Goal: Task Accomplishment & Management: Complete application form

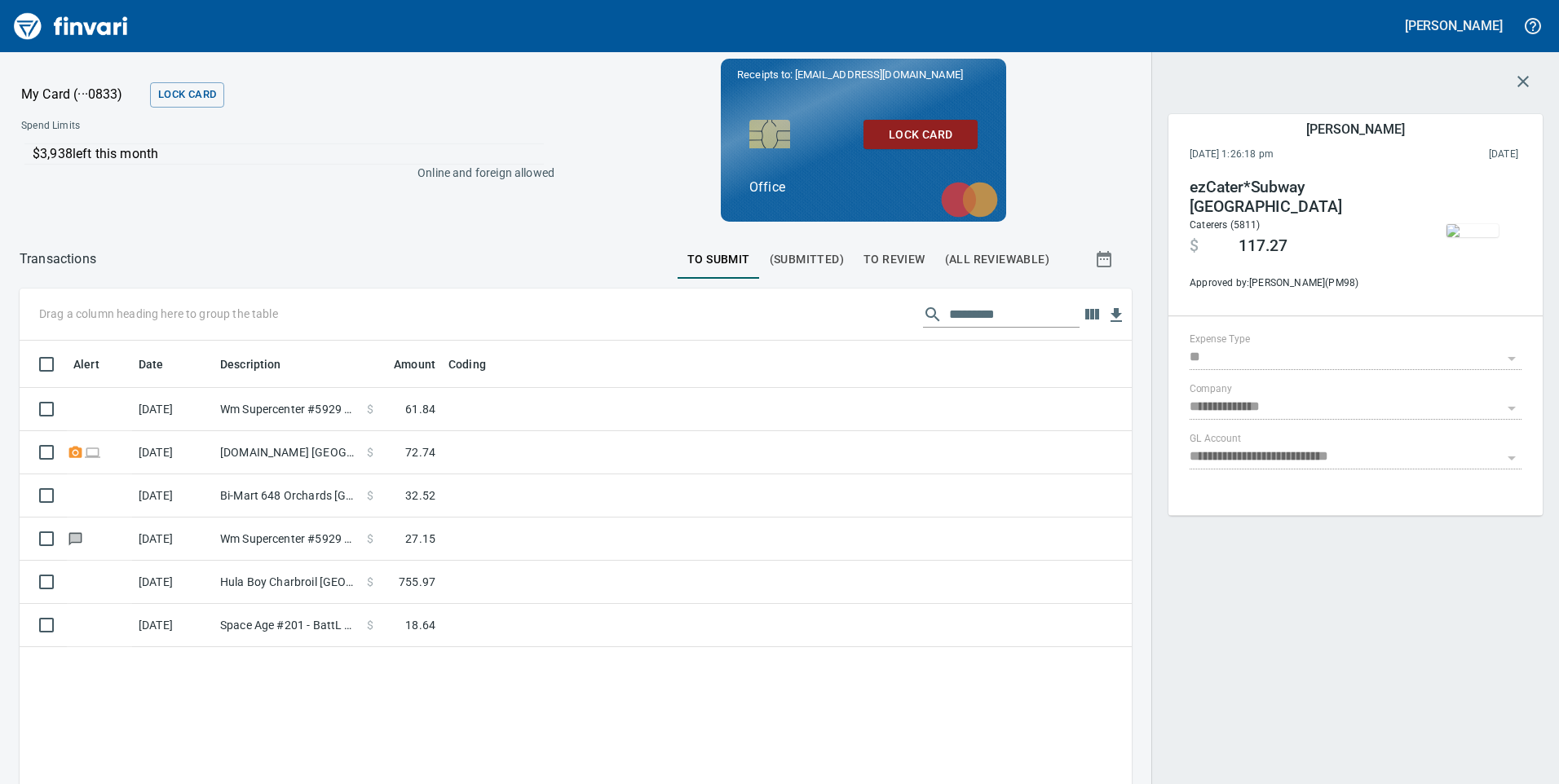
scroll to position [161, 0]
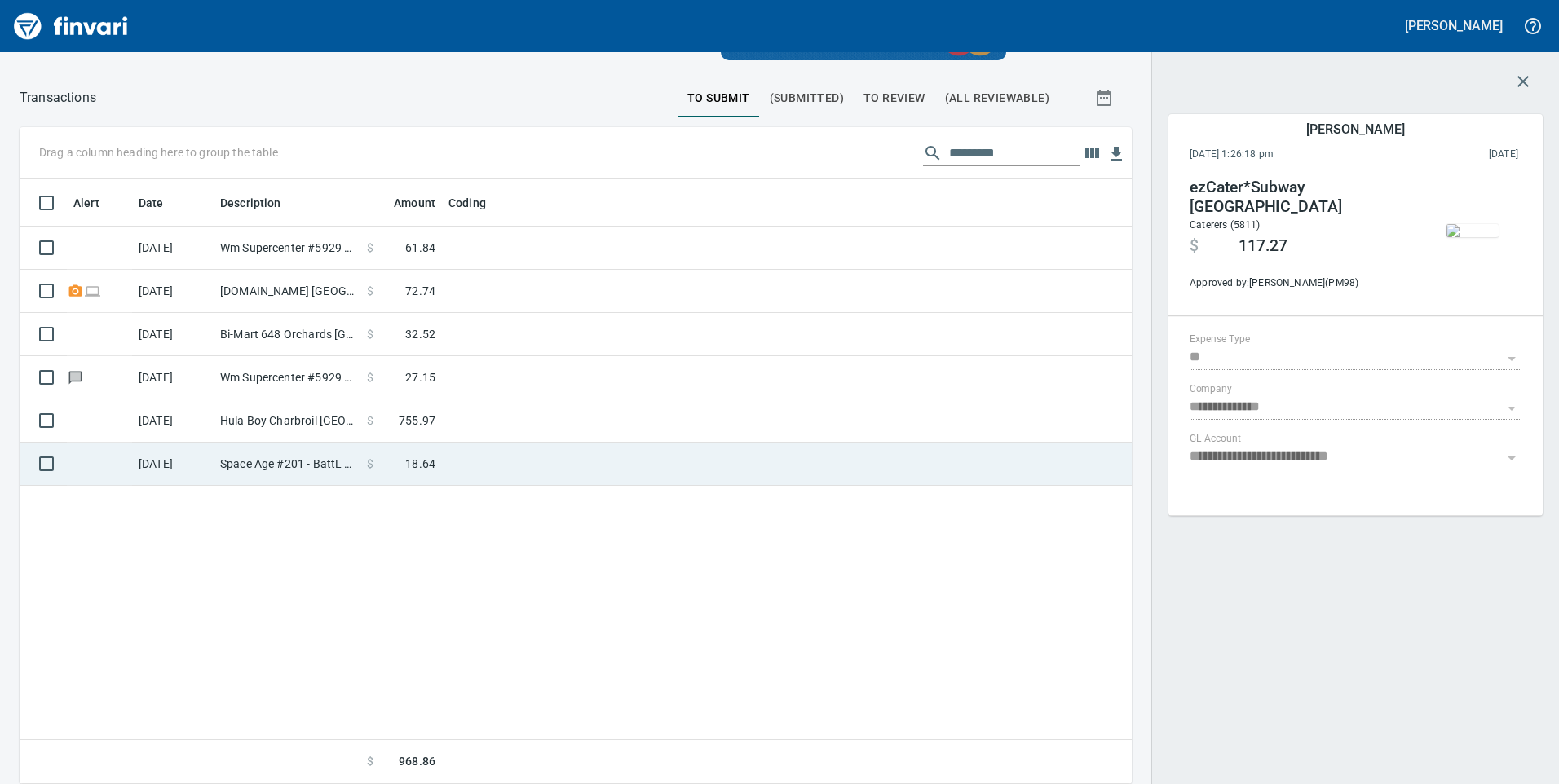
click at [269, 470] on td "Space Age #201 - BattL Battle Ground WA" at bounding box center [287, 464] width 147 height 44
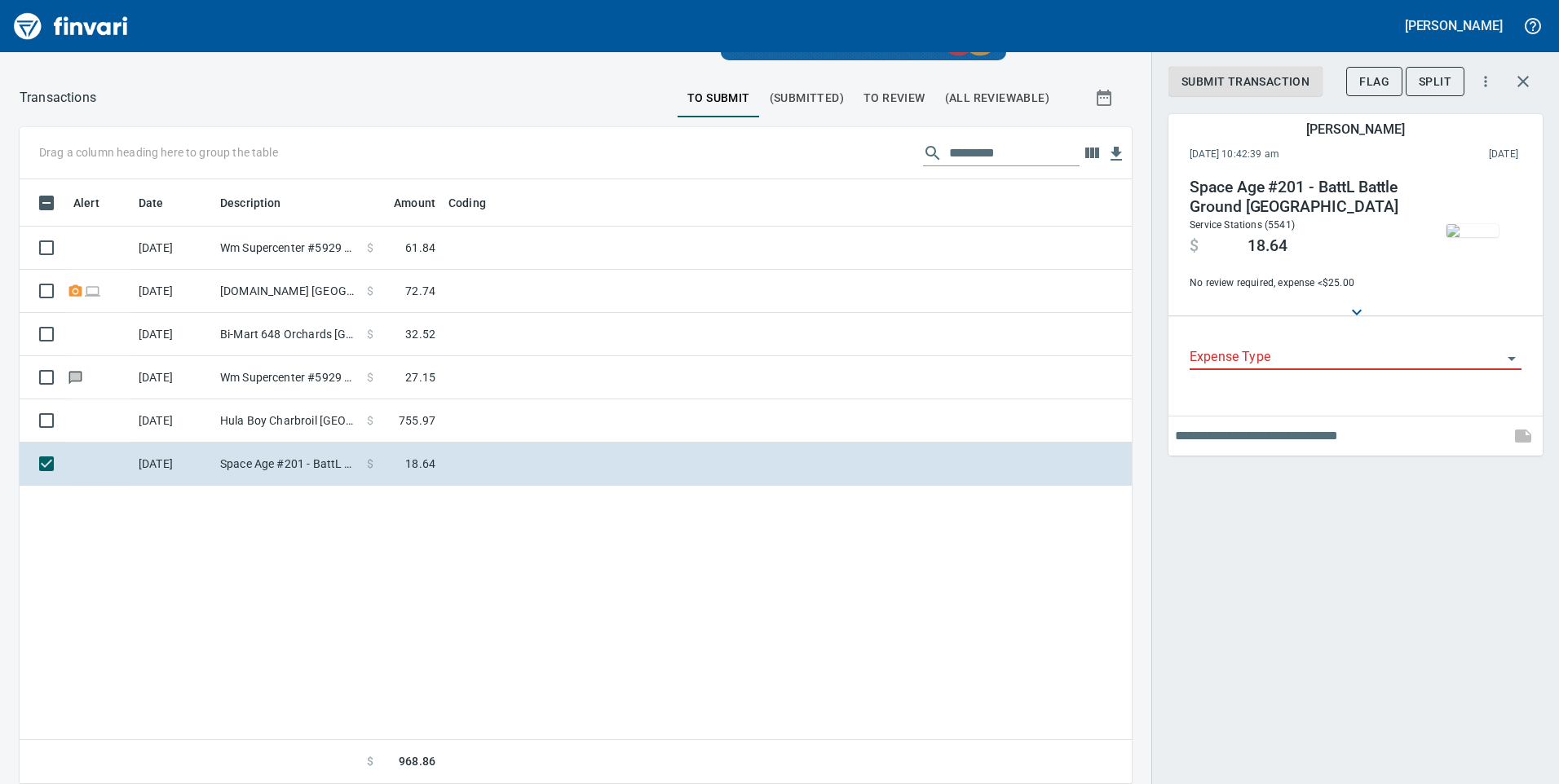
scroll to position [593, 1087]
click at [1484, 231] on img "button" at bounding box center [1472, 231] width 52 height 13
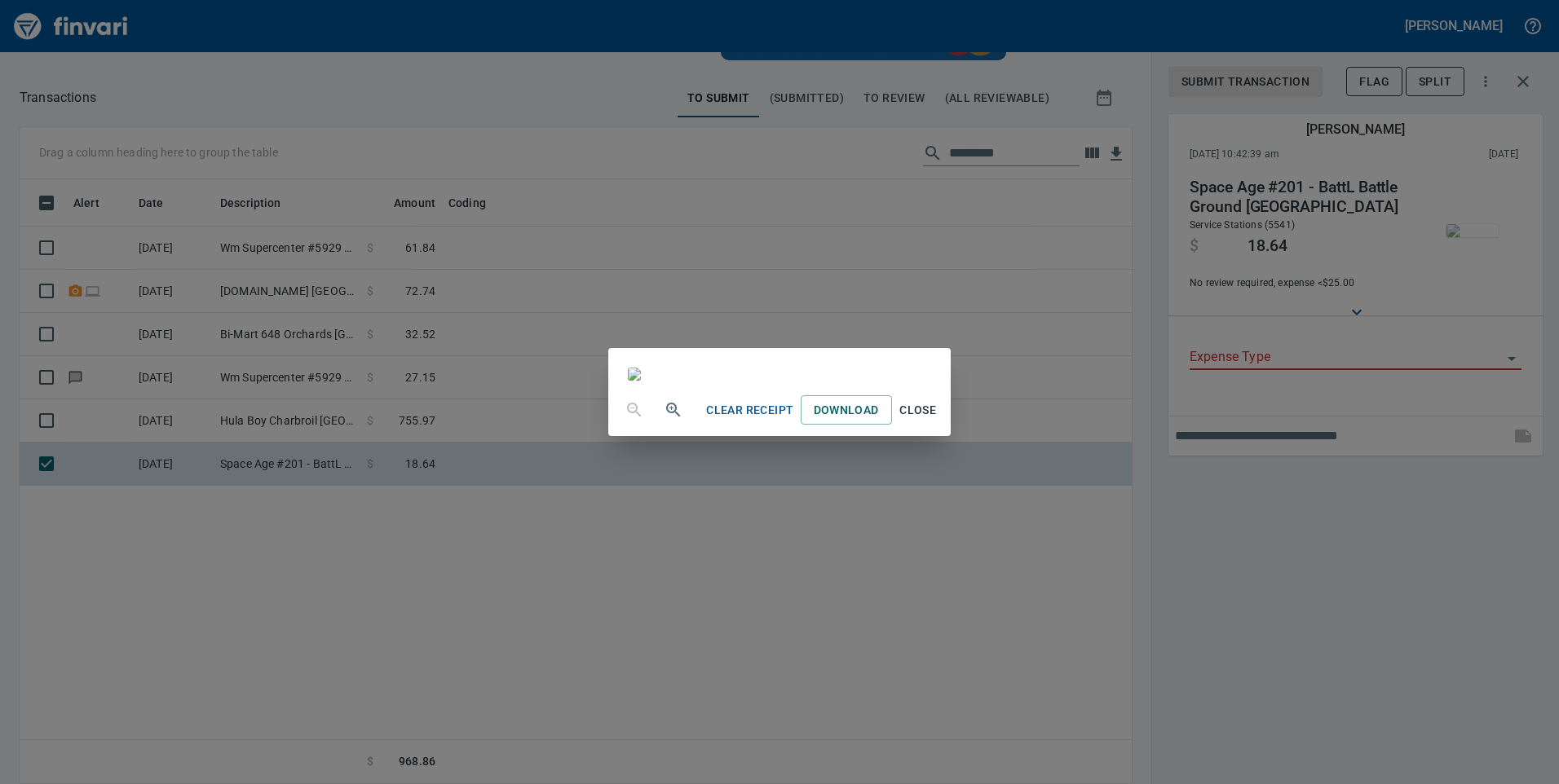
click at [1289, 545] on div "Clear Receipt Download Close" at bounding box center [780, 392] width 1559 height 784
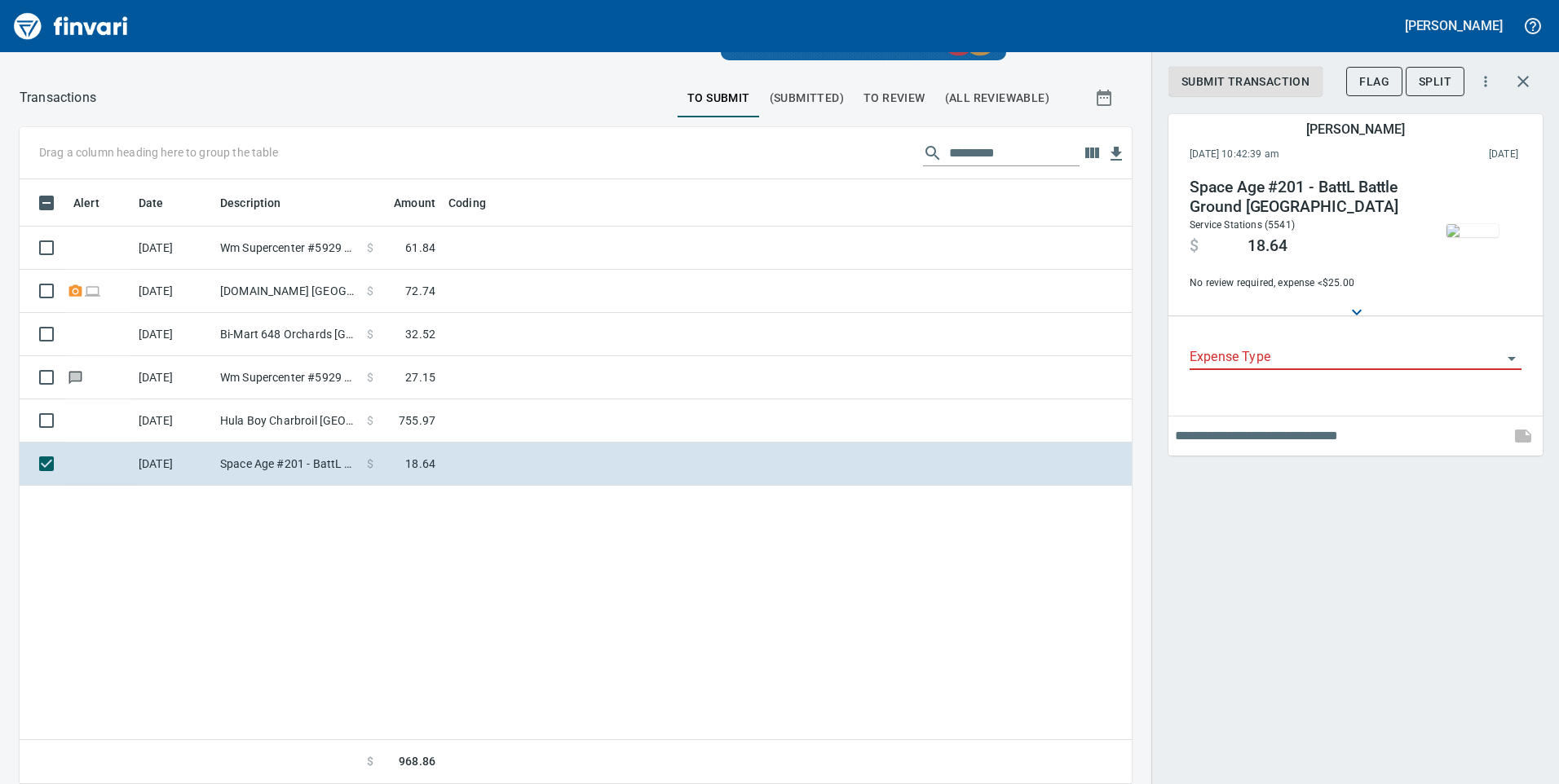
click at [1223, 372] on div "Expense Type" at bounding box center [1355, 358] width 332 height 50
click at [1220, 359] on input "Expense Type" at bounding box center [1346, 358] width 313 height 23
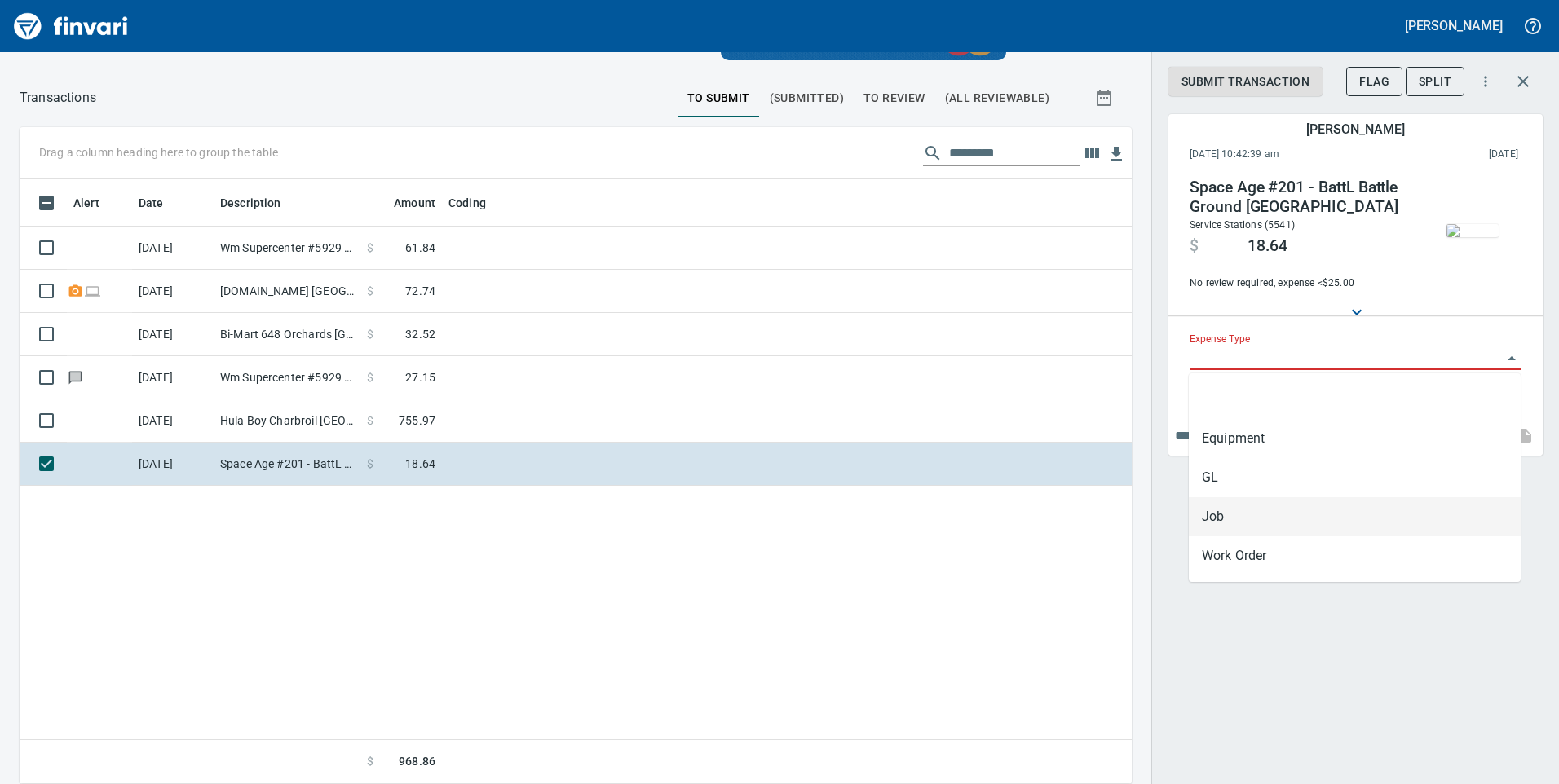
click at [1227, 507] on li "Job" at bounding box center [1354, 516] width 332 height 39
type input "***"
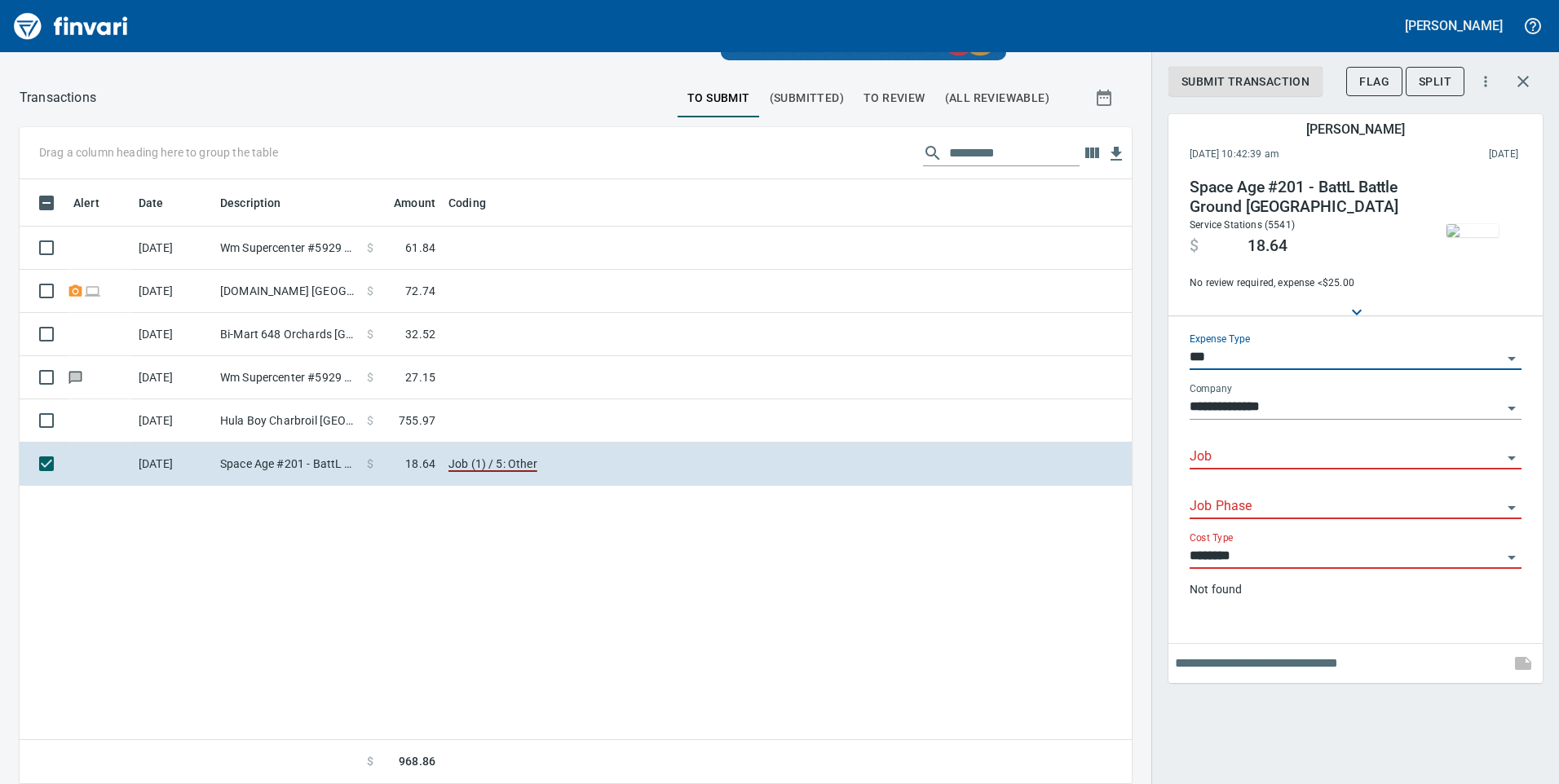
click at [1216, 445] on div "Job" at bounding box center [1355, 451] width 332 height 37
click at [1221, 454] on input "Job" at bounding box center [1346, 457] width 313 height 23
click at [1280, 445] on div "Job" at bounding box center [1355, 451] width 332 height 37
paste input "******"
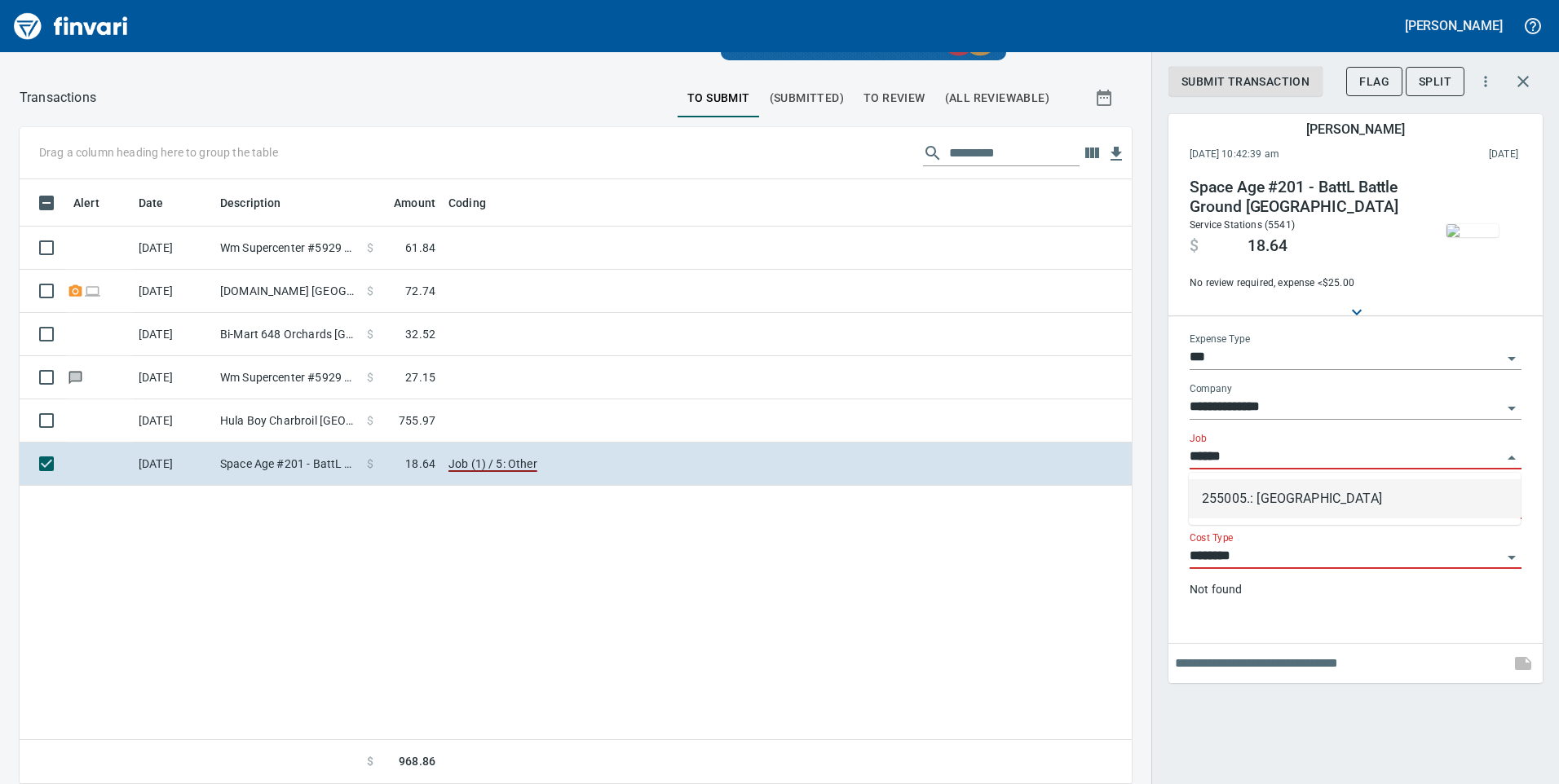
click at [1285, 500] on li "255005.: 18th Ave Subdivision" at bounding box center [1354, 498] width 332 height 39
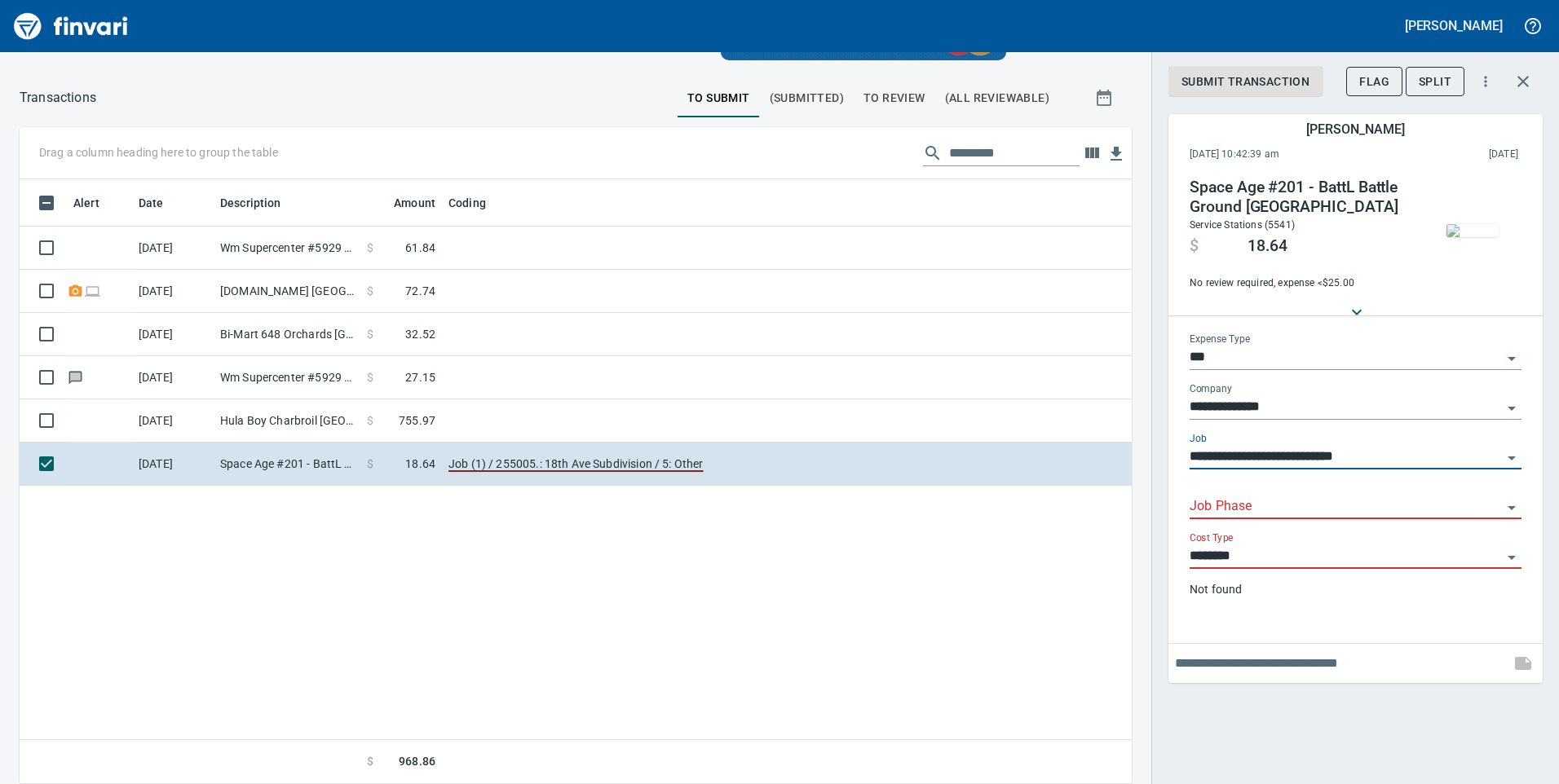
type input "**********"
click at [1204, 518] on input "Job Phase" at bounding box center [1346, 507] width 313 height 23
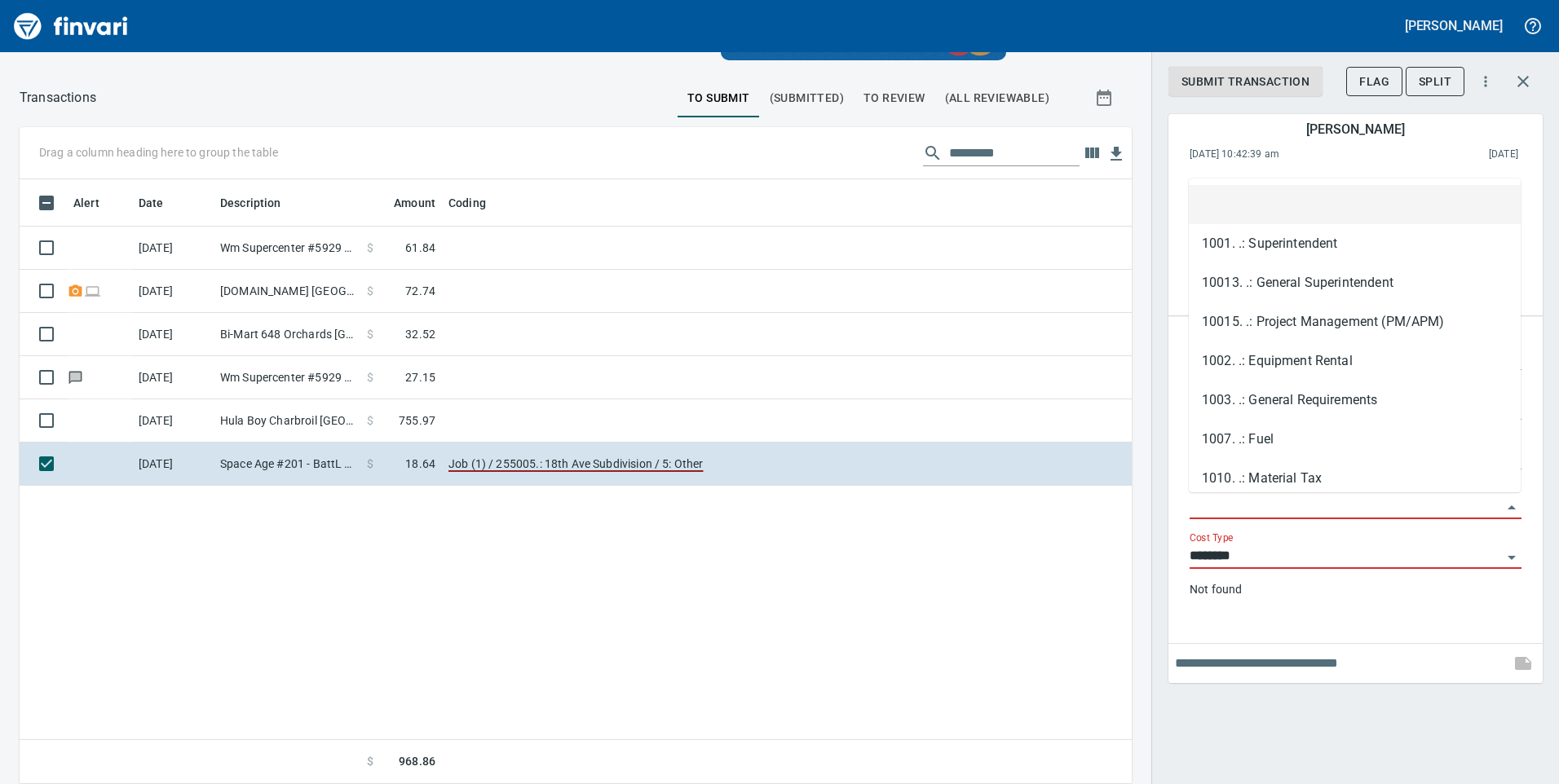
click at [1244, 506] on input "Job Phase" at bounding box center [1346, 507] width 313 height 23
paste input "****"
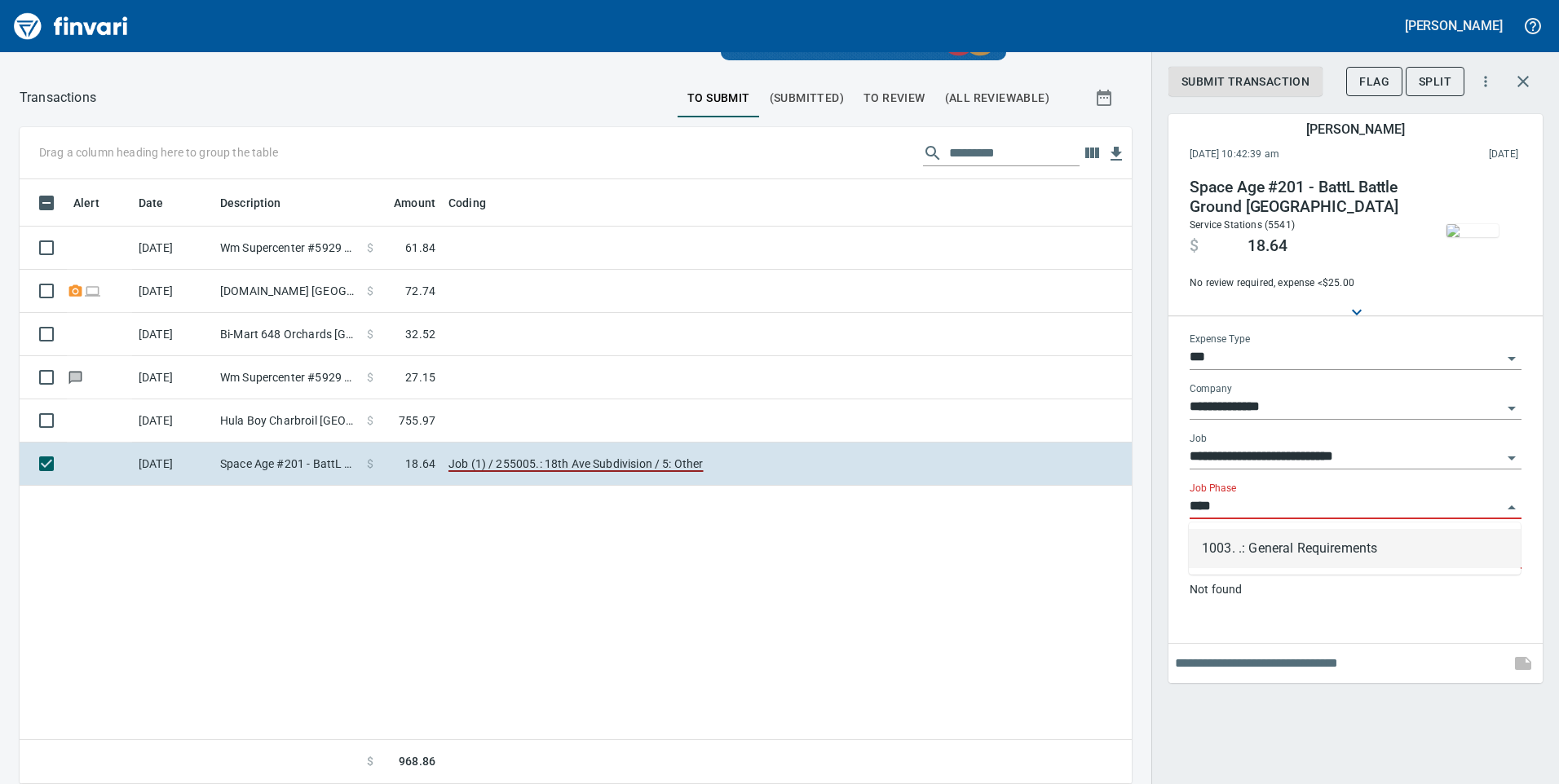
click at [1292, 548] on li "1003. .: General Requirements" at bounding box center [1354, 548] width 332 height 39
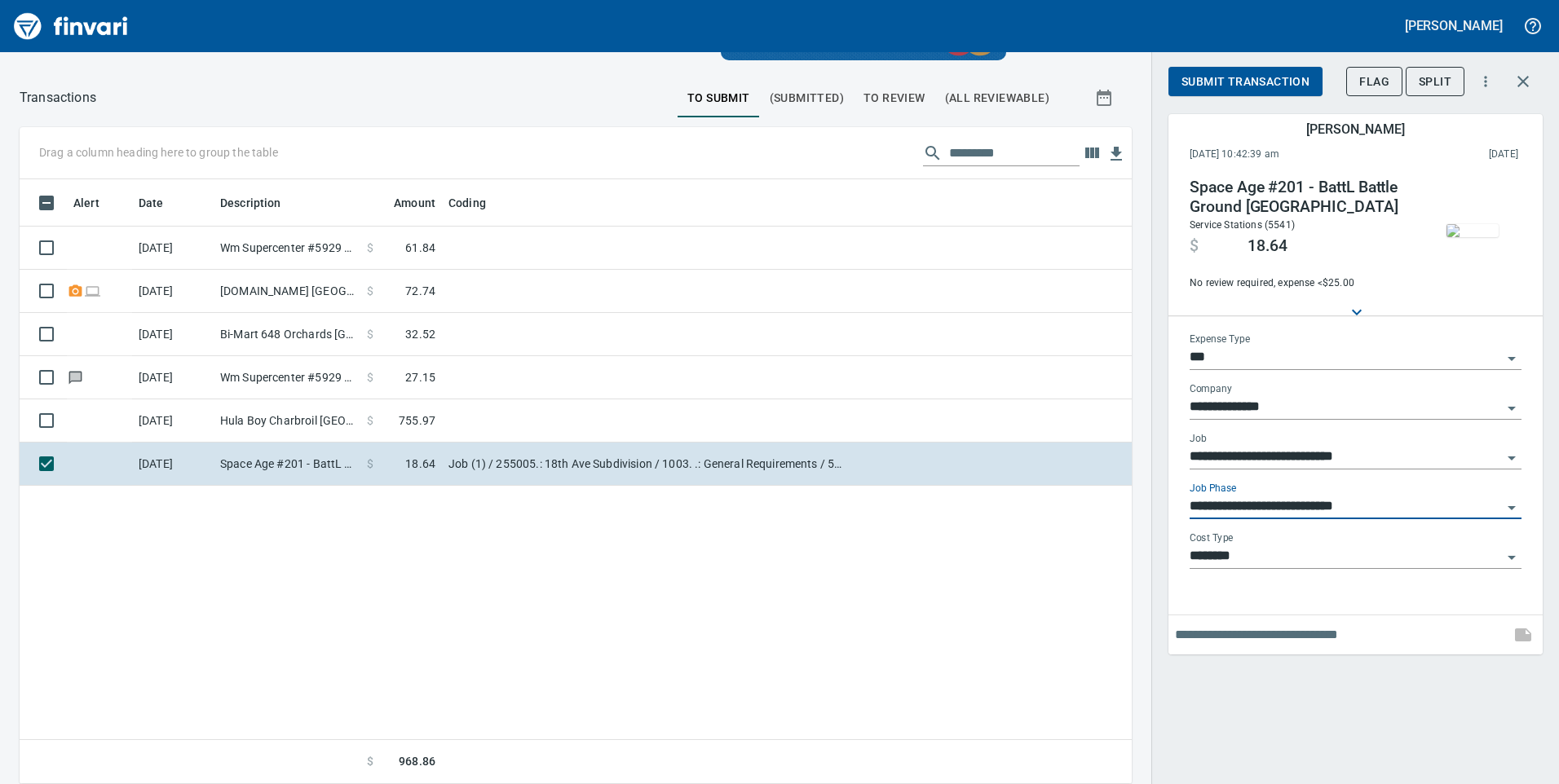
type input "**********"
click at [1238, 80] on span "Submit Transaction" at bounding box center [1245, 82] width 128 height 21
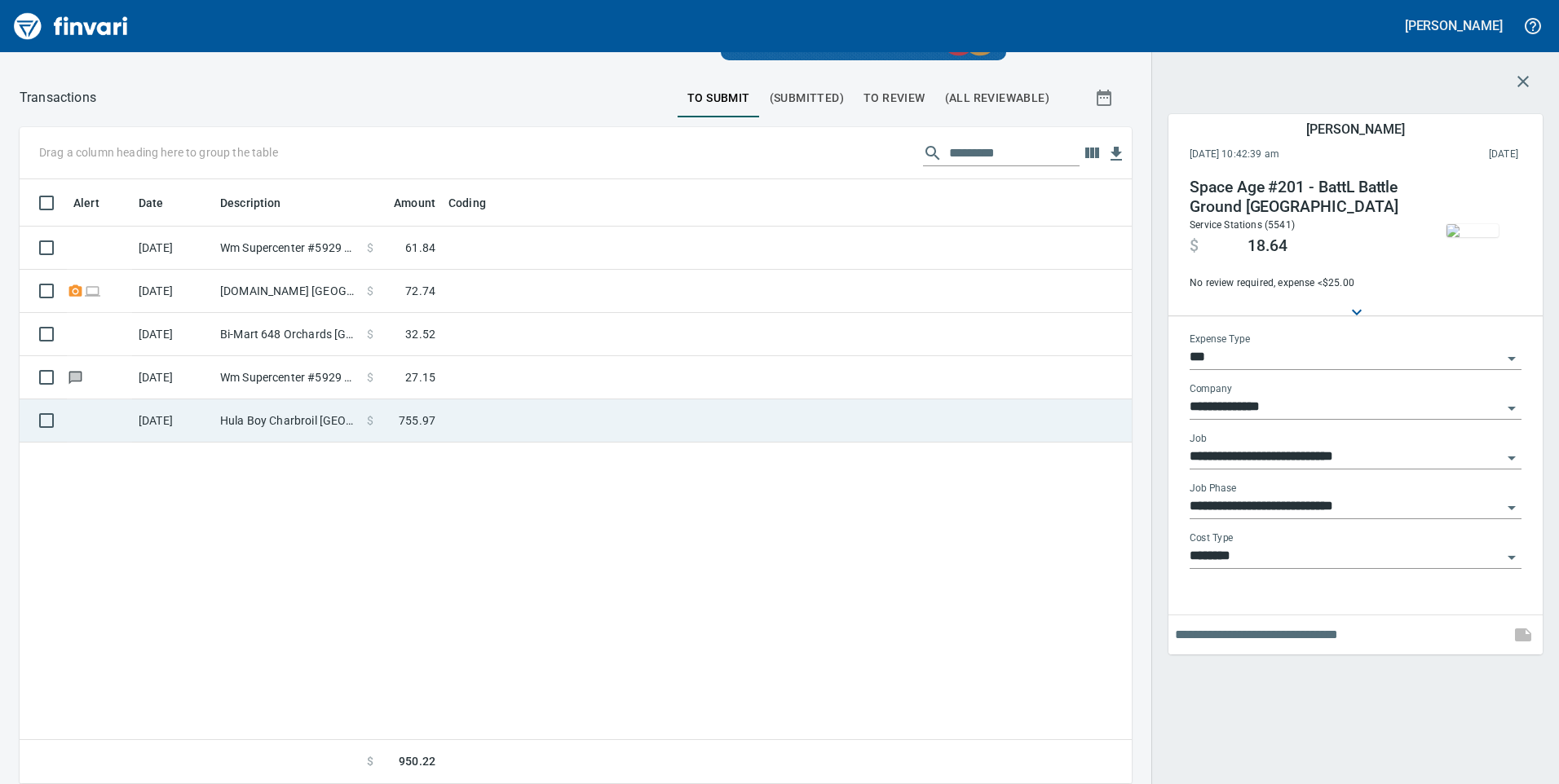
click at [312, 425] on td "Hula Boy Charbroil Vancouver WA" at bounding box center [287, 421] width 147 height 44
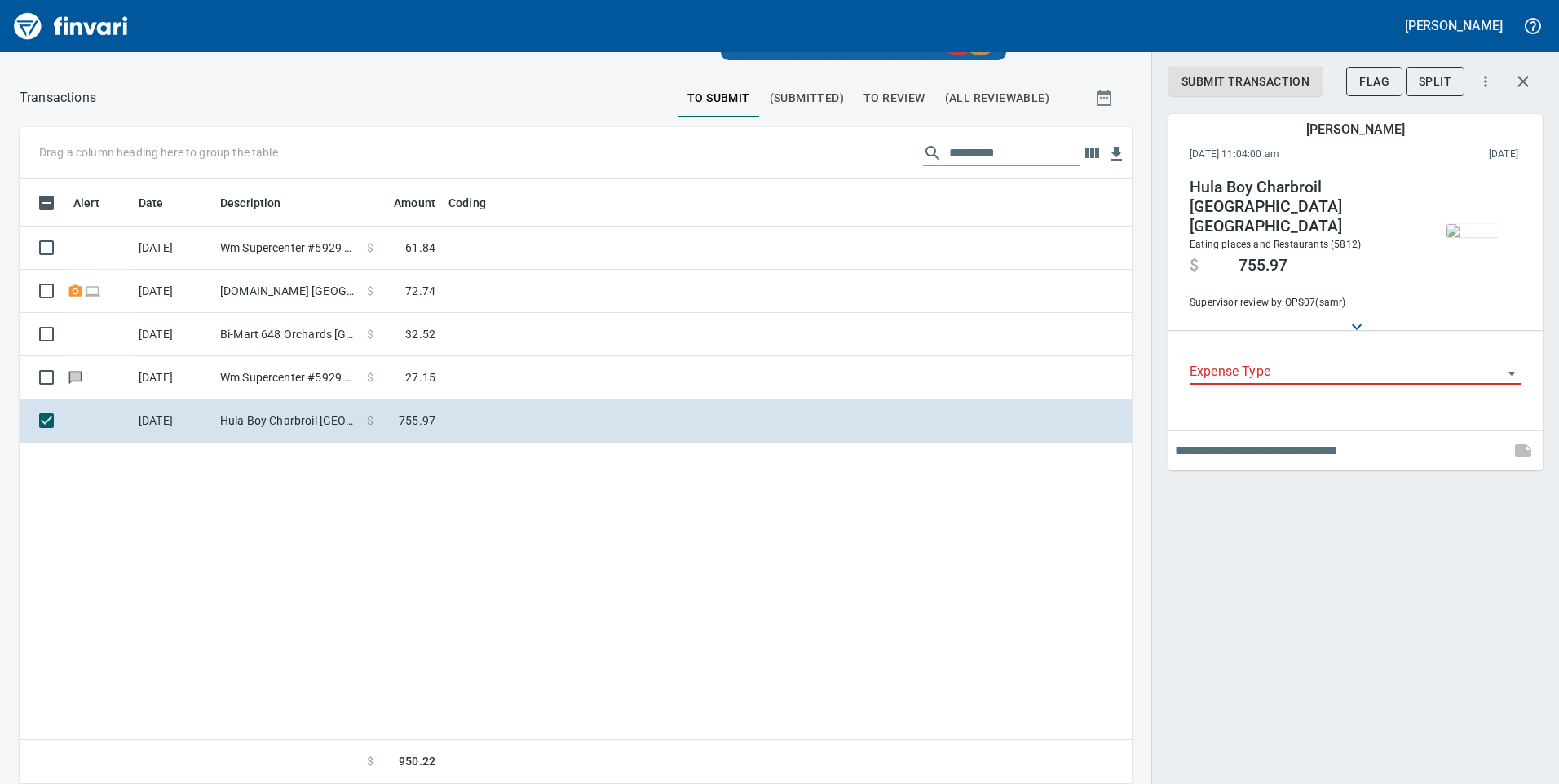
click at [1242, 361] on input "Expense Type" at bounding box center [1346, 372] width 313 height 23
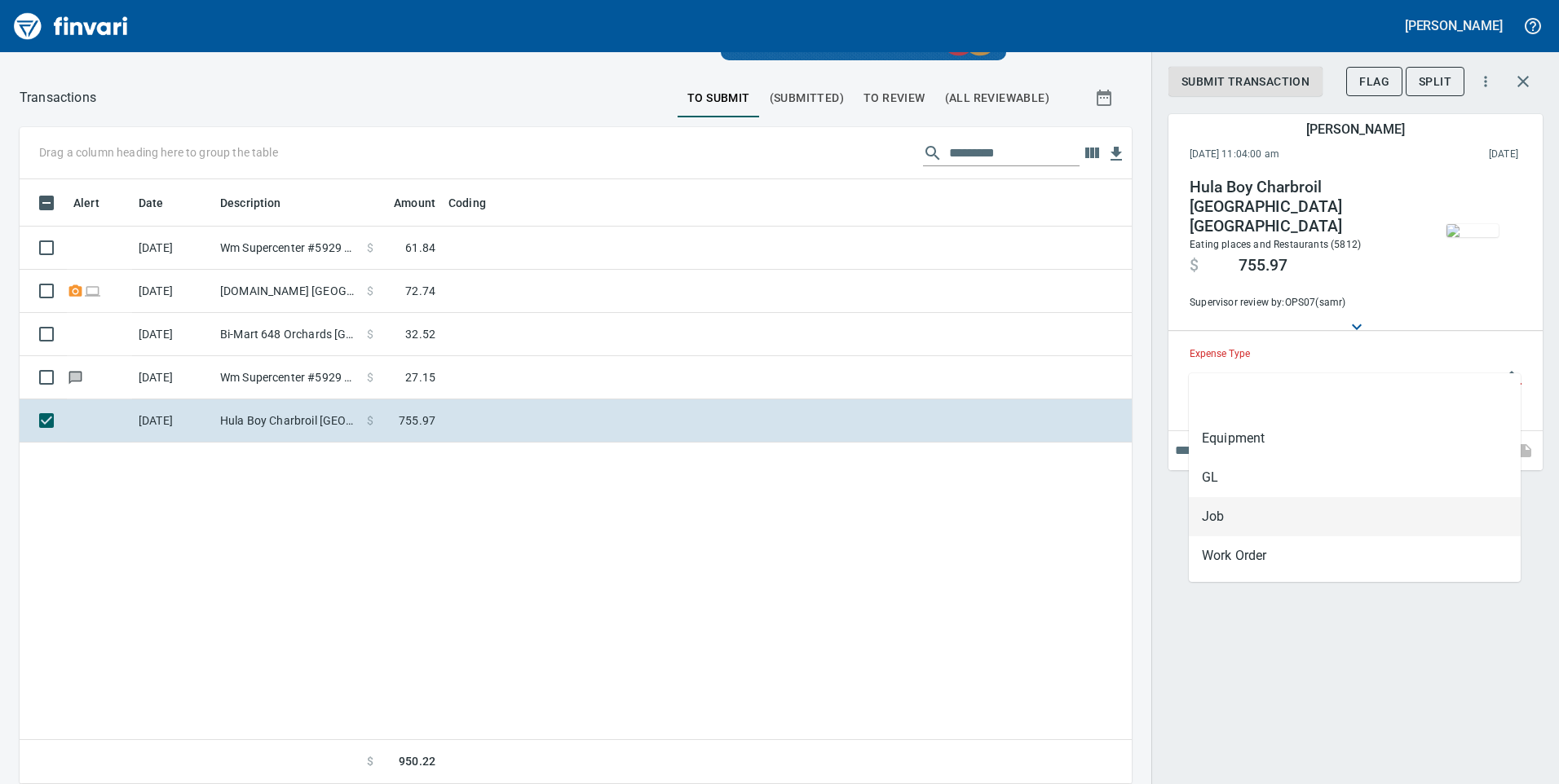
click at [1245, 511] on li "Job" at bounding box center [1354, 516] width 332 height 39
type input "***"
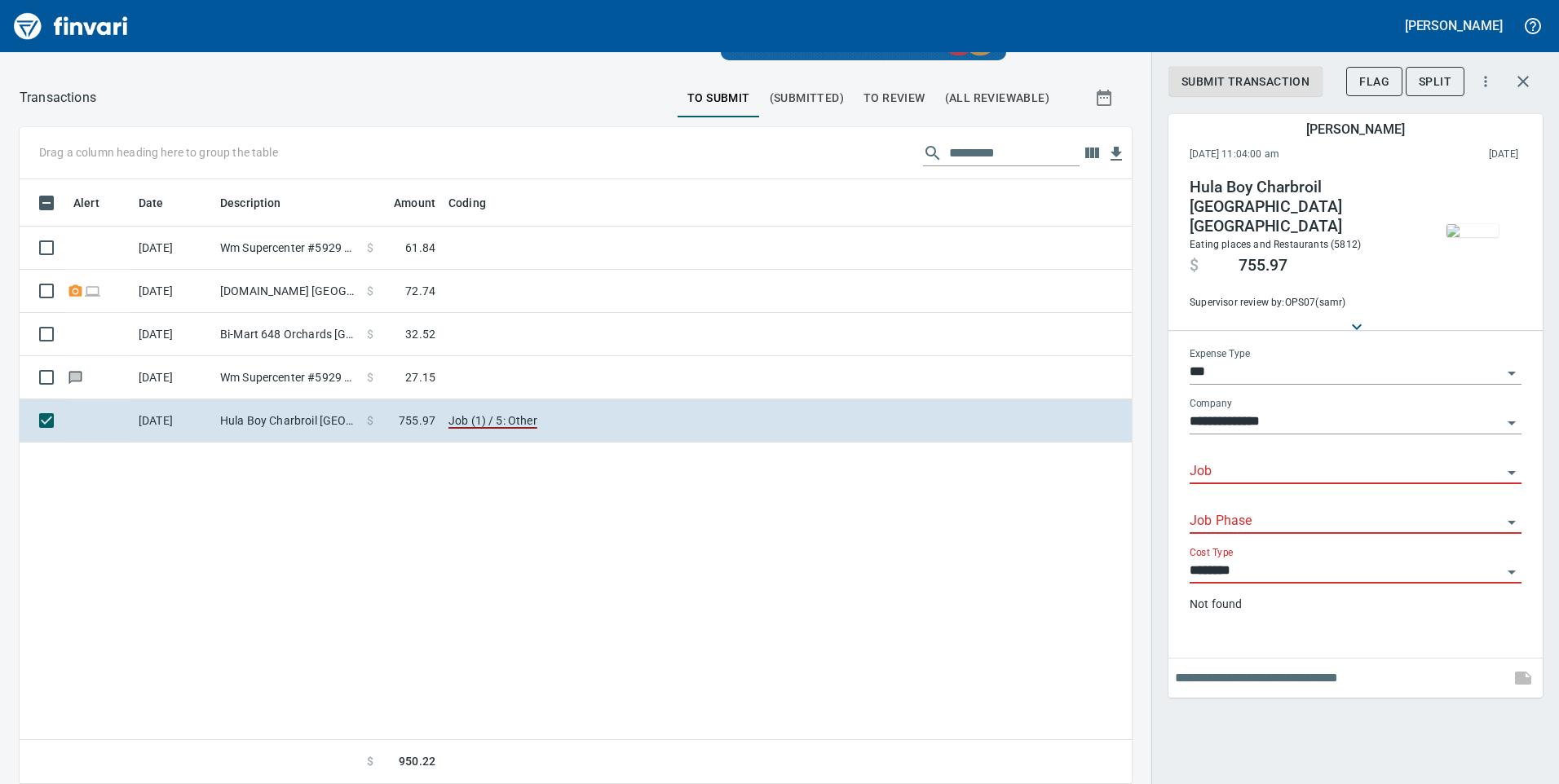
click at [1232, 460] on input "Job" at bounding box center [1346, 472] width 313 height 23
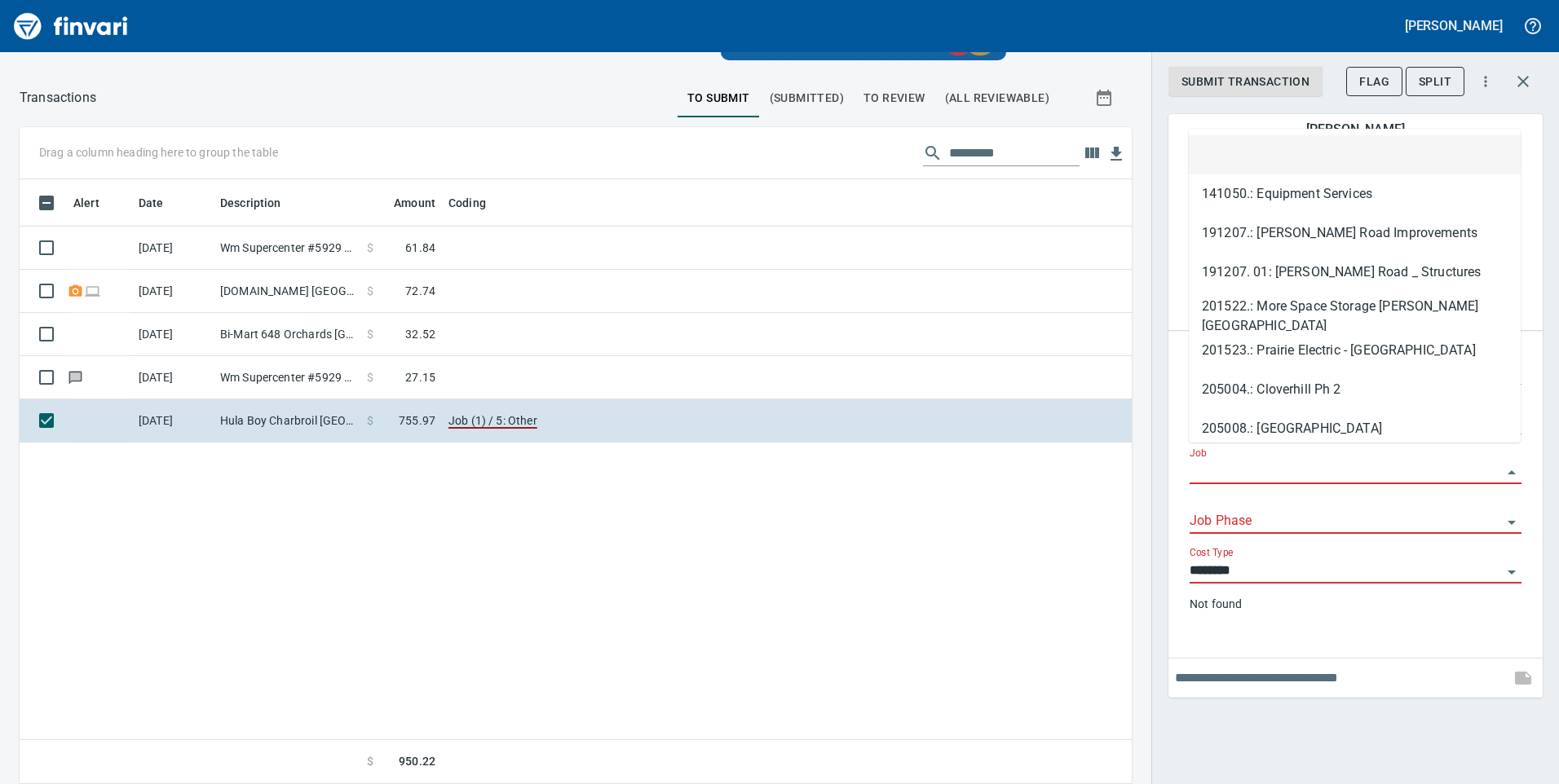
paste input "******"
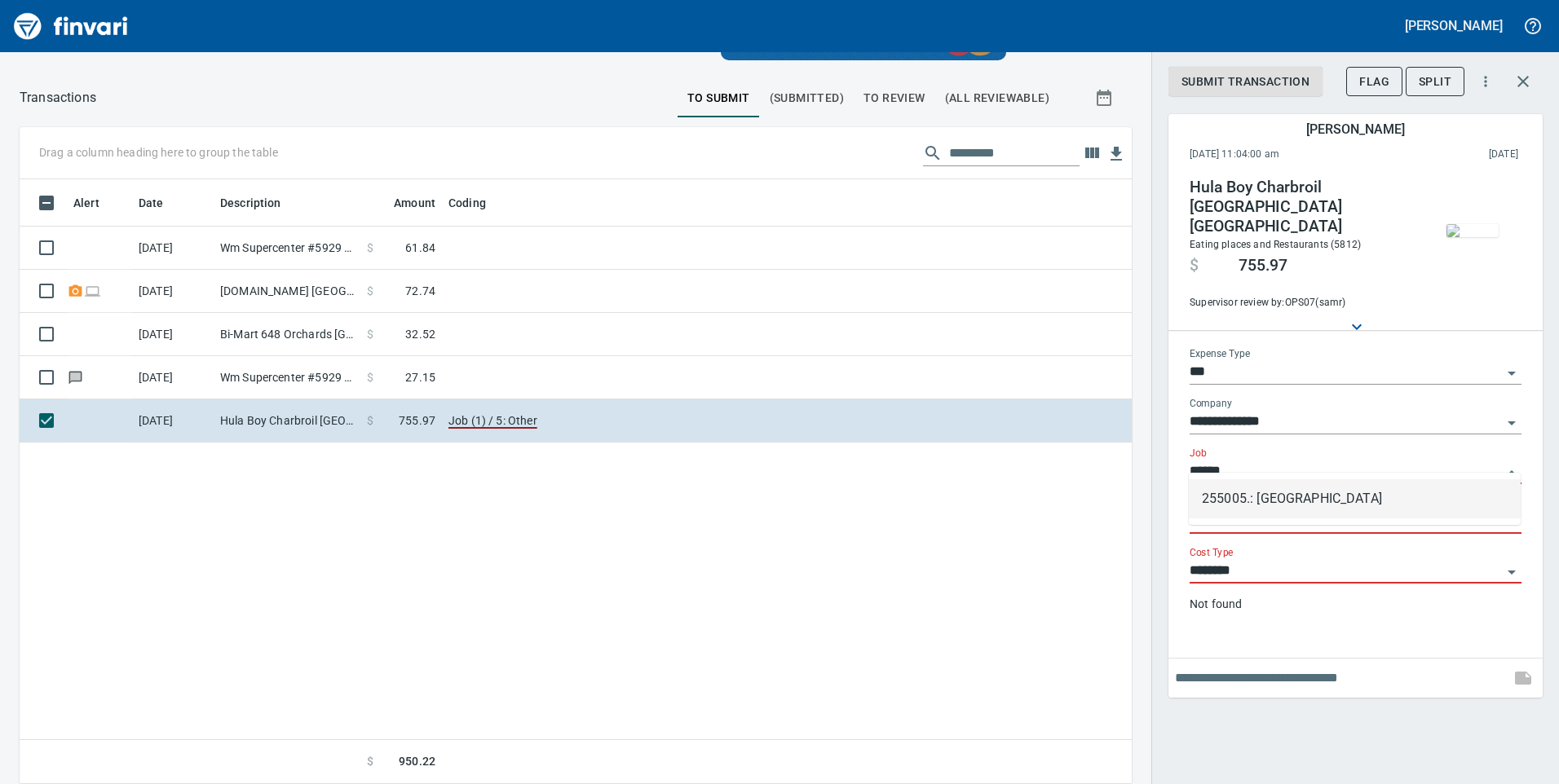
click at [1258, 491] on li "255005.: 18th Ave Subdivision" at bounding box center [1354, 498] width 332 height 39
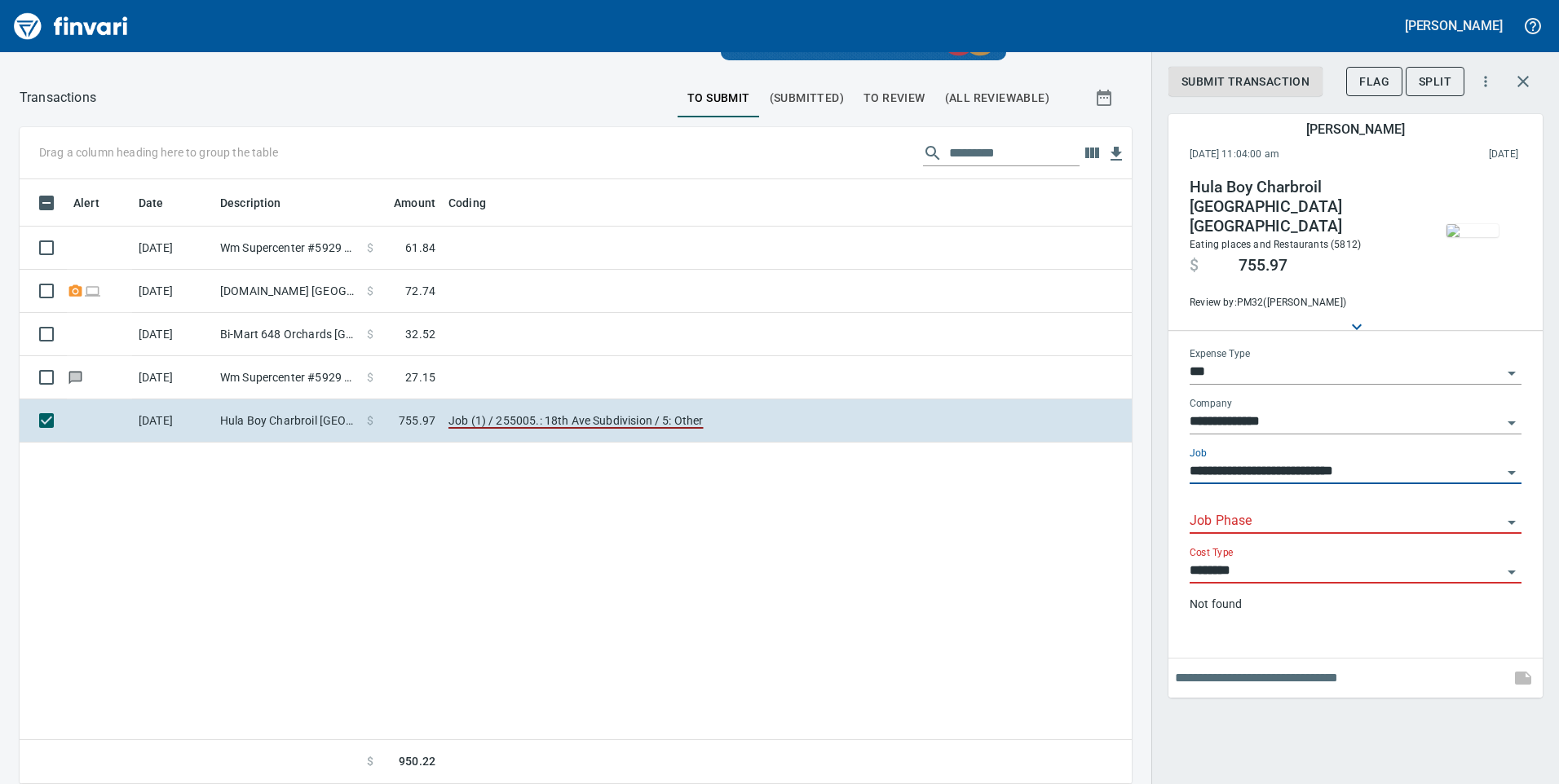
type input "**********"
click at [1227, 510] on input "Job Phase" at bounding box center [1346, 522] width 313 height 23
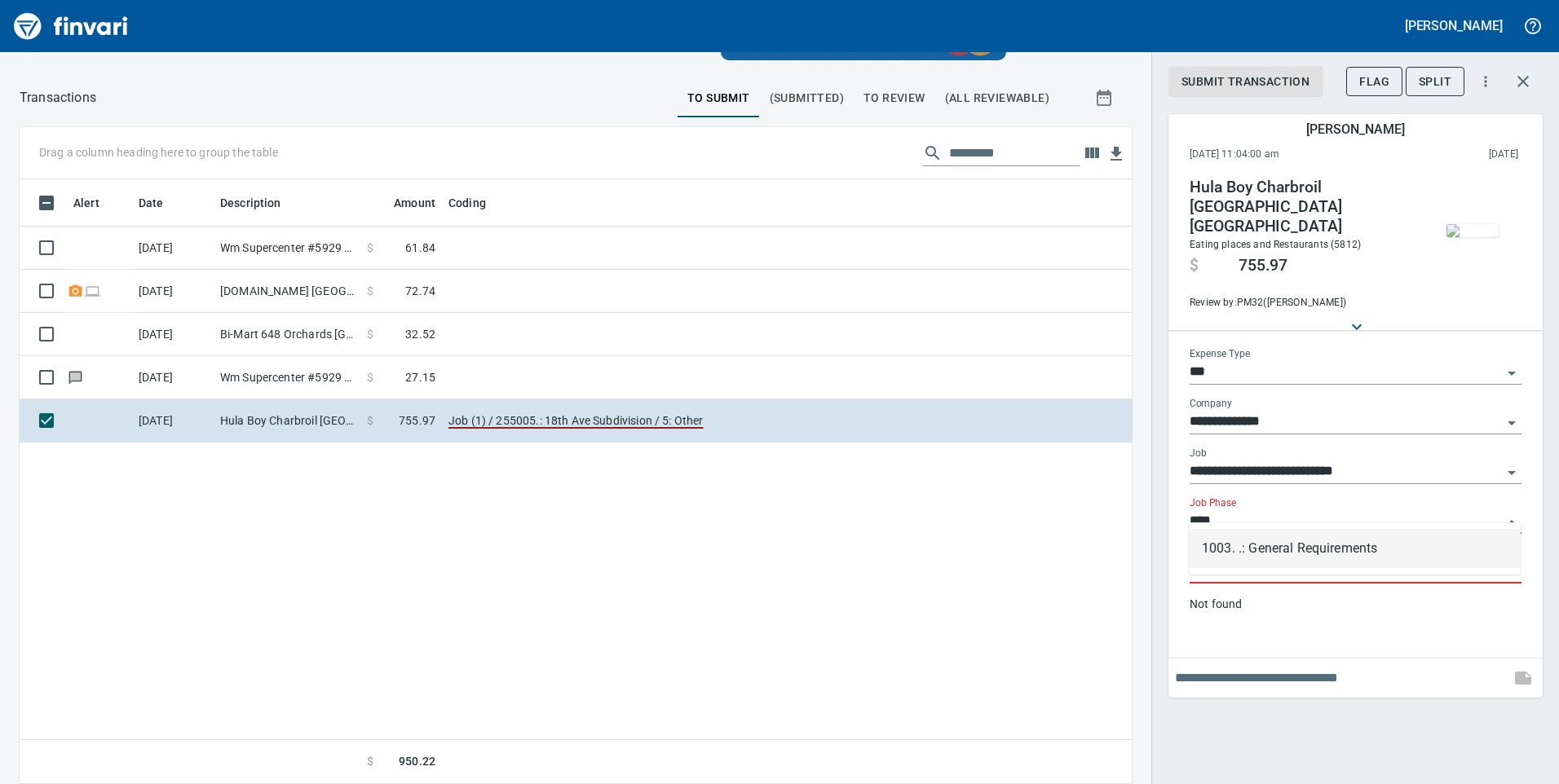
click at [1270, 559] on li "1003. .: General Requirements" at bounding box center [1354, 548] width 332 height 39
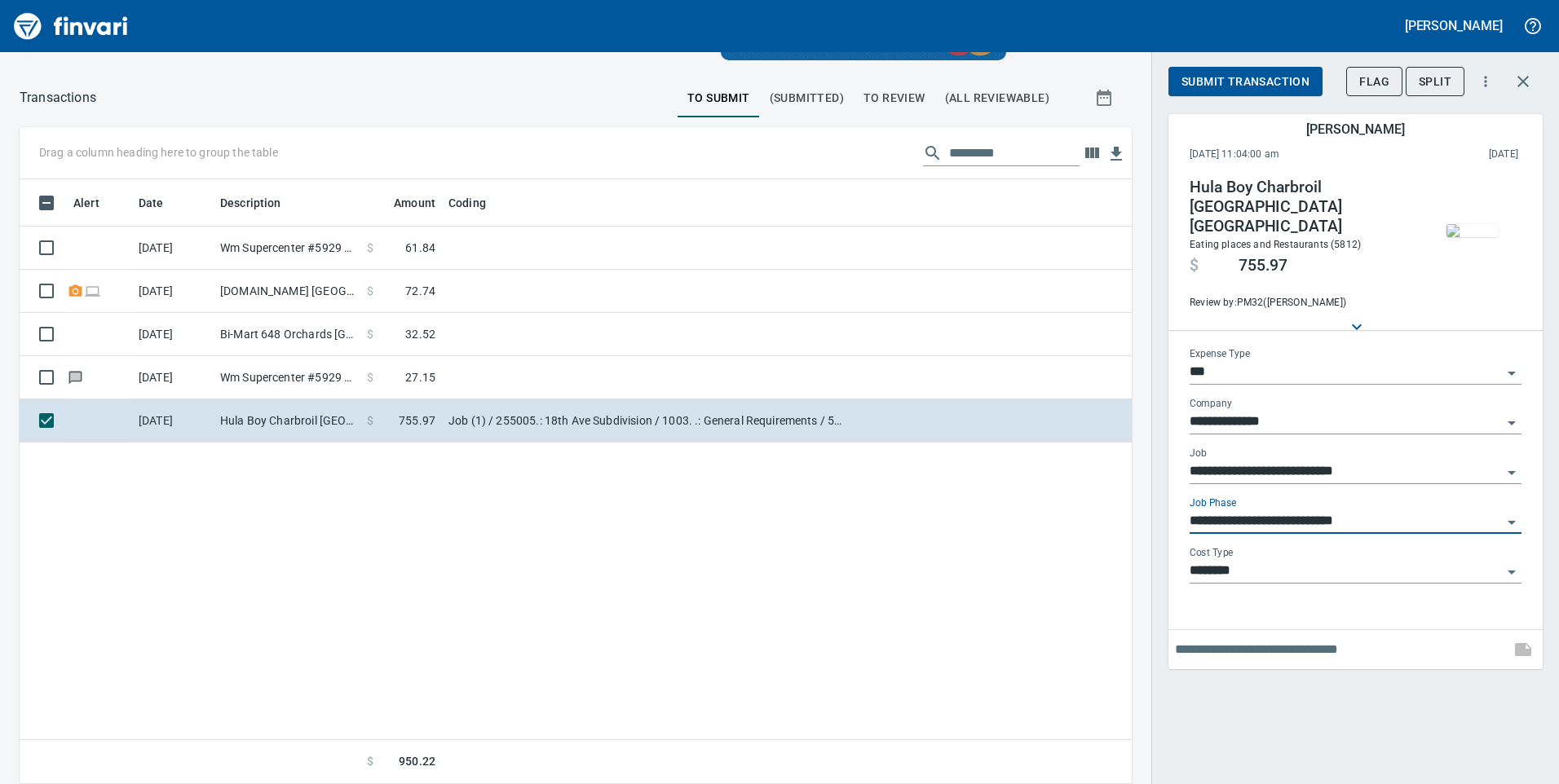
type input "**********"
click at [1252, 78] on span "Submit Transaction" at bounding box center [1245, 82] width 128 height 21
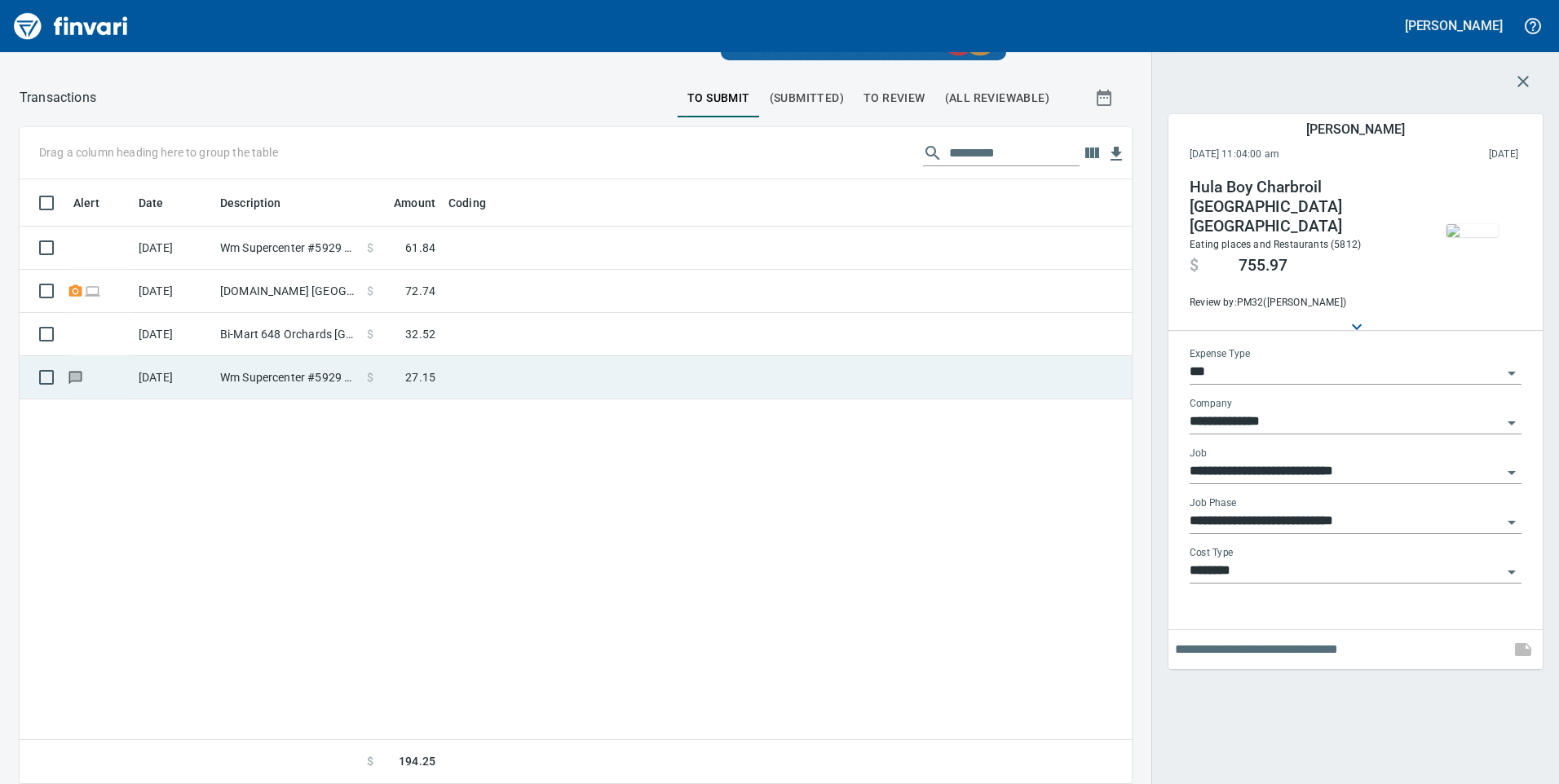
click at [344, 389] on td "Wm Supercenter #5929 Battle Ground WA" at bounding box center [287, 378] width 147 height 44
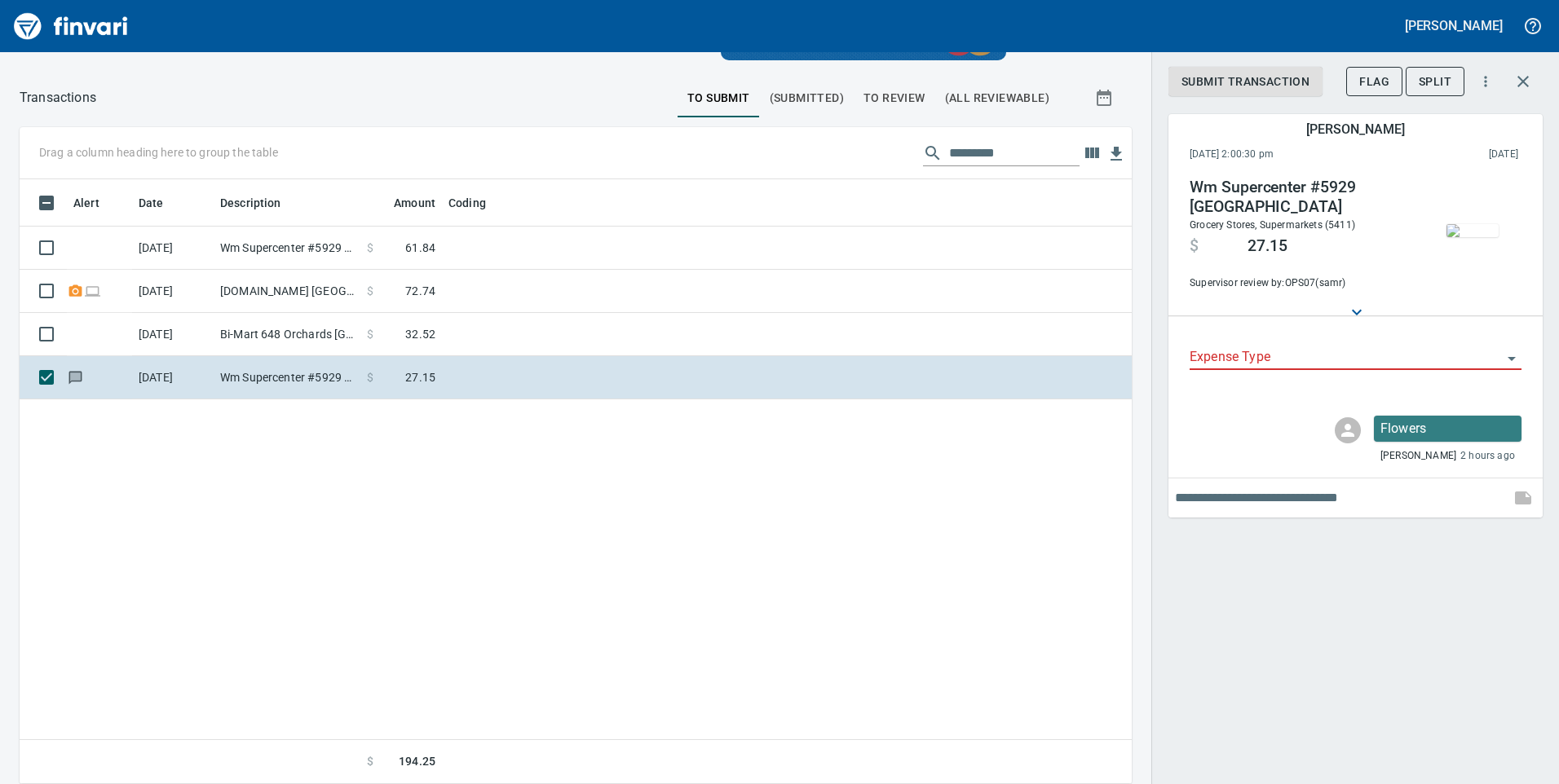
click at [1470, 224] on img "button" at bounding box center [1472, 231] width 52 height 13
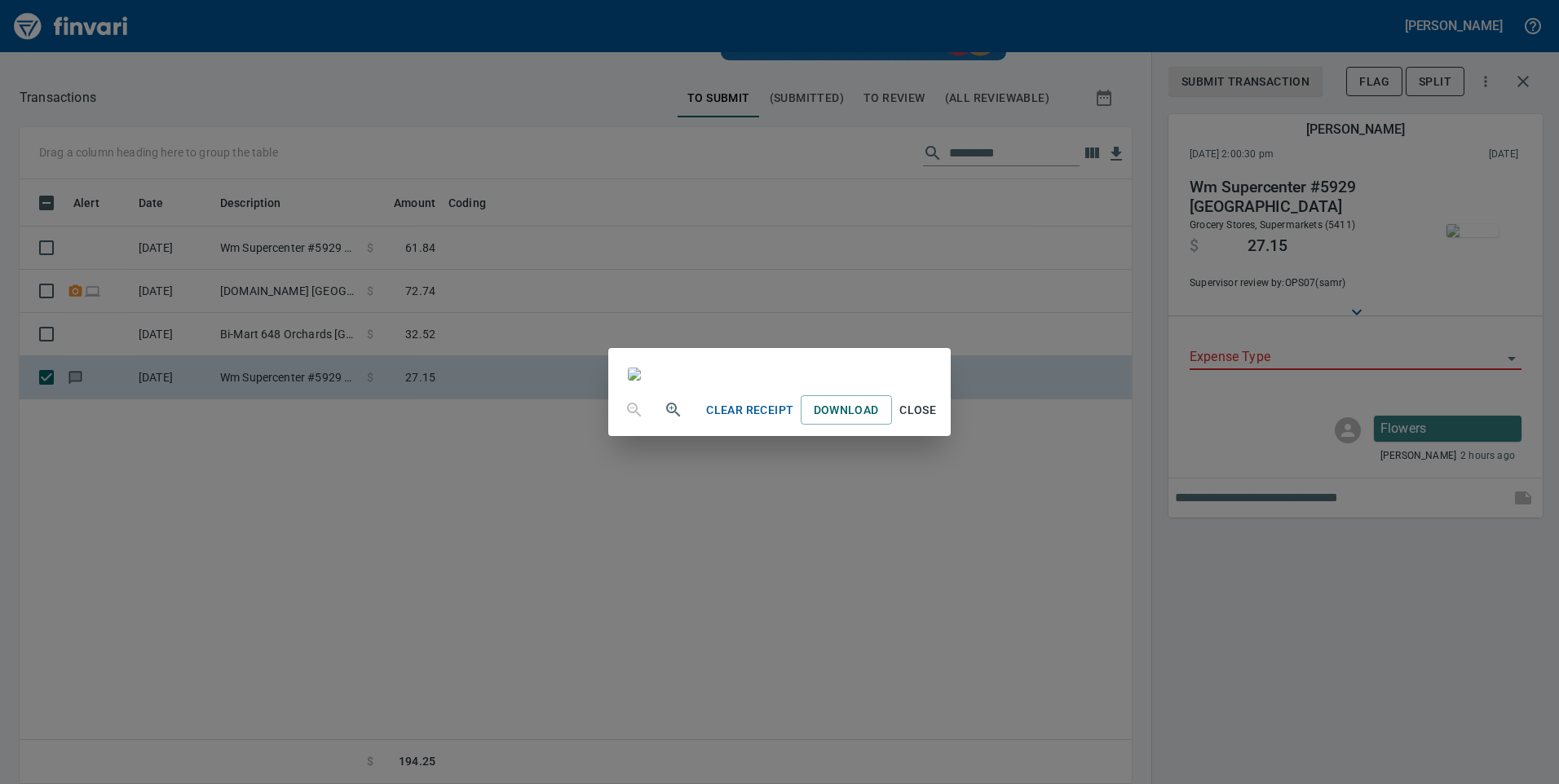
click at [1306, 648] on div "Clear Receipt Download Close" at bounding box center [780, 392] width 1559 height 784
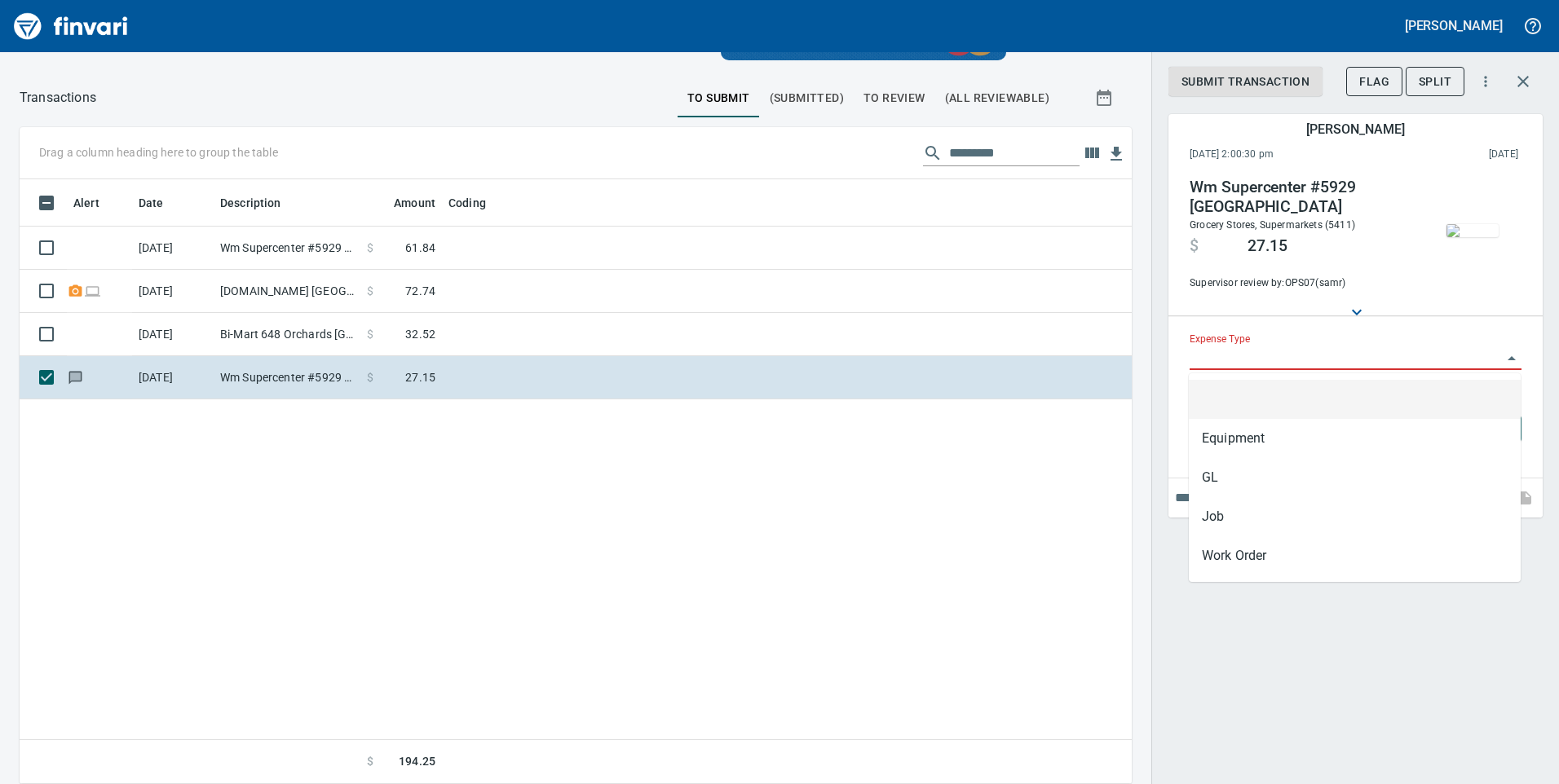
click at [1232, 365] on input "Expense Type" at bounding box center [1346, 358] width 313 height 23
click at [1215, 472] on li "GL" at bounding box center [1354, 477] width 332 height 39
type input "**"
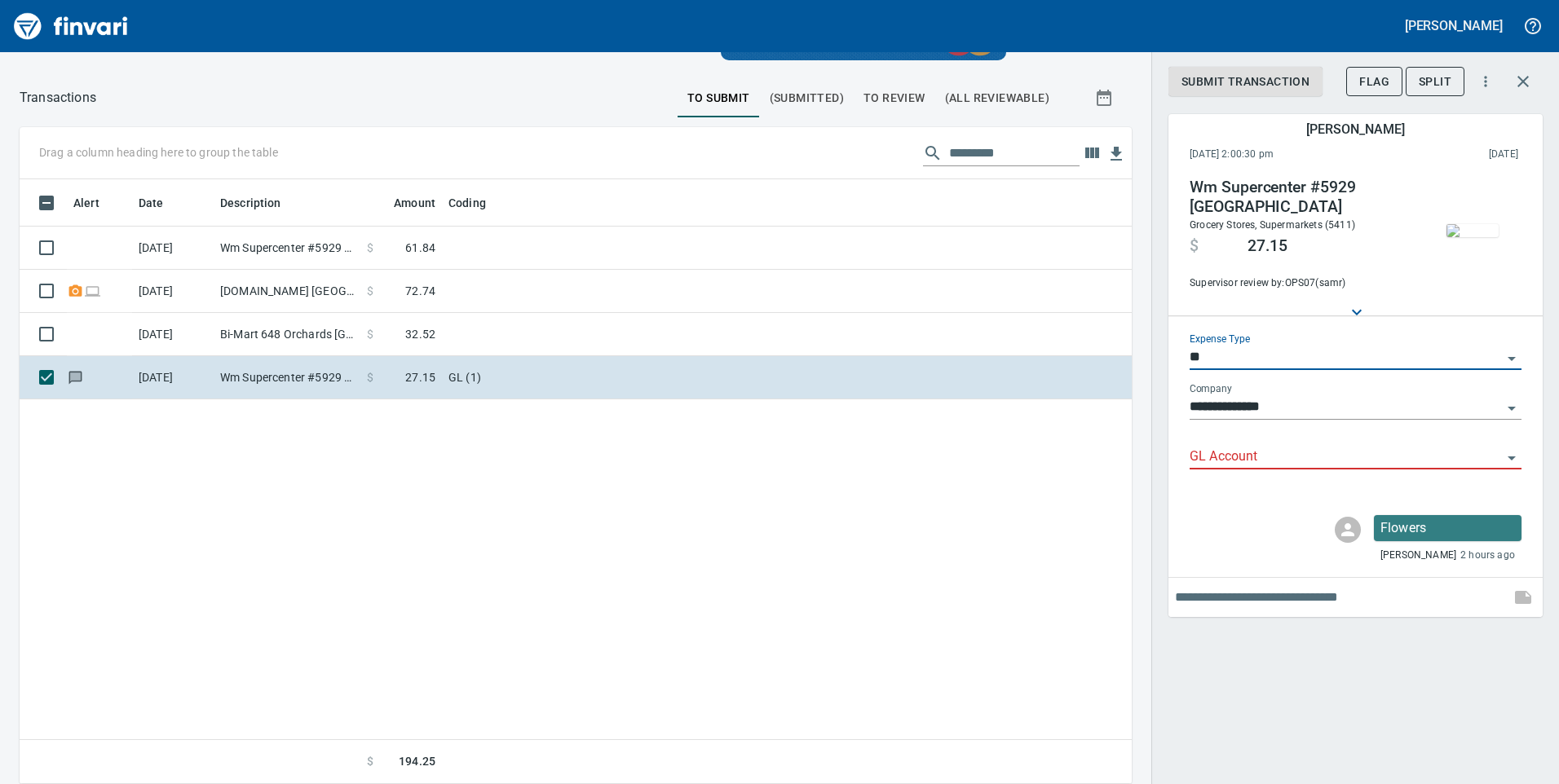
click at [1223, 448] on input "GL Account" at bounding box center [1346, 457] width 313 height 23
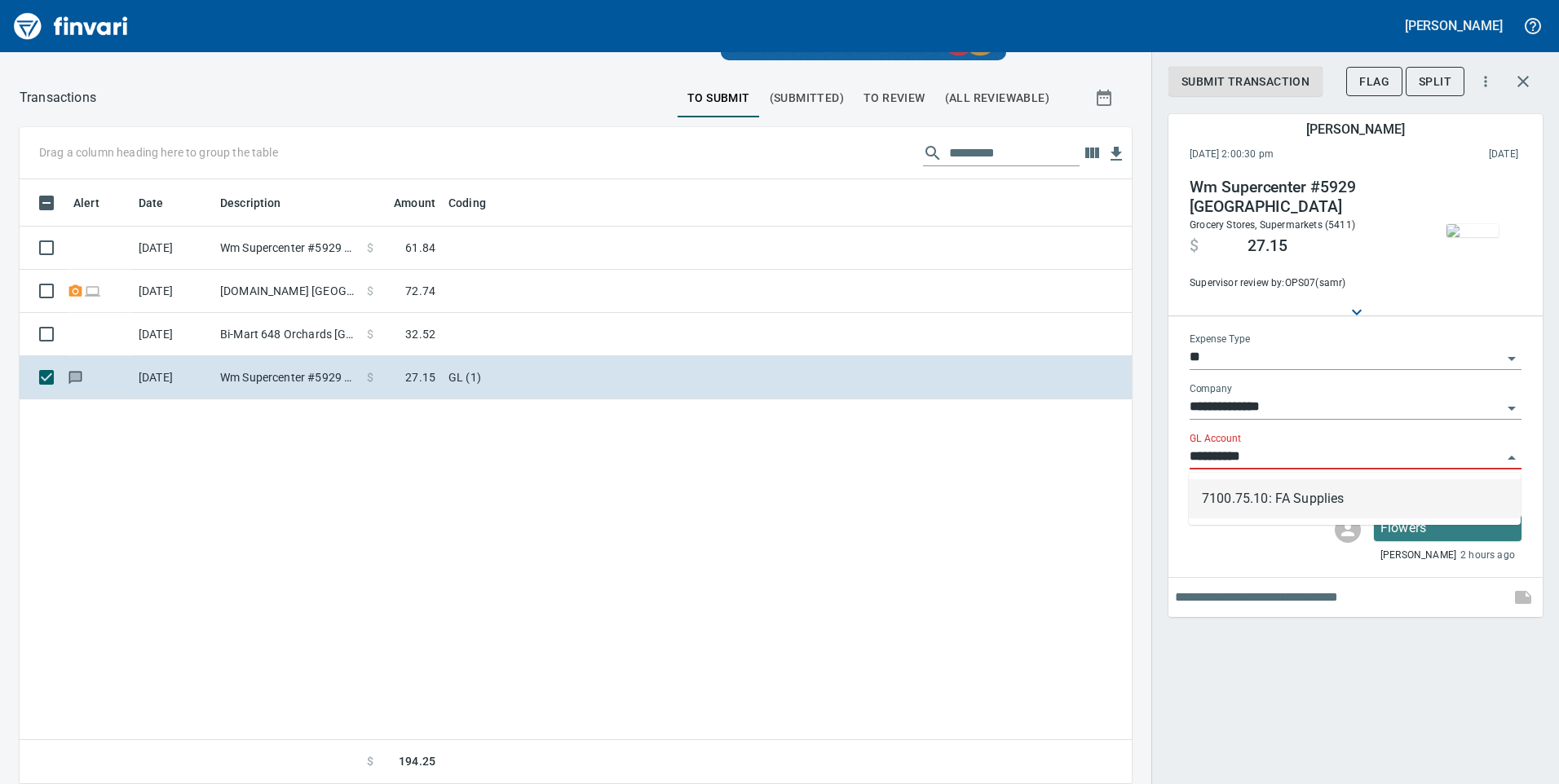
click at [1263, 501] on li "7100.75.10: FA Supplies" at bounding box center [1354, 498] width 332 height 39
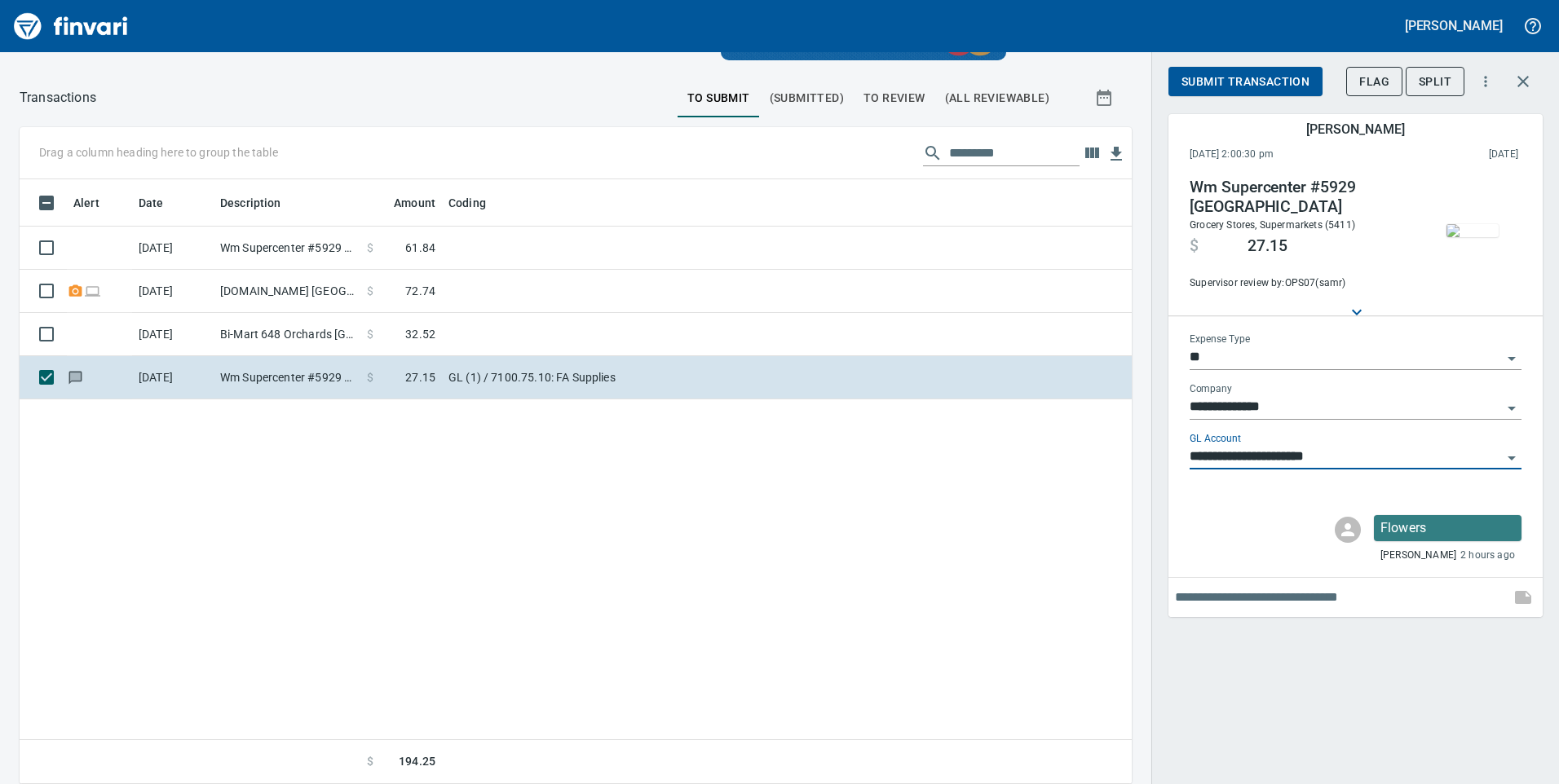
type input "**********"
click at [1260, 73] on span "Submit Transaction" at bounding box center [1245, 82] width 128 height 21
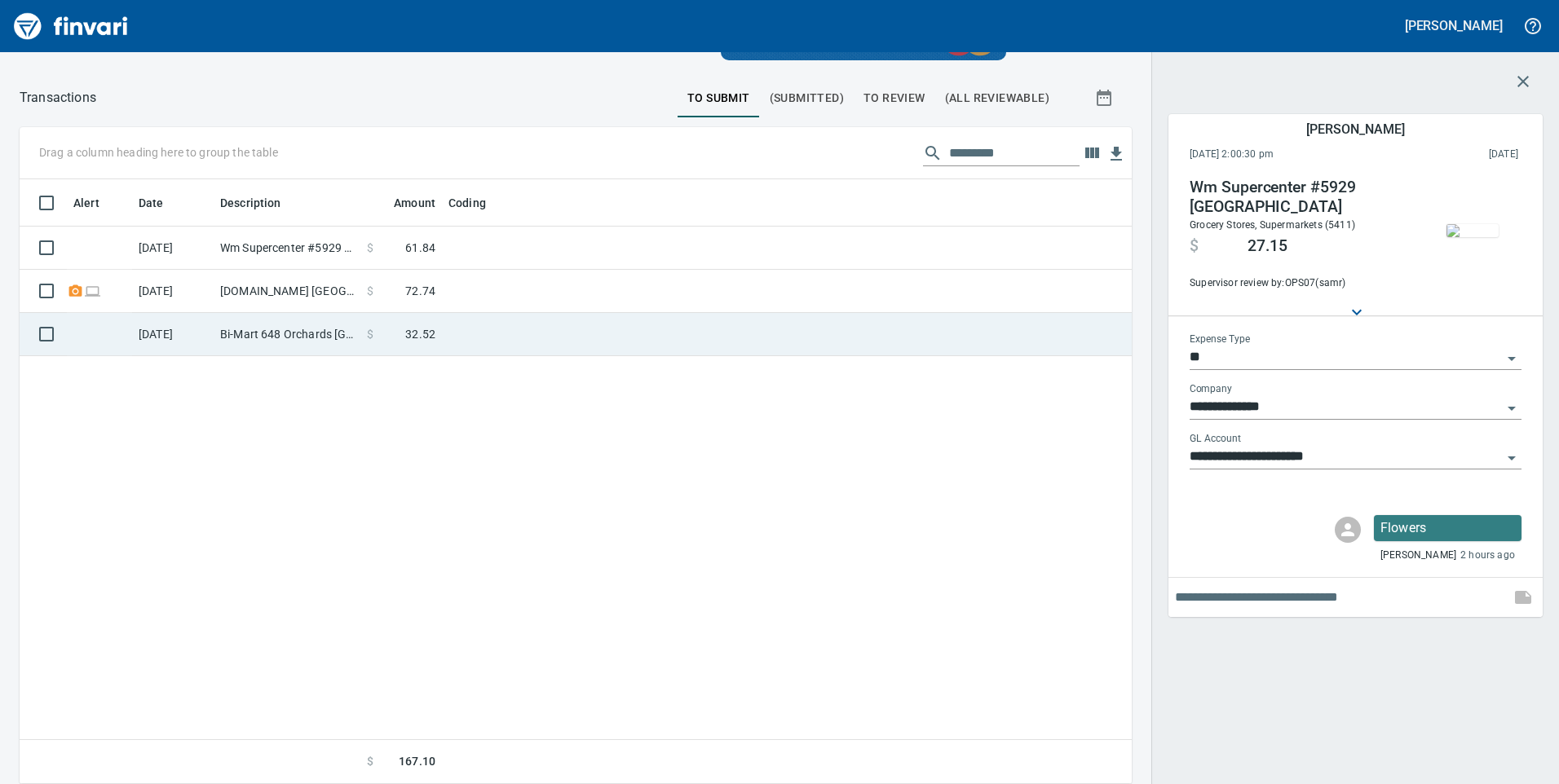
drag, startPoint x: 375, startPoint y: 334, endPoint x: 573, endPoint y: 319, distance: 198.6
click at [376, 334] on span at bounding box center [389, 333] width 32 height 16
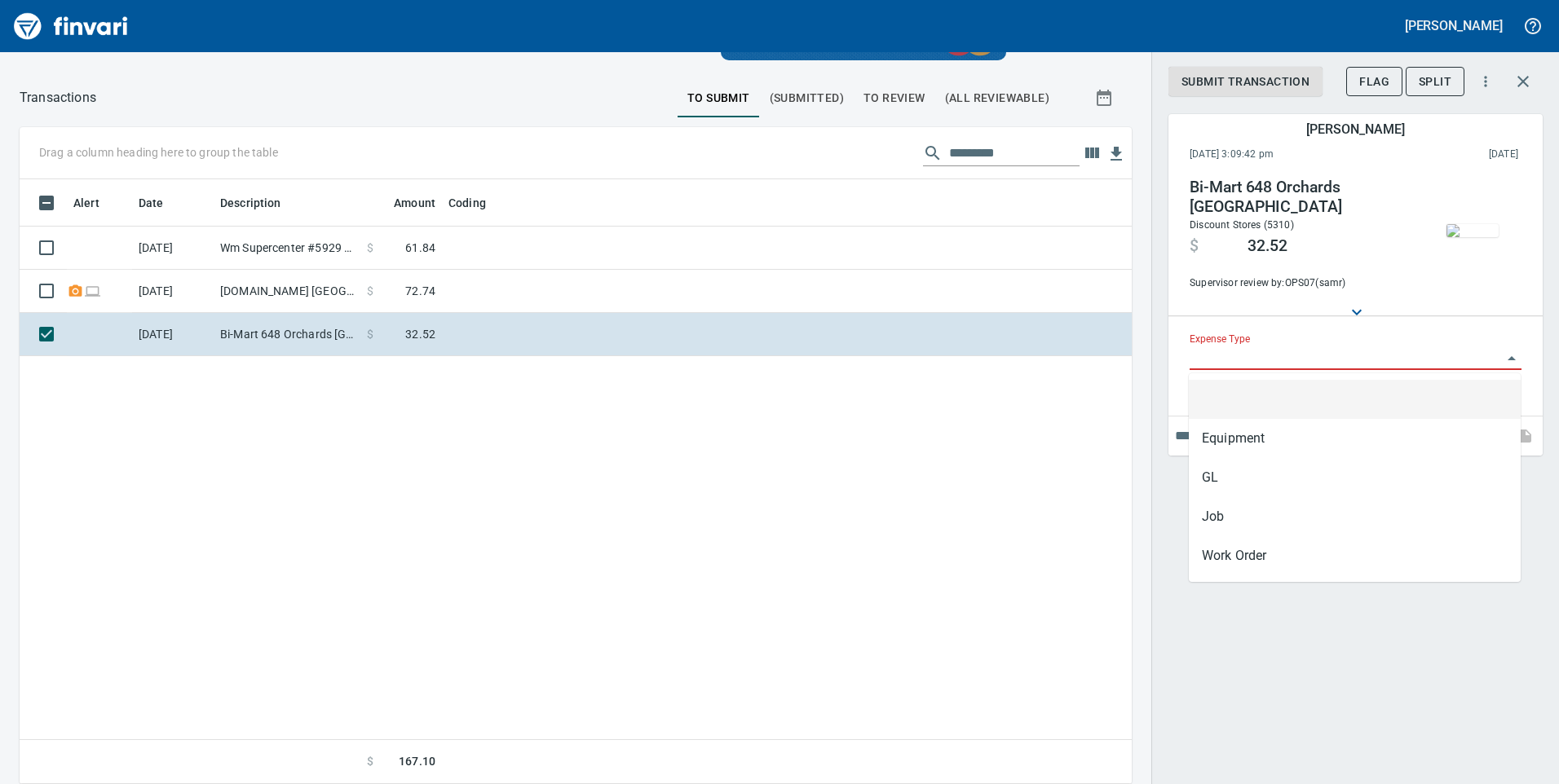
click at [1221, 349] on input "Expense Type" at bounding box center [1346, 358] width 313 height 23
click at [1215, 461] on li "GL" at bounding box center [1354, 477] width 332 height 39
type input "**"
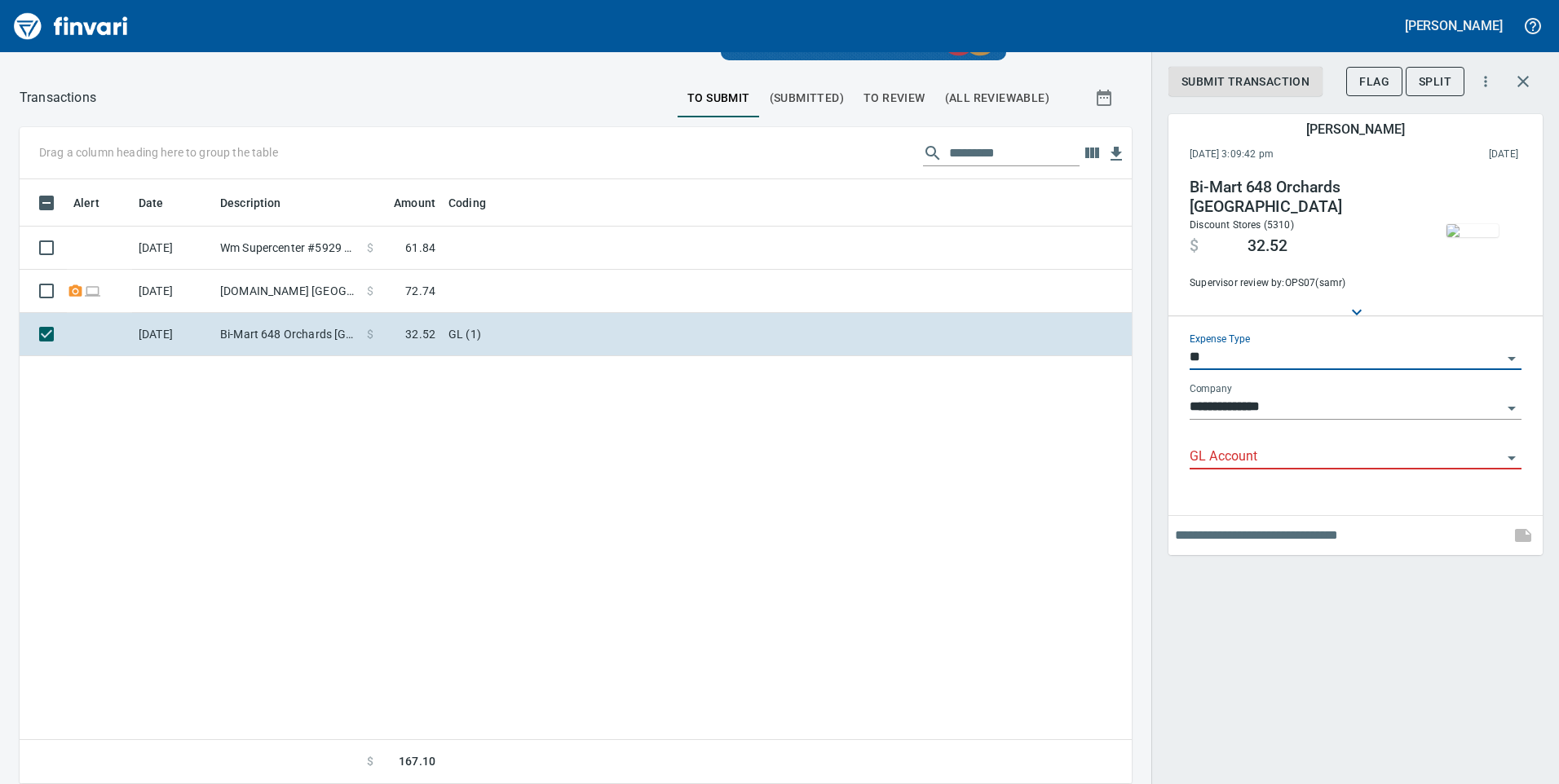
click at [1199, 431] on div "**********" at bounding box center [1355, 408] width 332 height 50
click at [1211, 452] on input "GL Account" at bounding box center [1346, 457] width 313 height 23
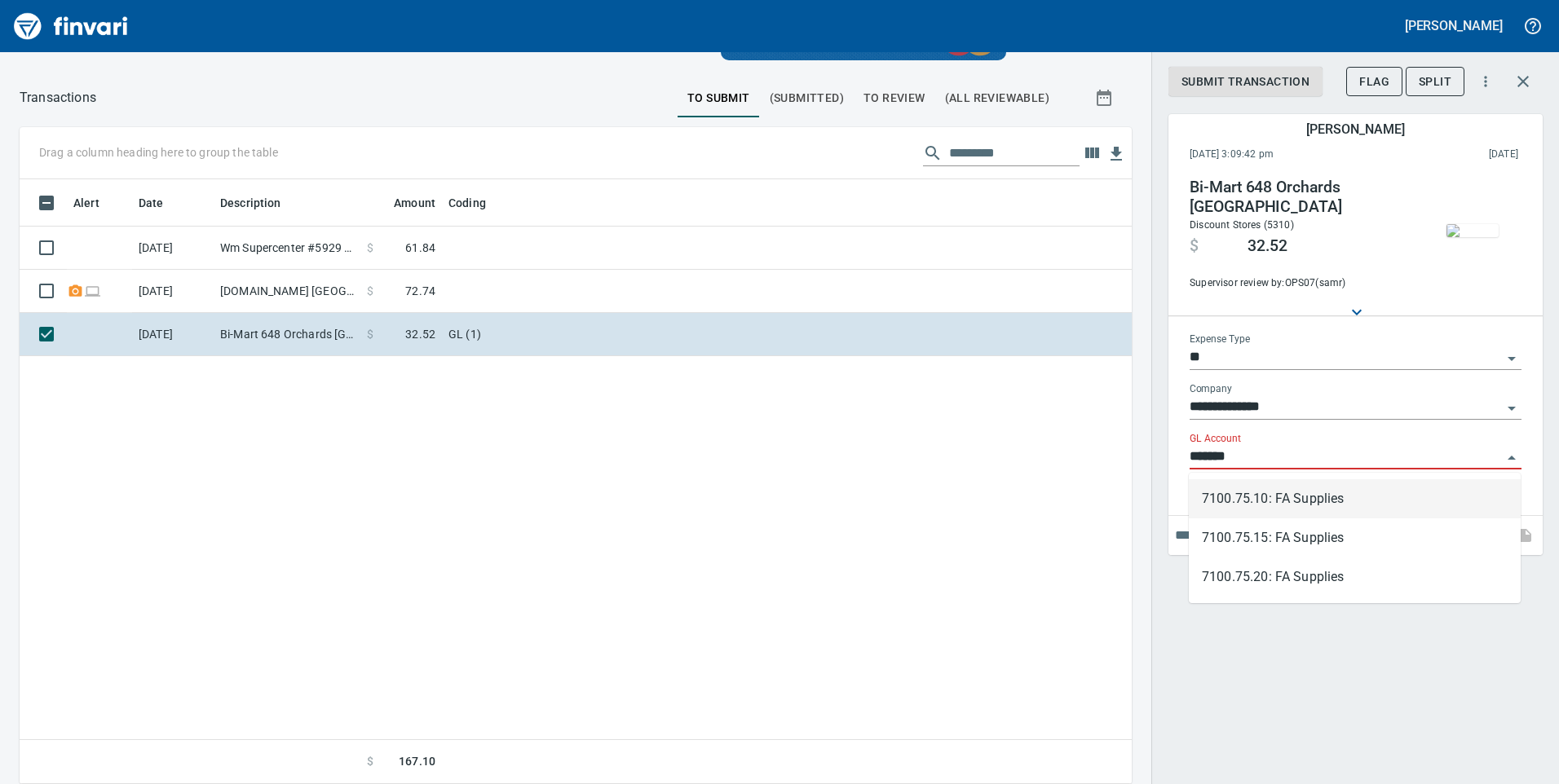
click at [1291, 489] on li "7100.75.10: FA Supplies" at bounding box center [1354, 498] width 332 height 39
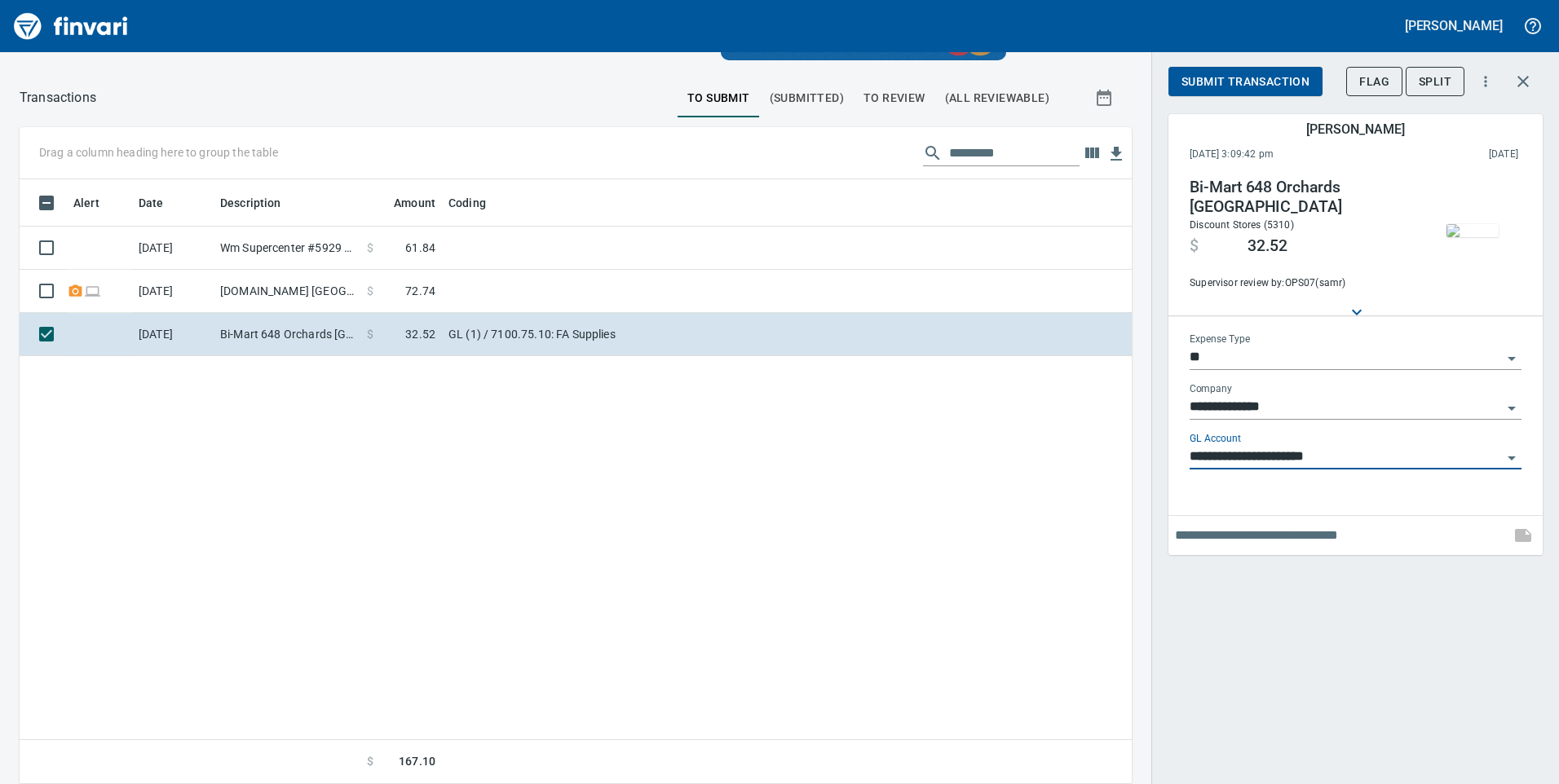
type input "**********"
click at [1224, 76] on span "Submit Transaction" at bounding box center [1245, 82] width 128 height 21
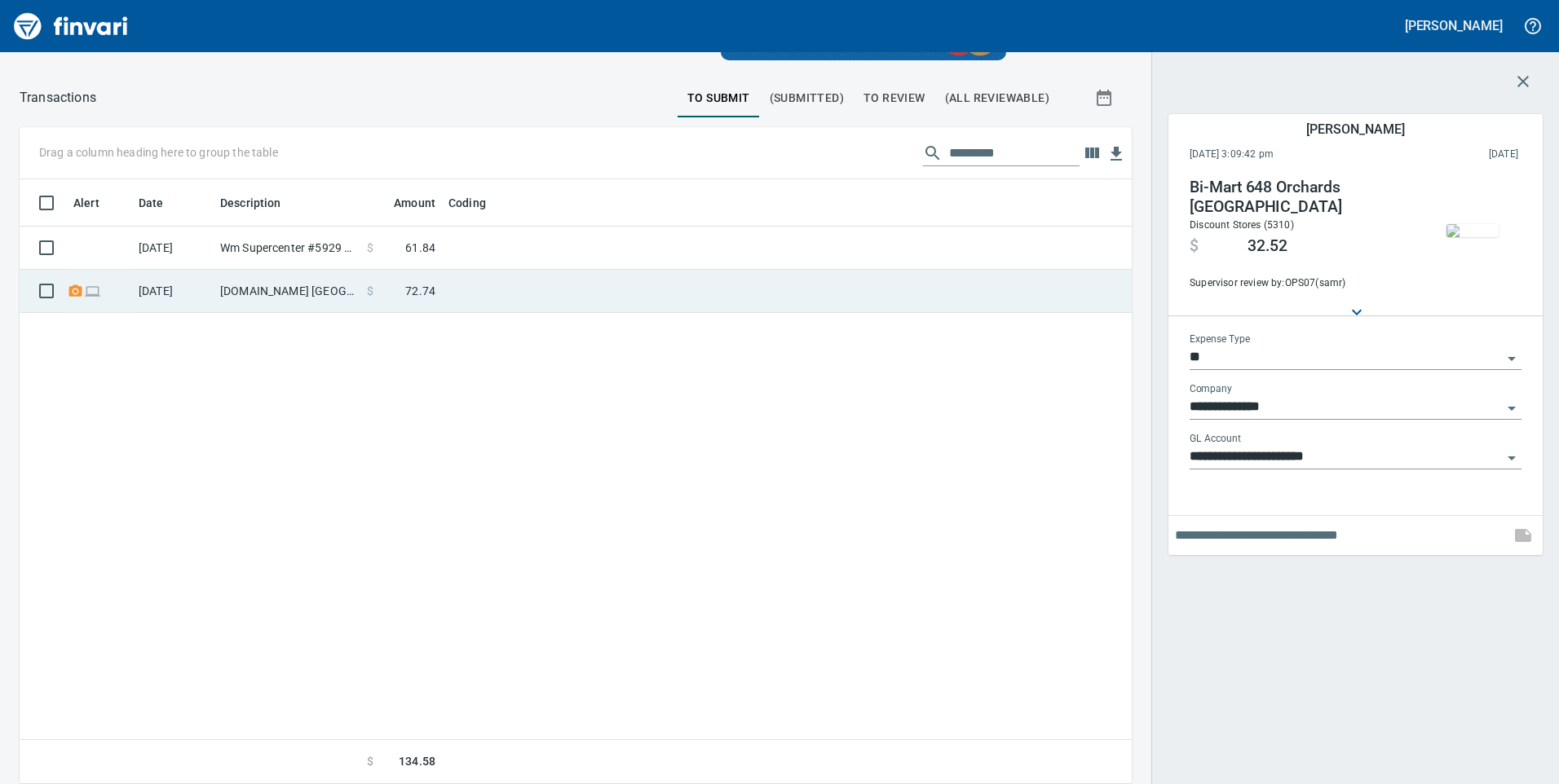
click at [527, 282] on td at bounding box center [646, 292] width 407 height 44
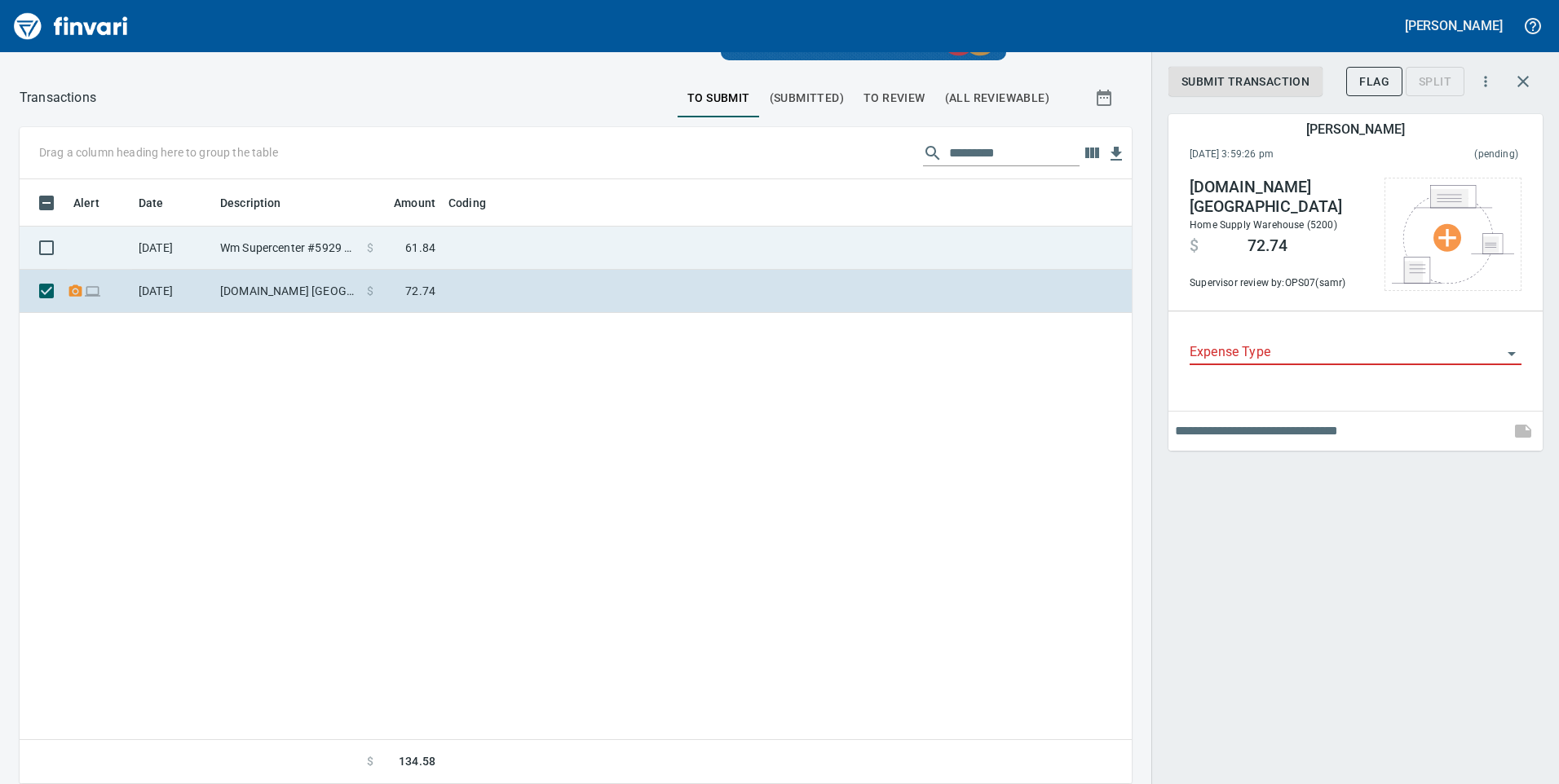
click at [501, 229] on td at bounding box center [646, 248] width 407 height 44
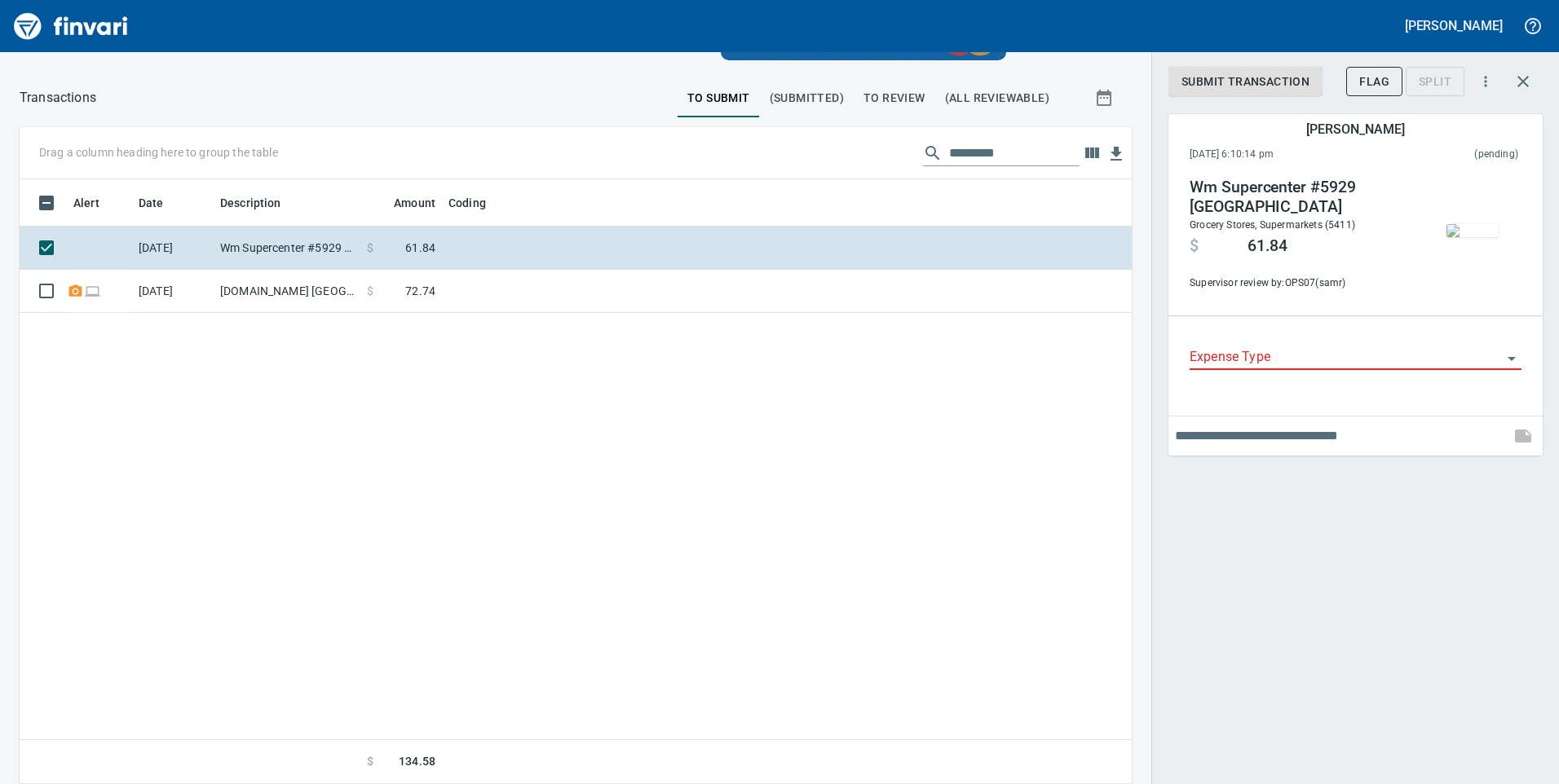
scroll to position [593, 1087]
click at [1484, 225] on img "button" at bounding box center [1472, 231] width 52 height 13
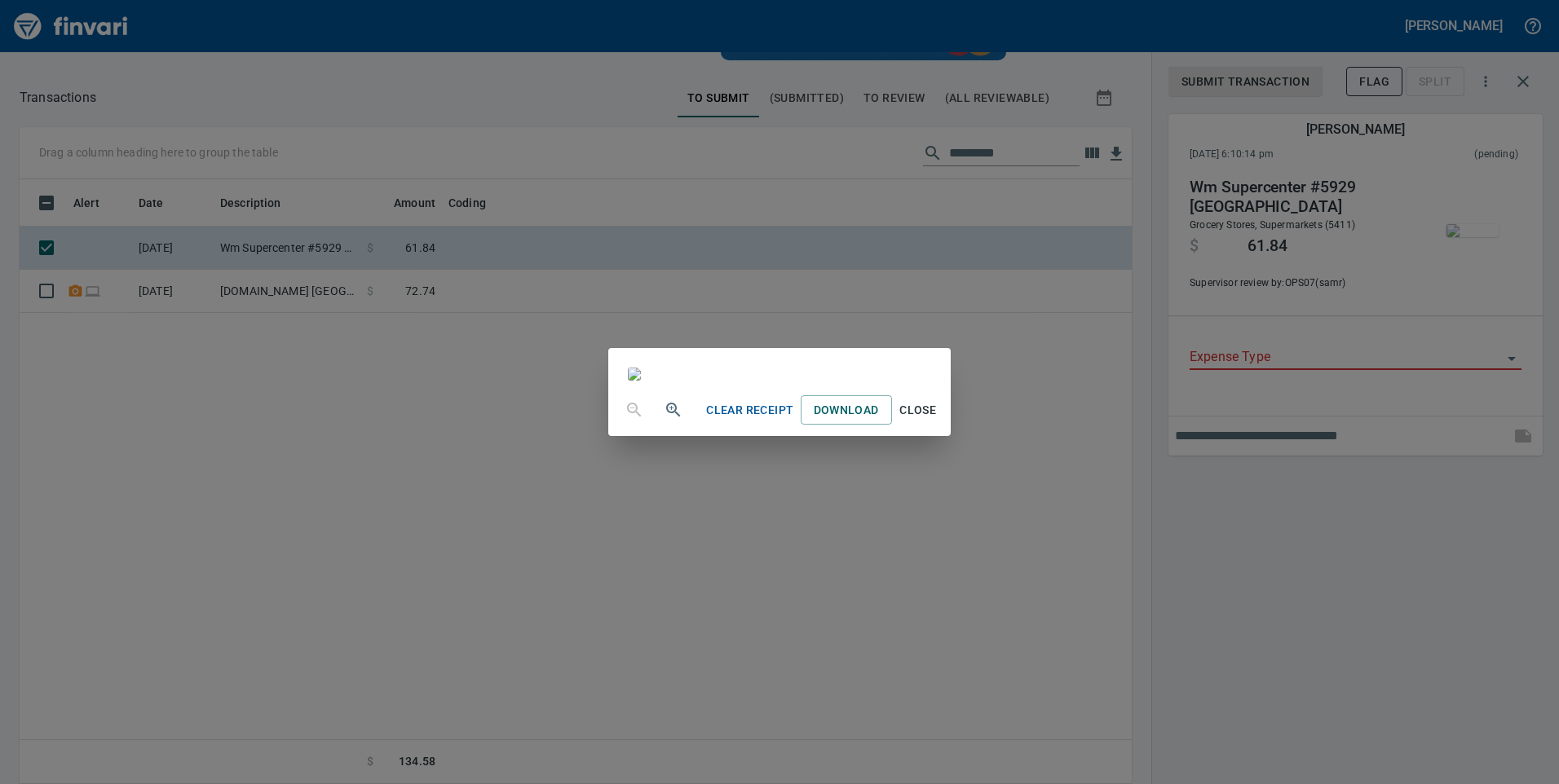
click at [1254, 547] on div "Clear Receipt Download Close" at bounding box center [780, 392] width 1559 height 784
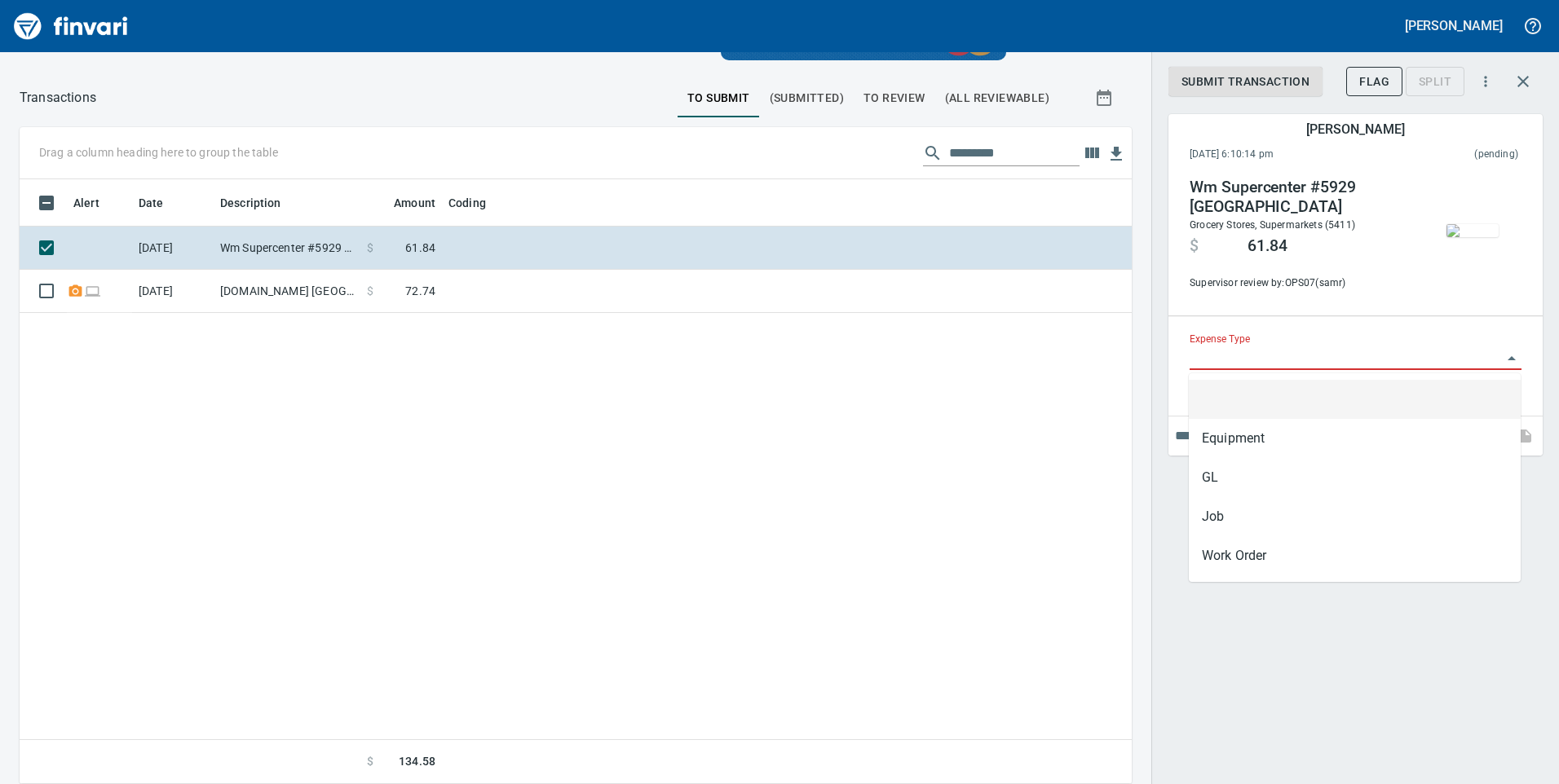
click at [1231, 349] on input "Expense Type" at bounding box center [1346, 358] width 313 height 23
click at [1215, 480] on li "GL" at bounding box center [1354, 477] width 332 height 39
type input "**"
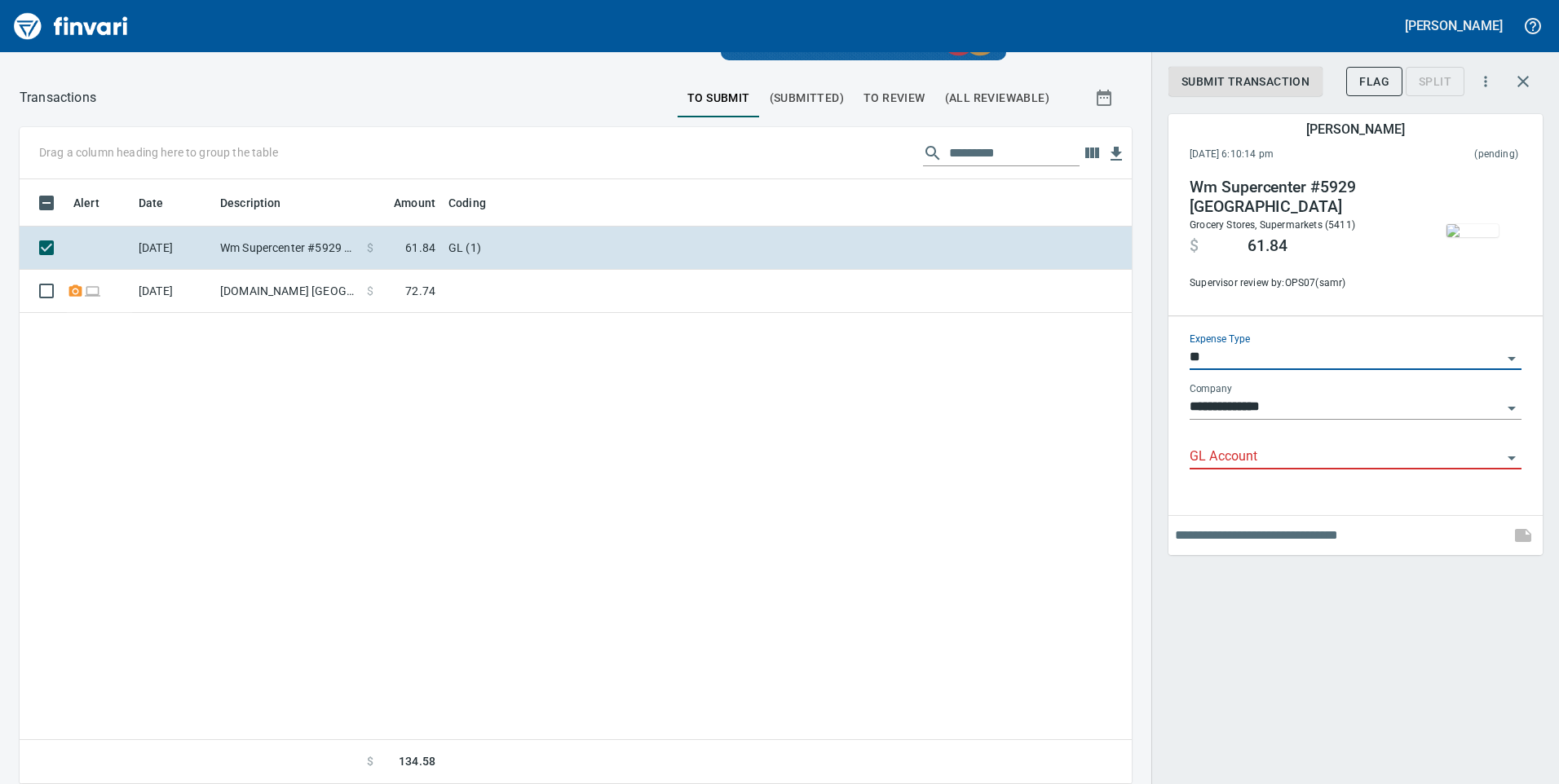
click at [1206, 440] on div "GL Account" at bounding box center [1355, 451] width 332 height 37
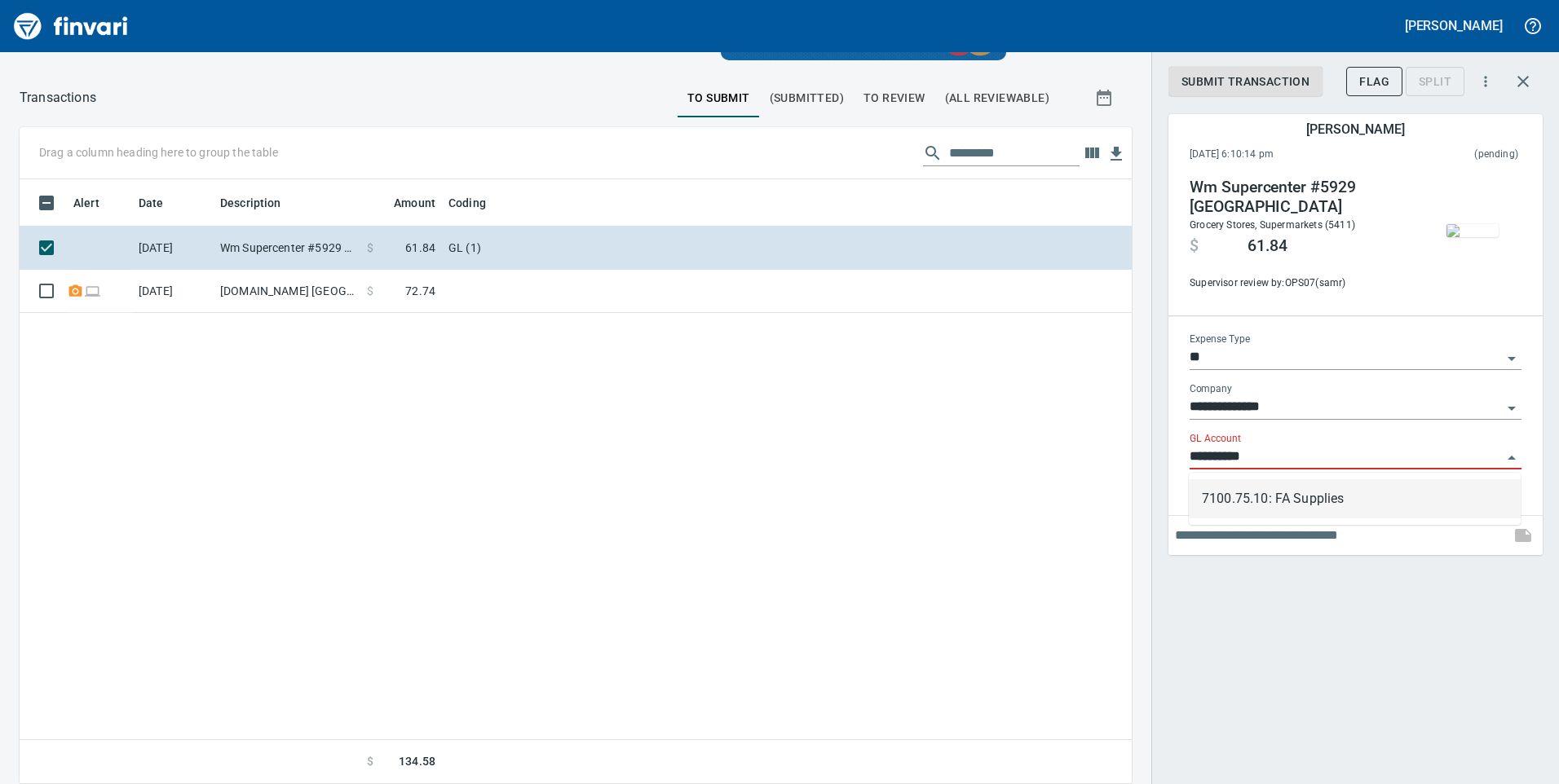
click at [1309, 506] on li "7100.75.10: FA Supplies" at bounding box center [1354, 498] width 332 height 39
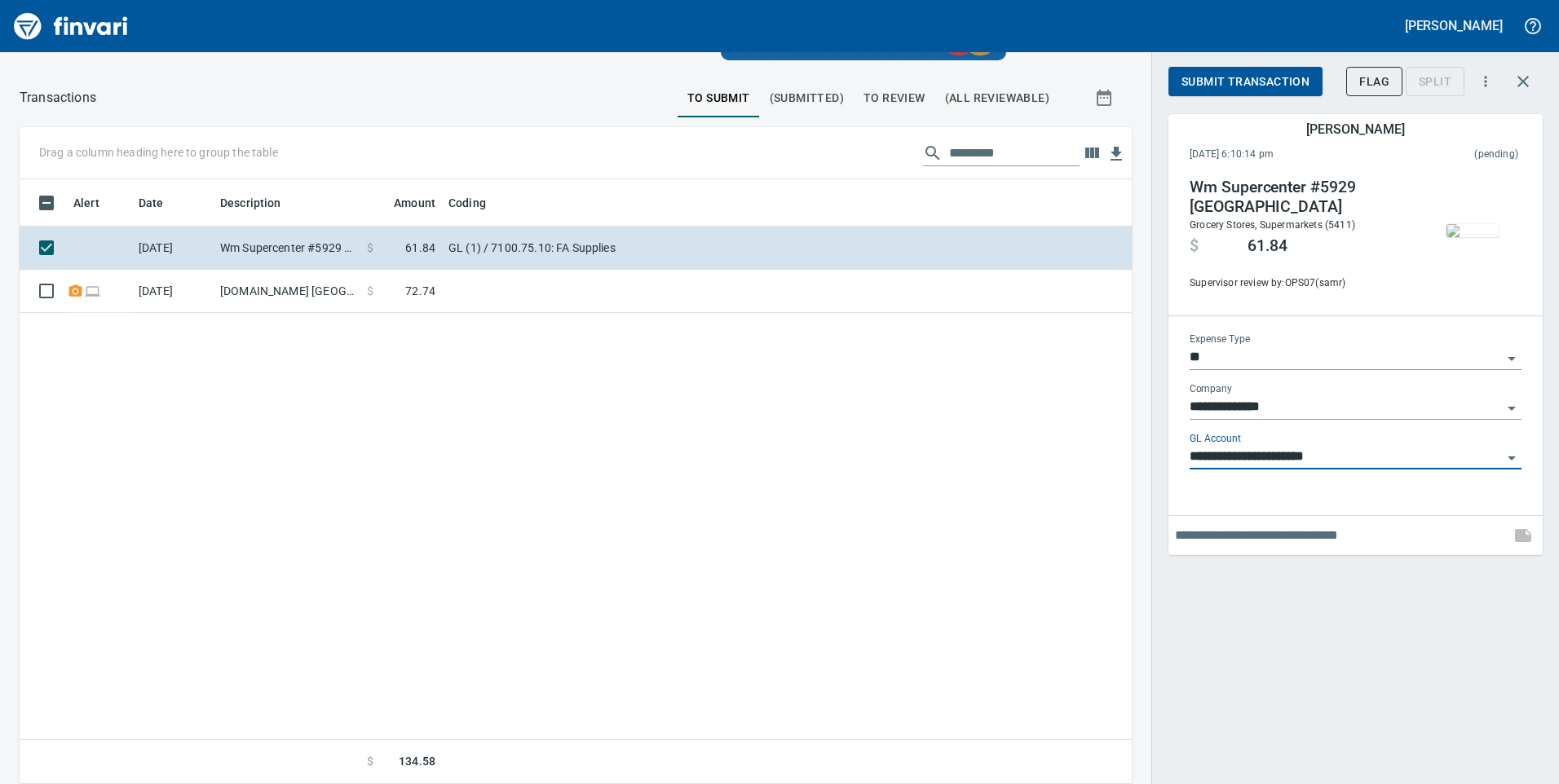
type input "**********"
click at [1245, 547] on input "text" at bounding box center [1338, 536] width 329 height 27
type input "**********"
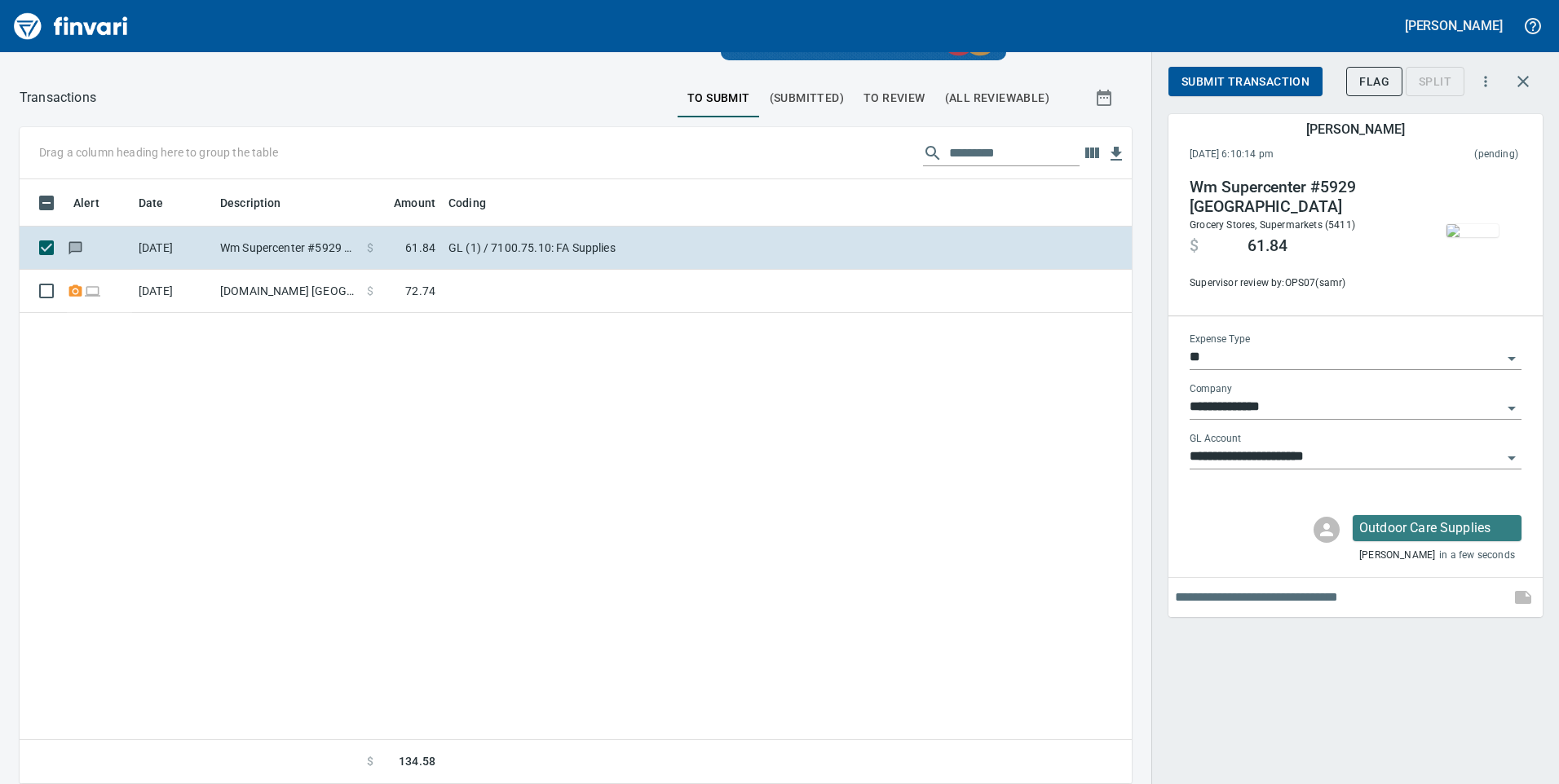
click at [1255, 84] on span "Submit Transaction" at bounding box center [1245, 82] width 128 height 21
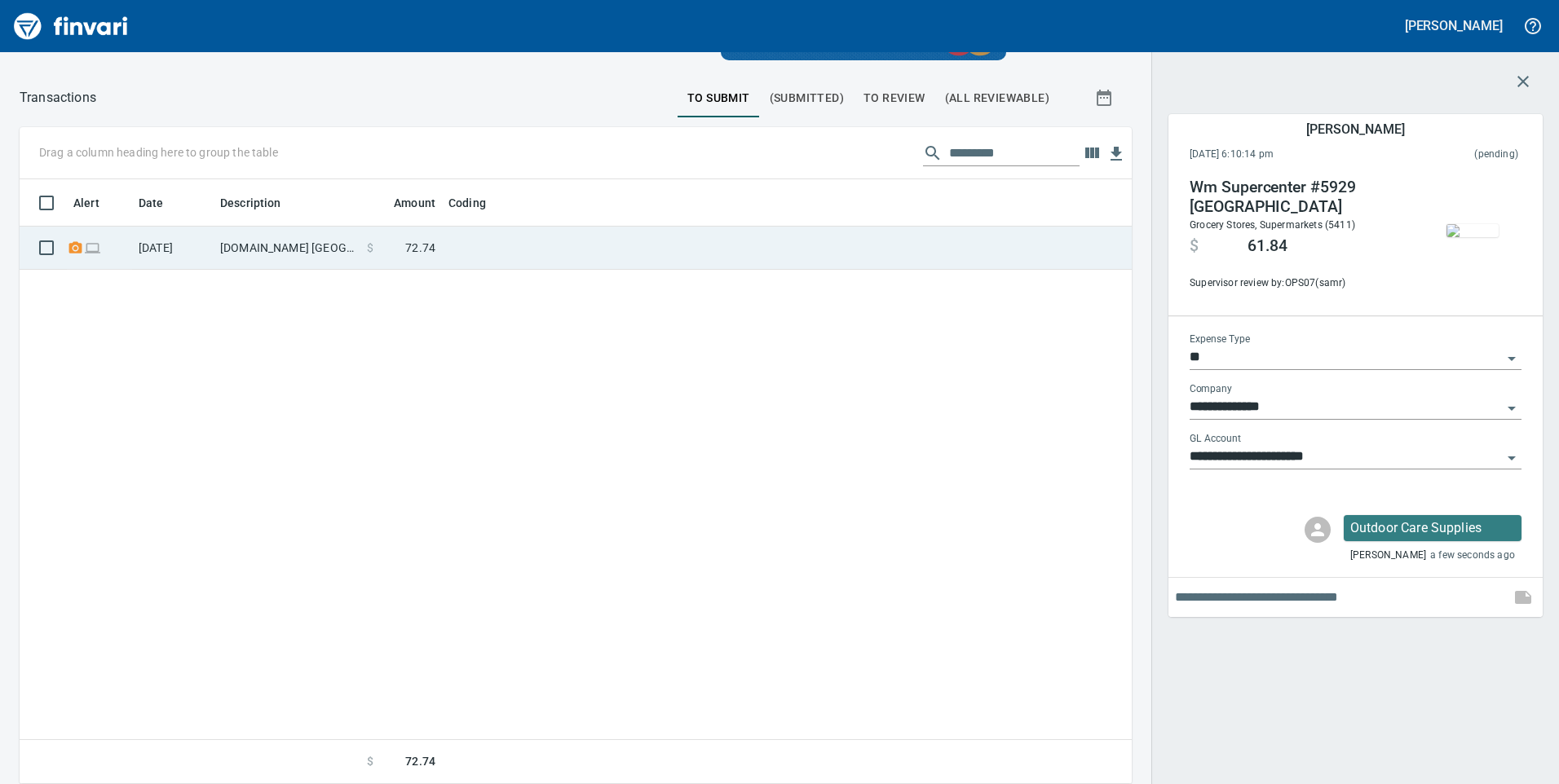
click at [295, 246] on td "[DOMAIN_NAME] [GEOGRAPHIC_DATA]" at bounding box center [287, 248] width 147 height 44
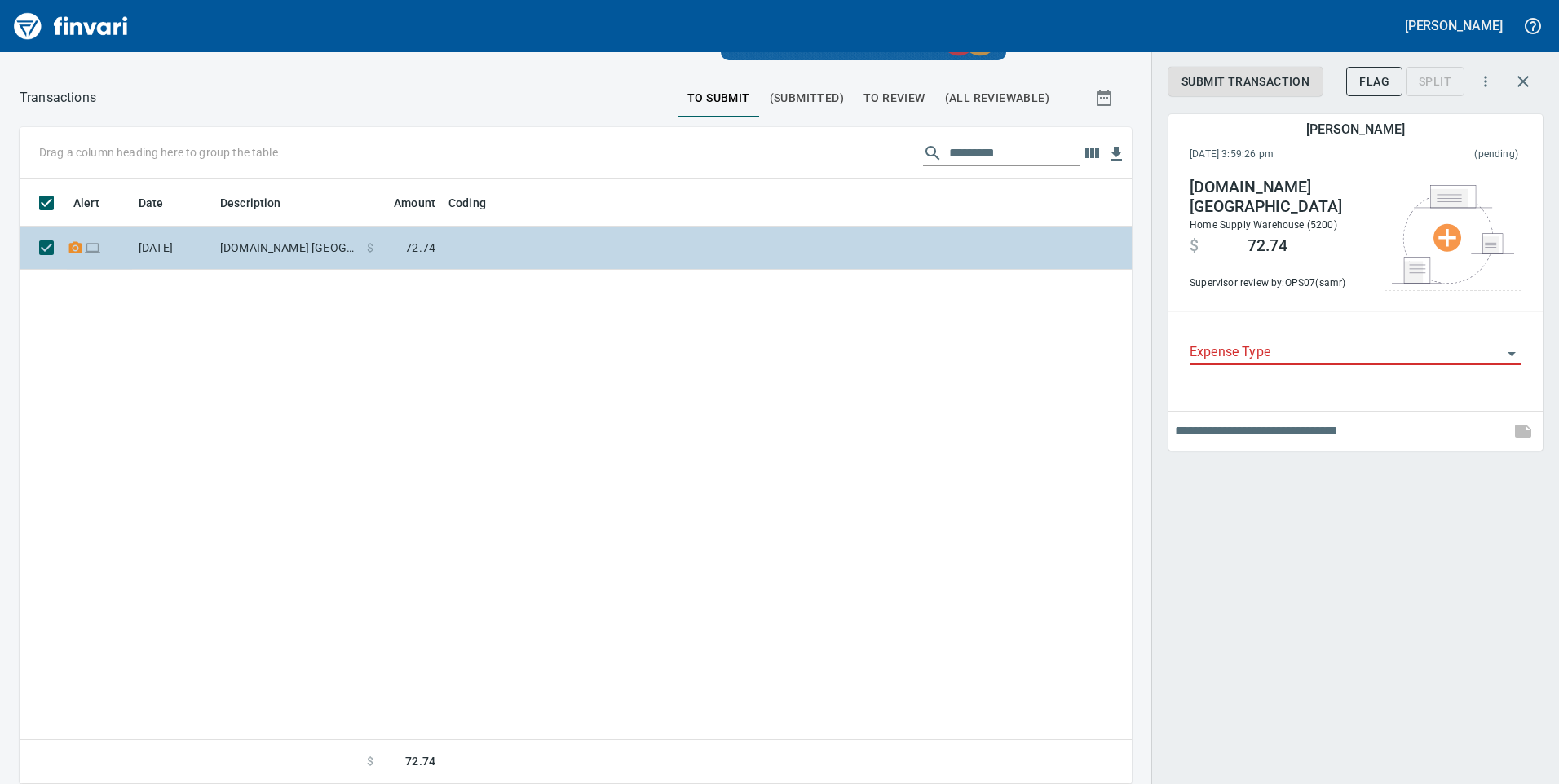
click at [104, 244] on td at bounding box center [99, 248] width 65 height 44
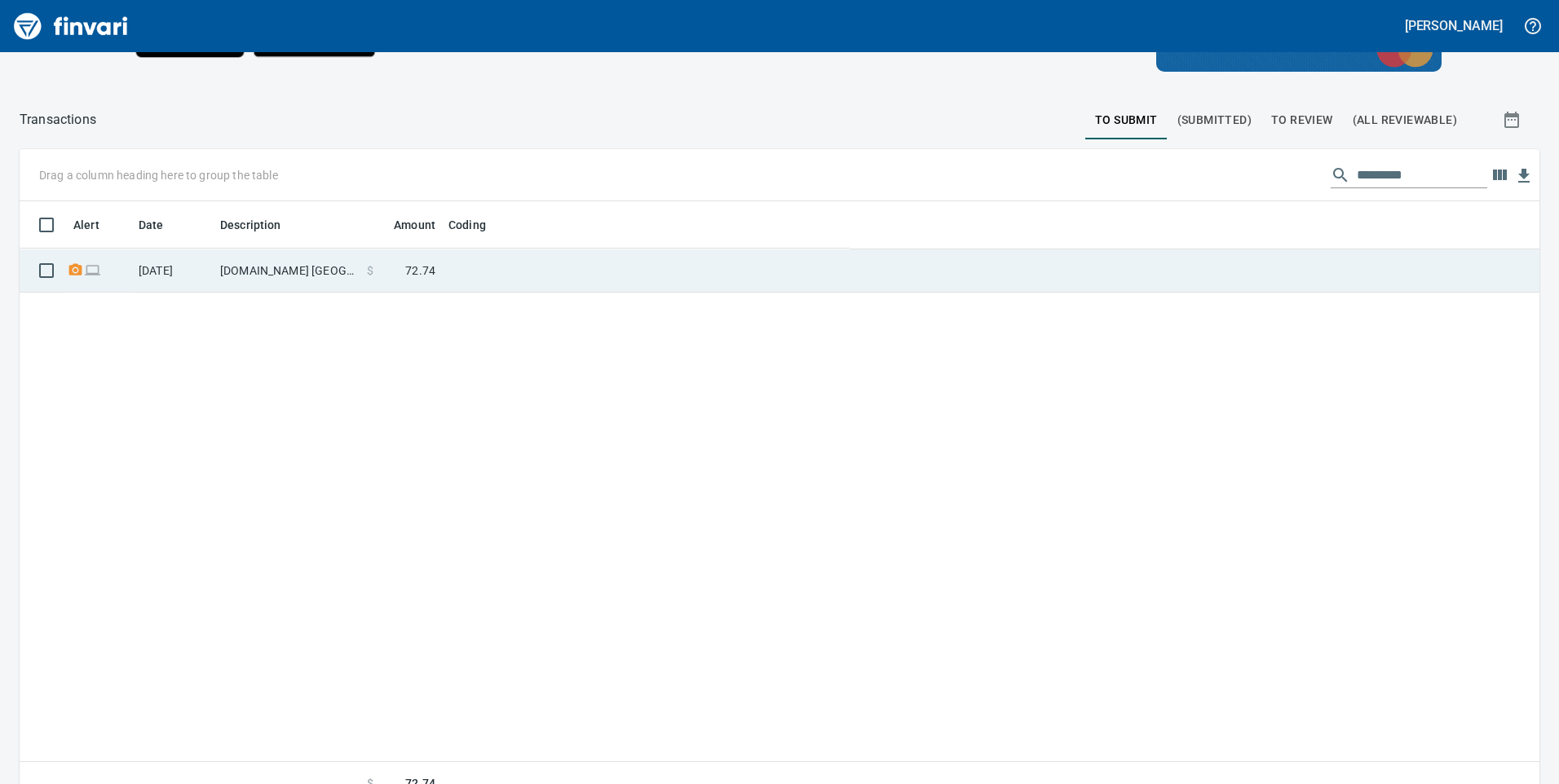
scroll to position [2, 2]
click at [1013, 271] on td at bounding box center [1194, 271] width 690 height 44
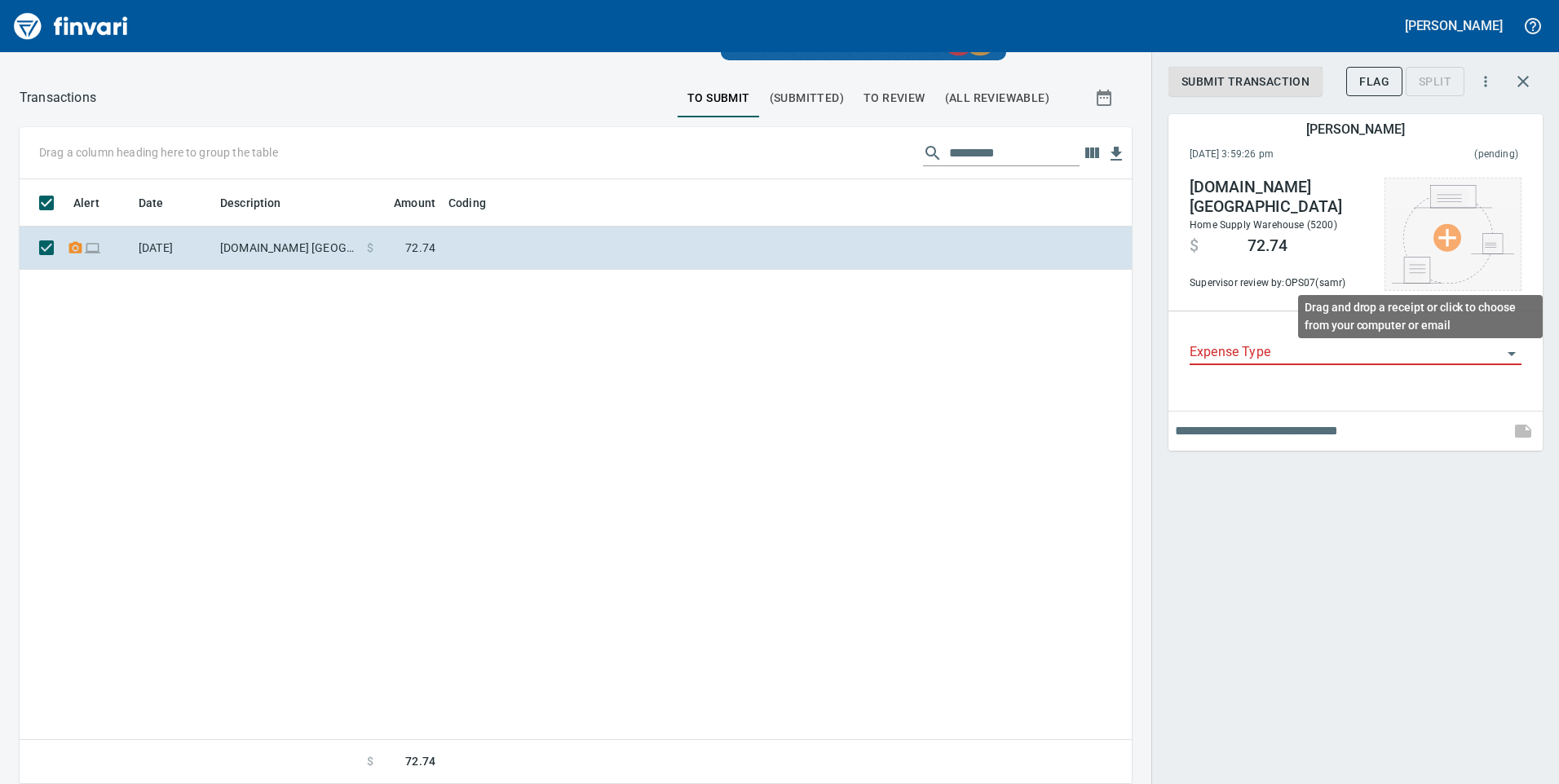
click at [1467, 242] on img at bounding box center [1452, 234] width 122 height 98
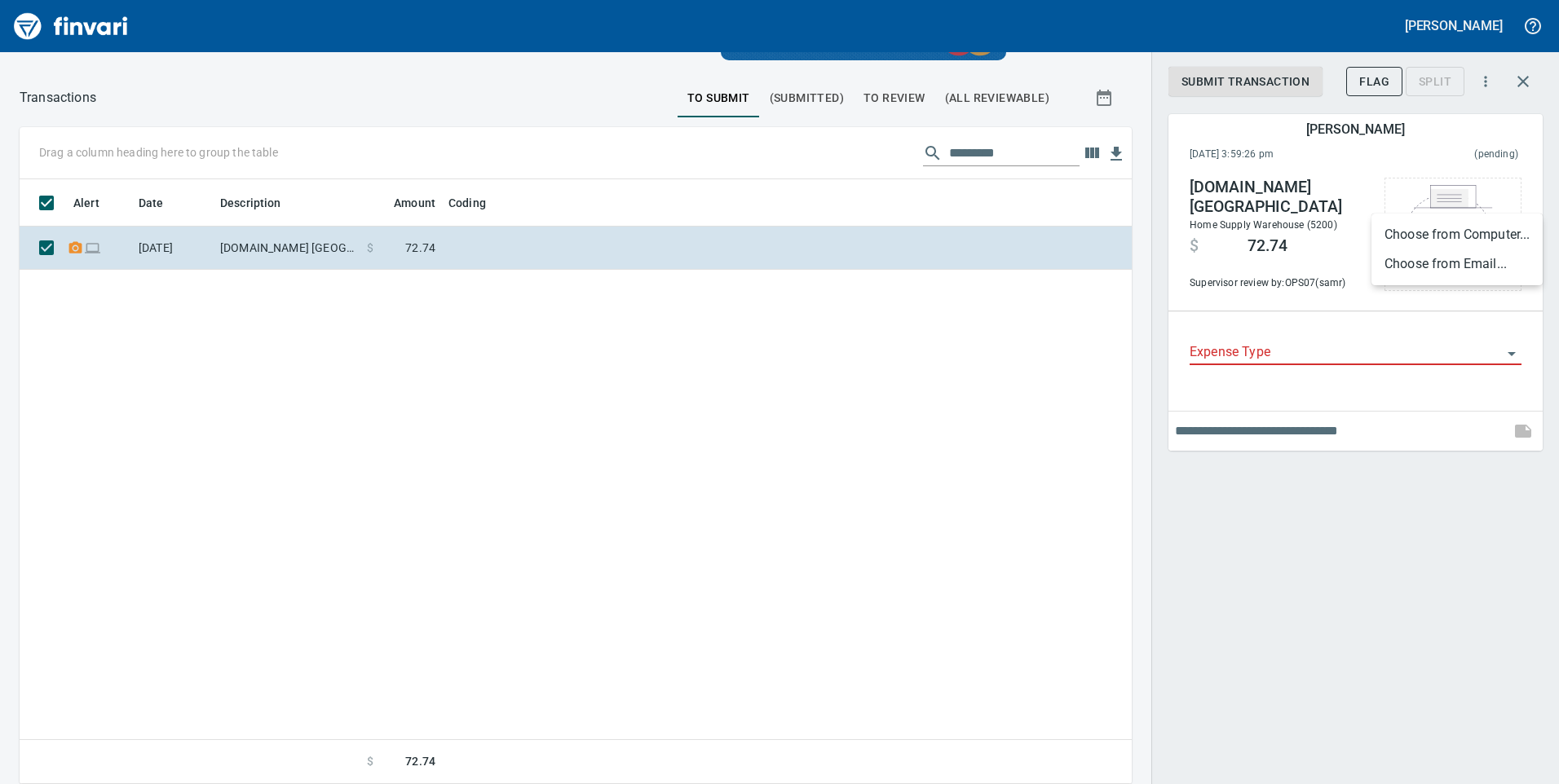
click at [1437, 262] on li "Choose from Email..." at bounding box center [1457, 263] width 171 height 29
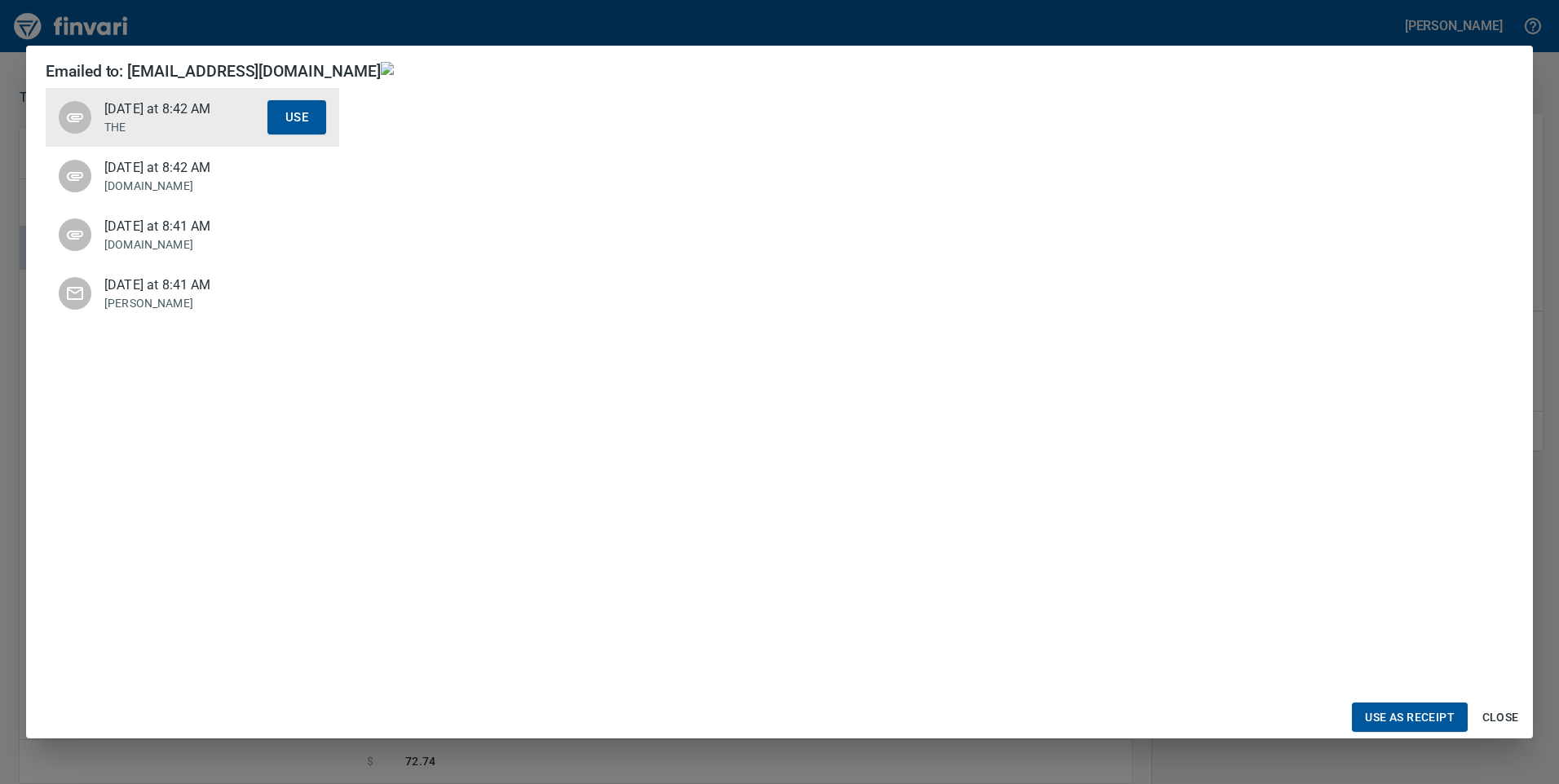
click at [188, 194] on p "amazon.com" at bounding box center [186, 186] width 163 height 16
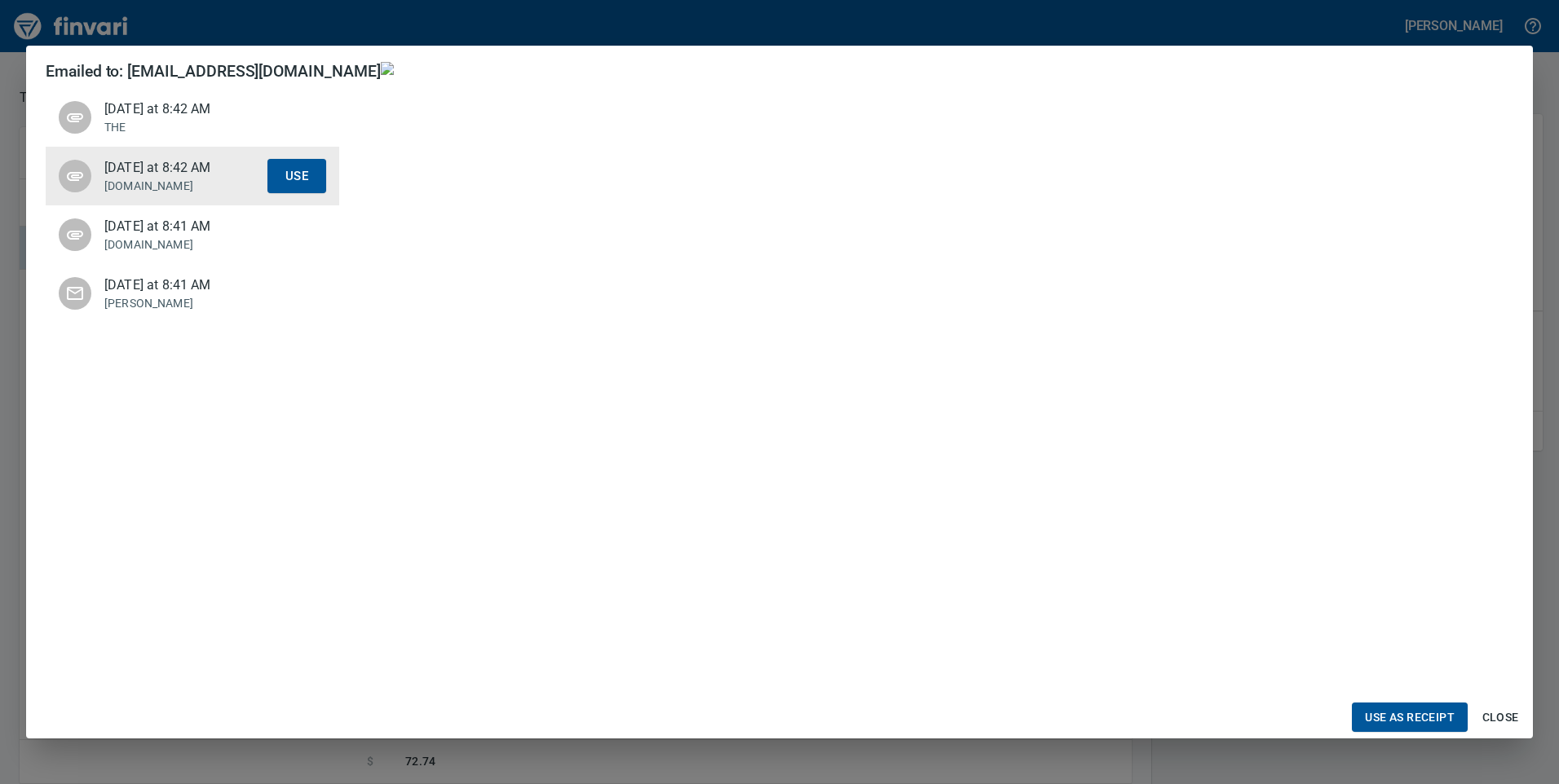
click at [158, 237] on span "Last Wednesday at 8:41 AM" at bounding box center [186, 226] width 163 height 20
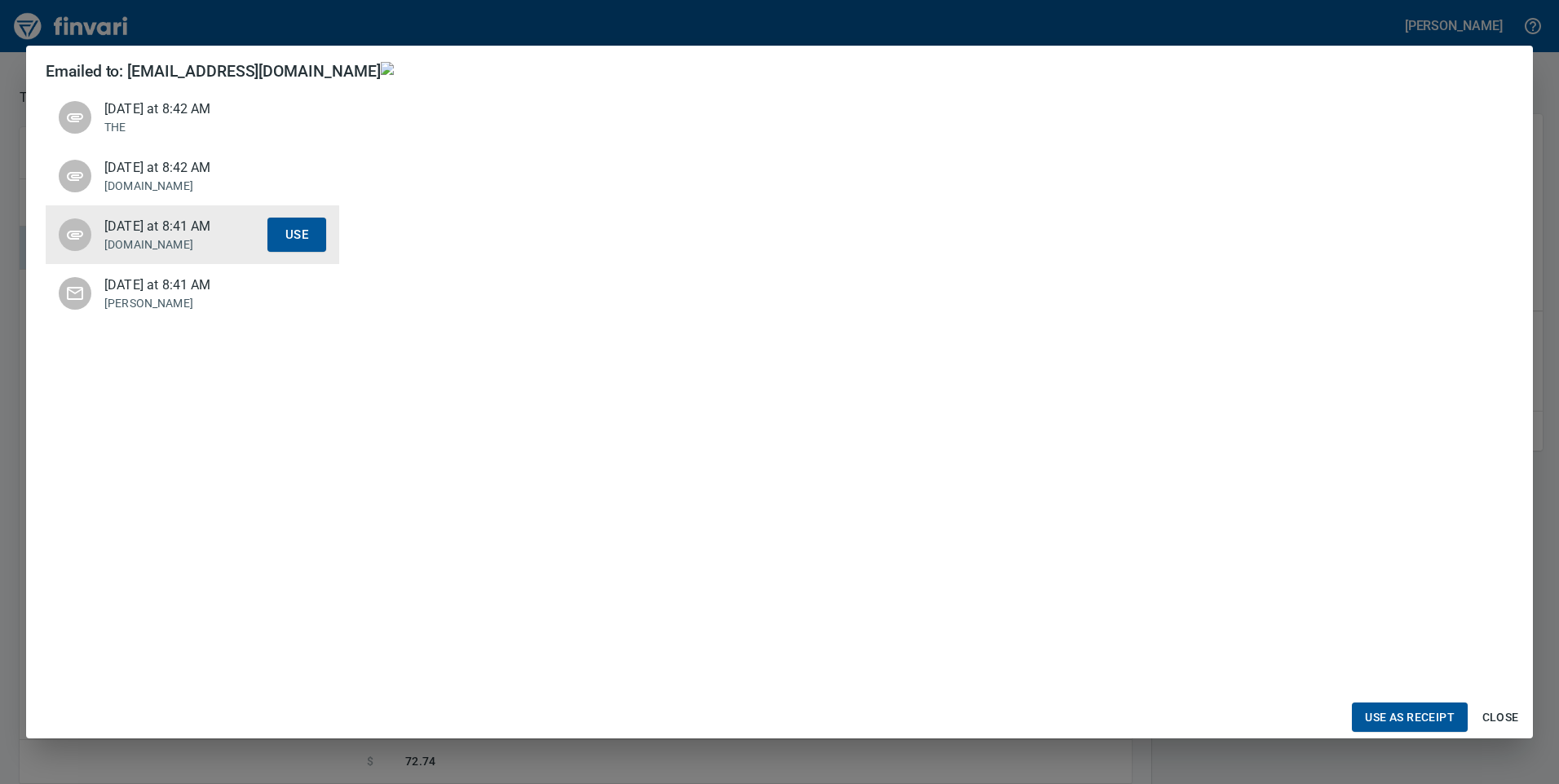
click at [137, 295] on span "Last Wednesday at 8:41 AM" at bounding box center [186, 285] width 163 height 20
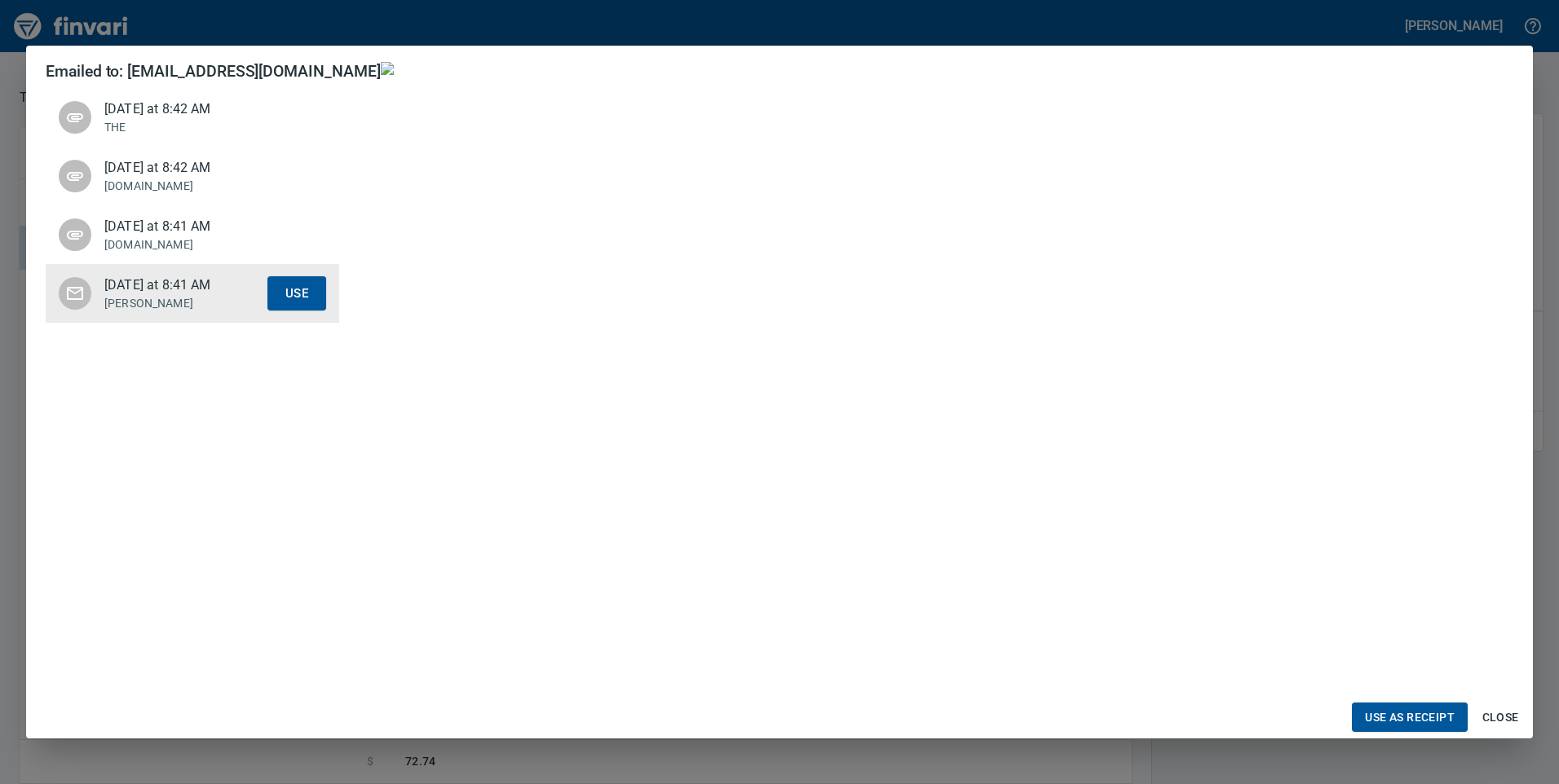
click at [1497, 727] on span "Close" at bounding box center [1499, 718] width 39 height 21
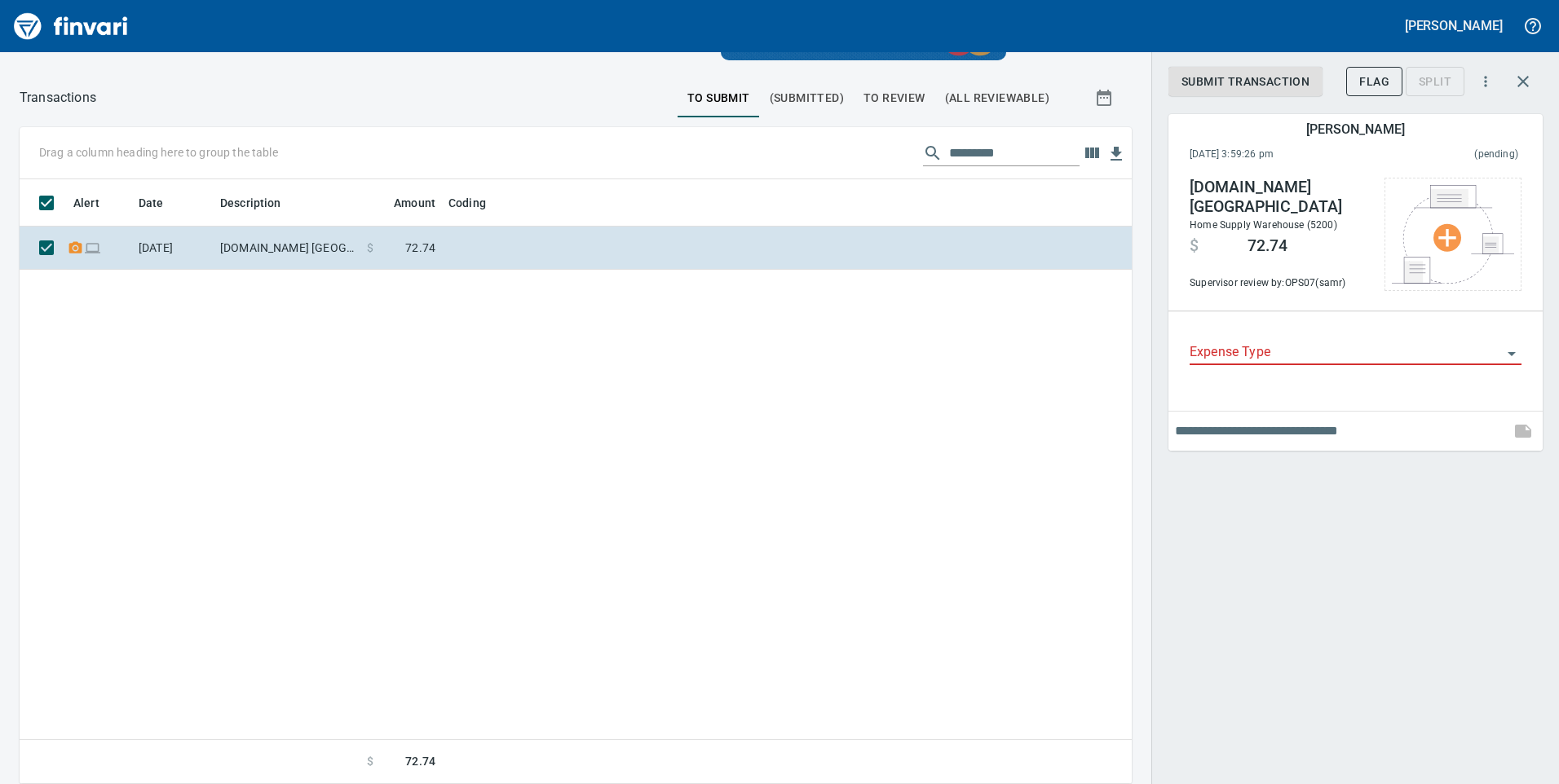
drag, startPoint x: 146, startPoint y: 136, endPoint x: 44, endPoint y: 76, distance: 118.3
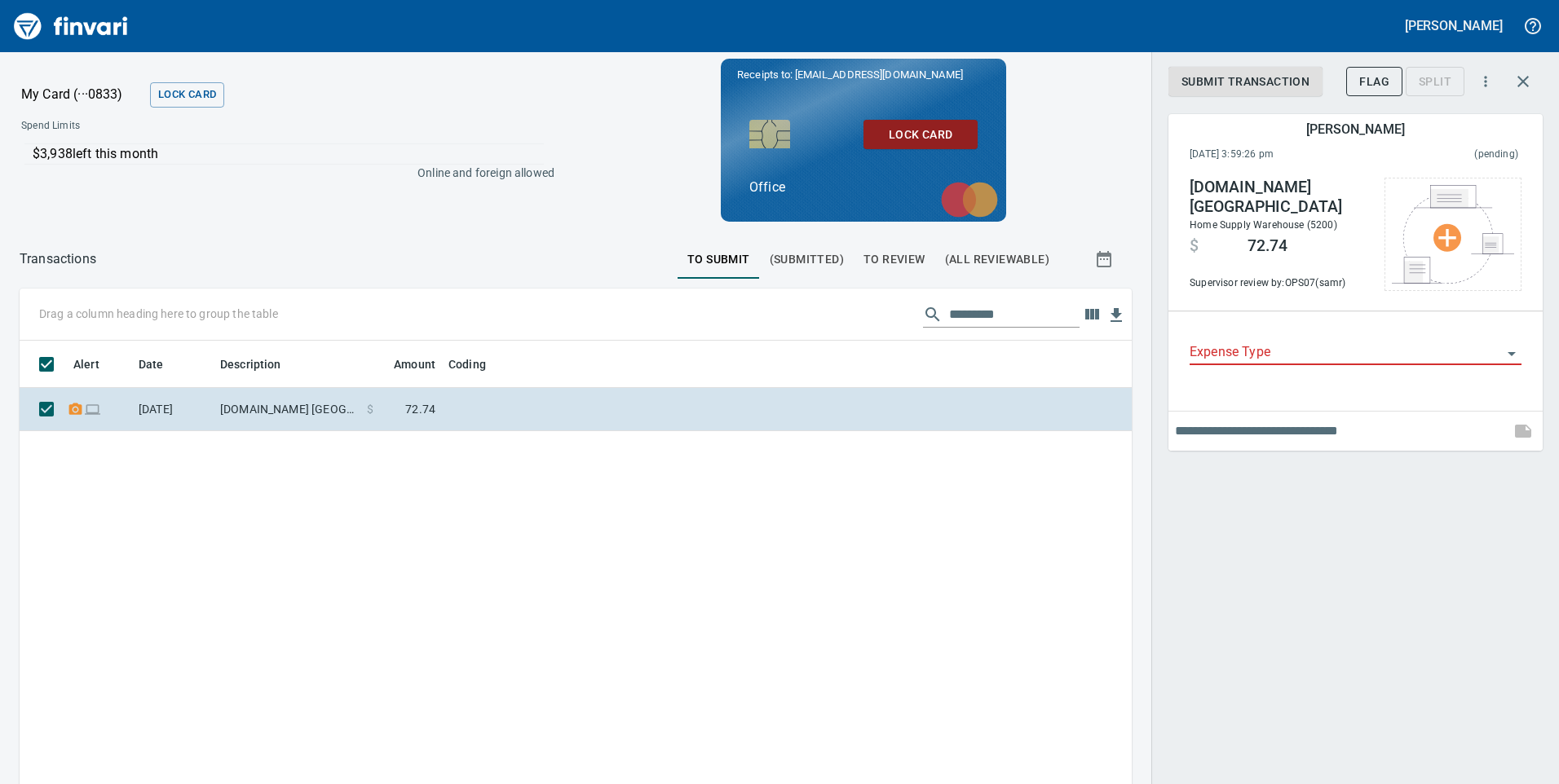
drag, startPoint x: 44, startPoint y: 76, endPoint x: 267, endPoint y: 562, distance: 534.7
click at [471, 594] on div "Alert Date Description Amount Coding 8/29/2025 Lowes.com Wilkesboro NC $ 72.74 …" at bounding box center [576, 644] width 1112 height 606
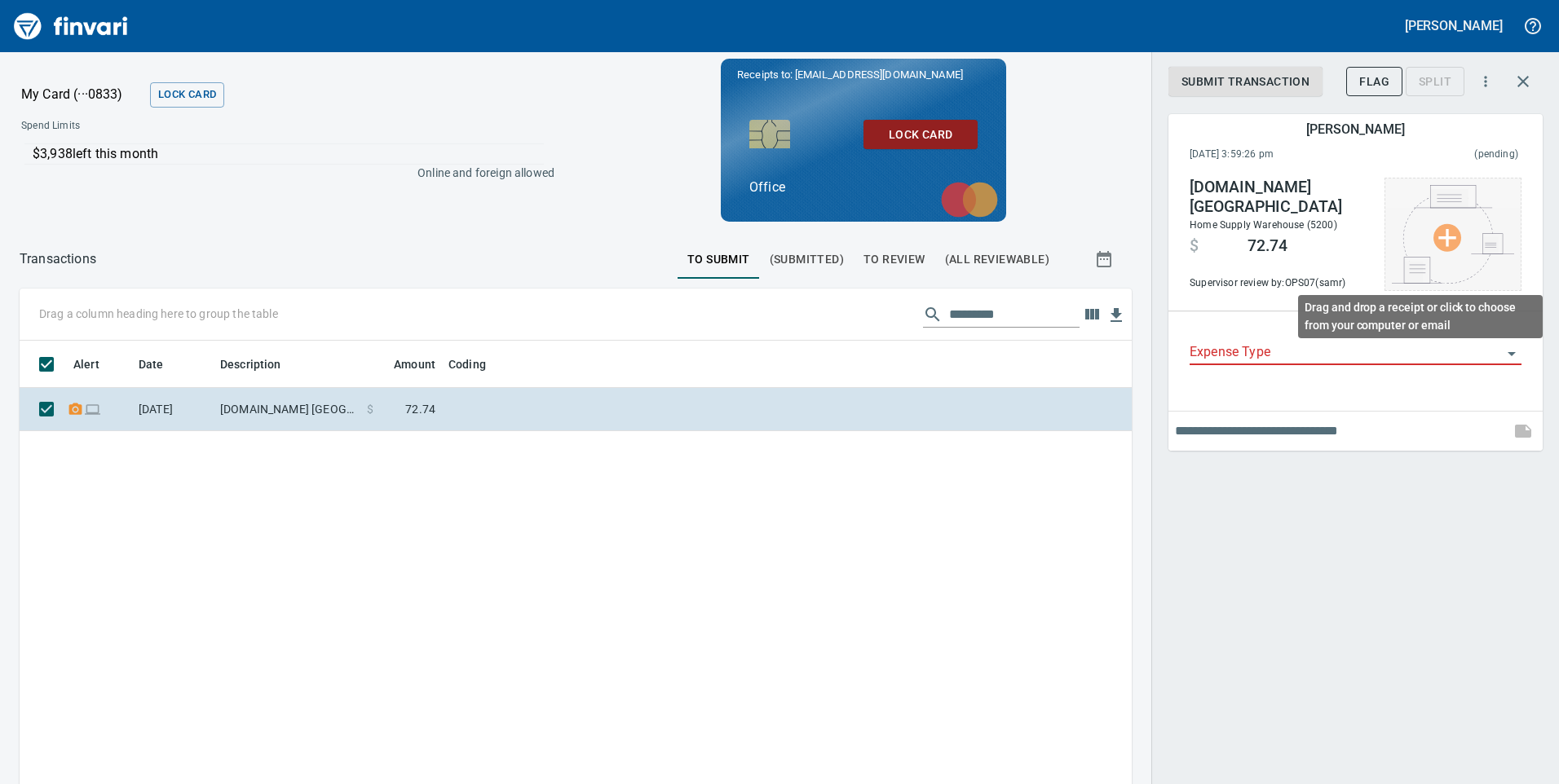
click at [1475, 232] on img at bounding box center [1452, 234] width 122 height 98
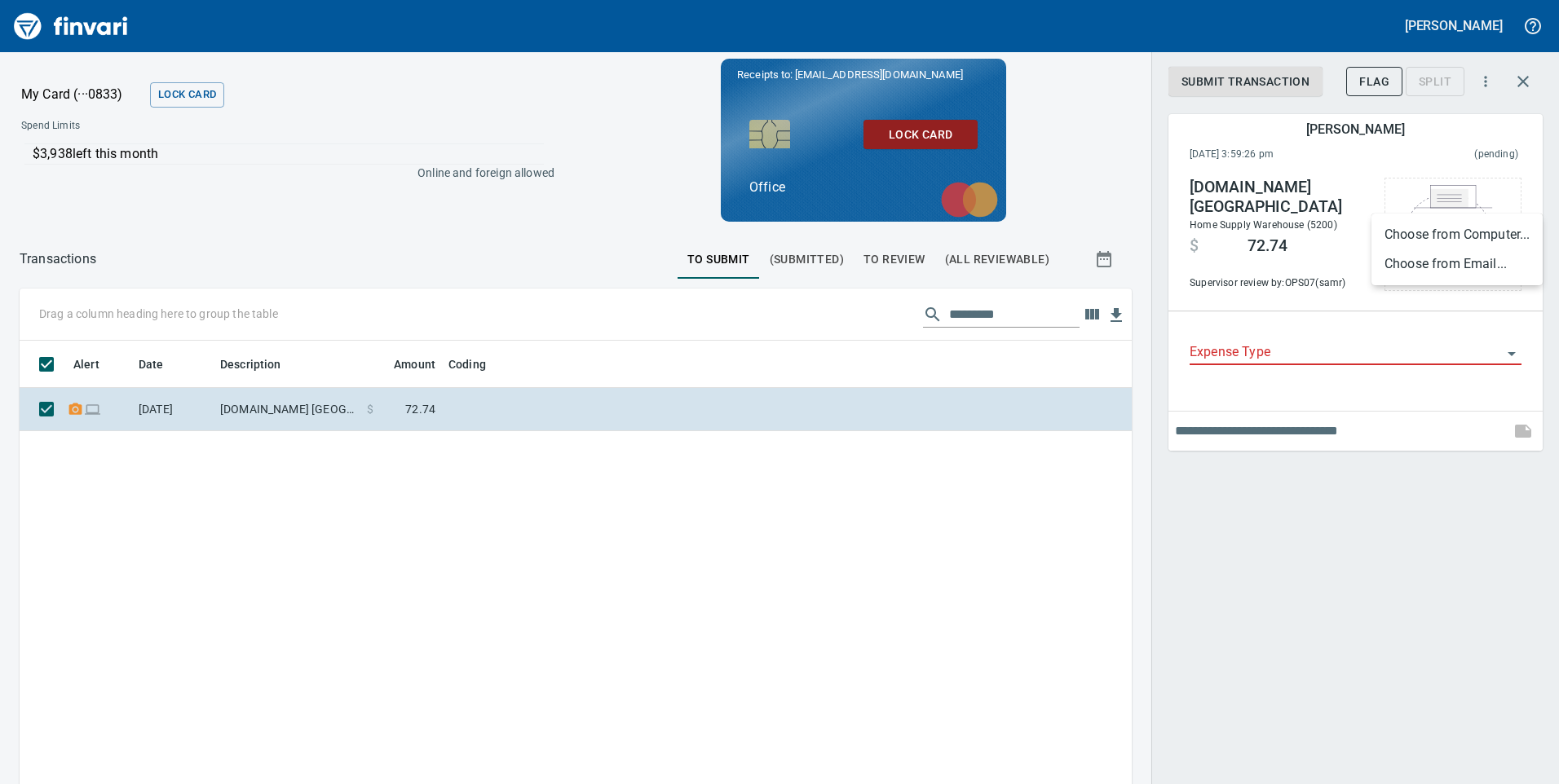
click at [1428, 282] on ul "Choose from Computer... Choose from Email..." at bounding box center [1457, 250] width 171 height 72
click at [1427, 260] on li "Choose from Email..." at bounding box center [1457, 263] width 171 height 29
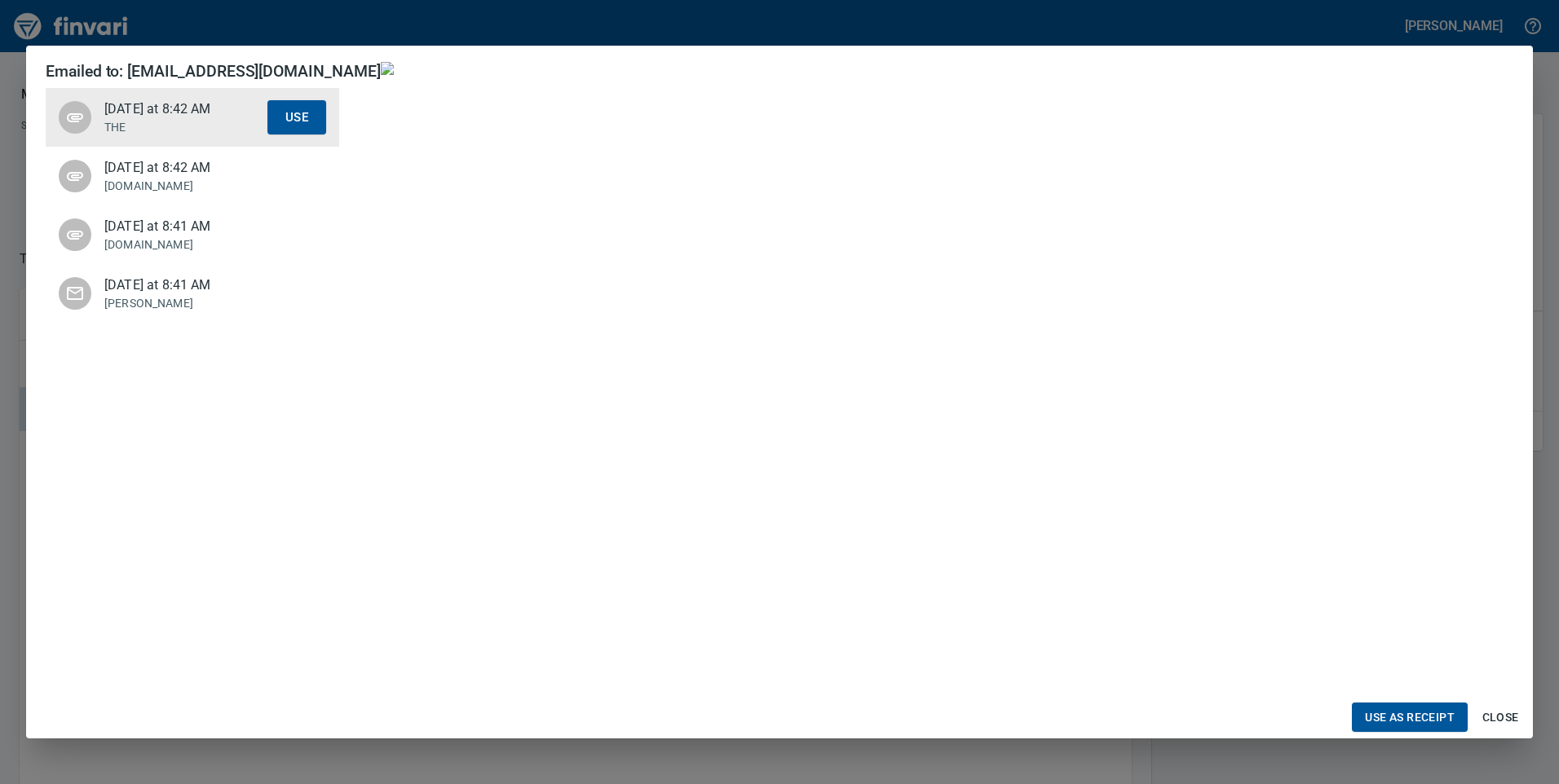
click at [1505, 708] on span "Close" at bounding box center [1499, 718] width 39 height 21
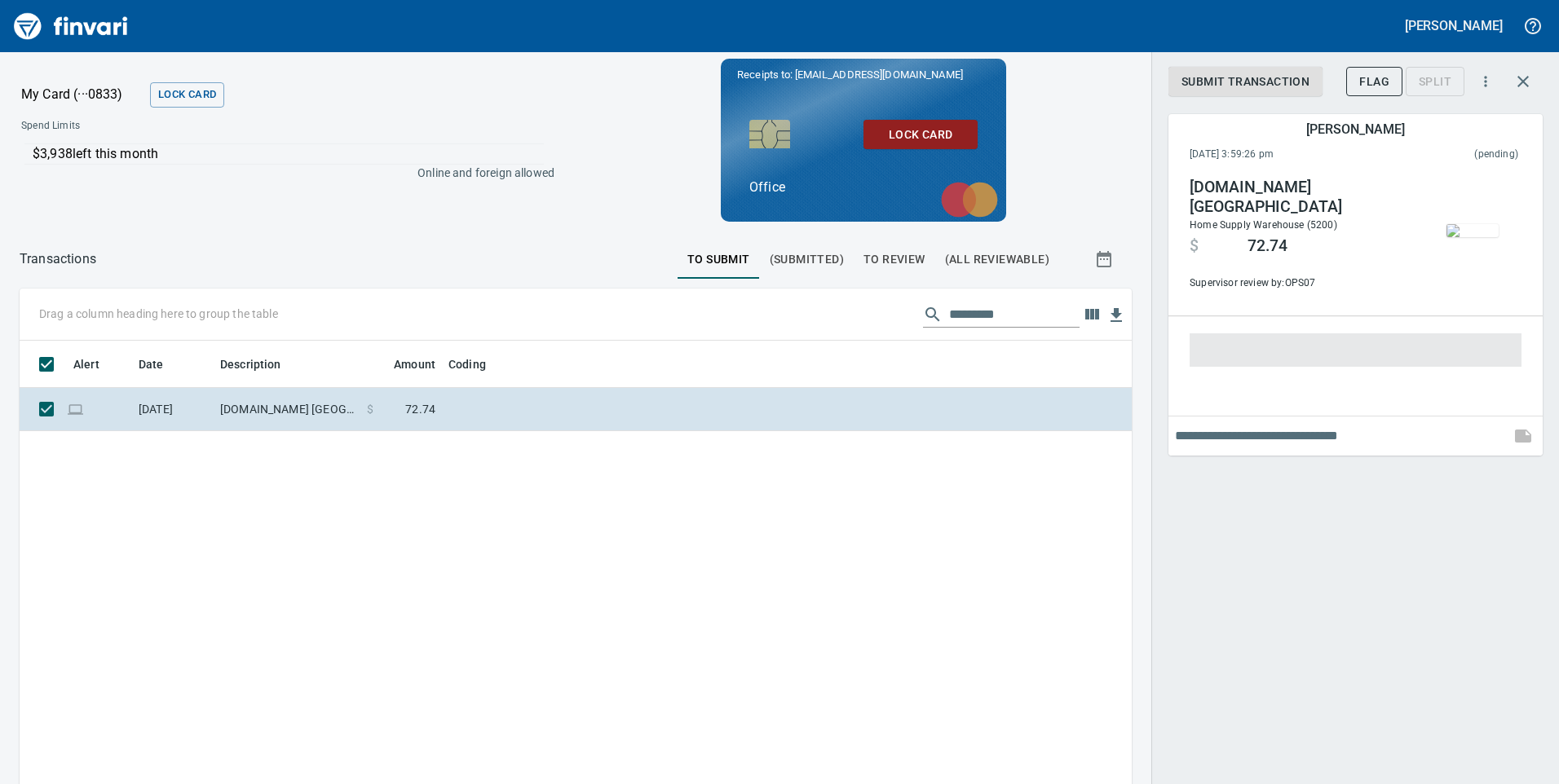
scroll to position [593, 1087]
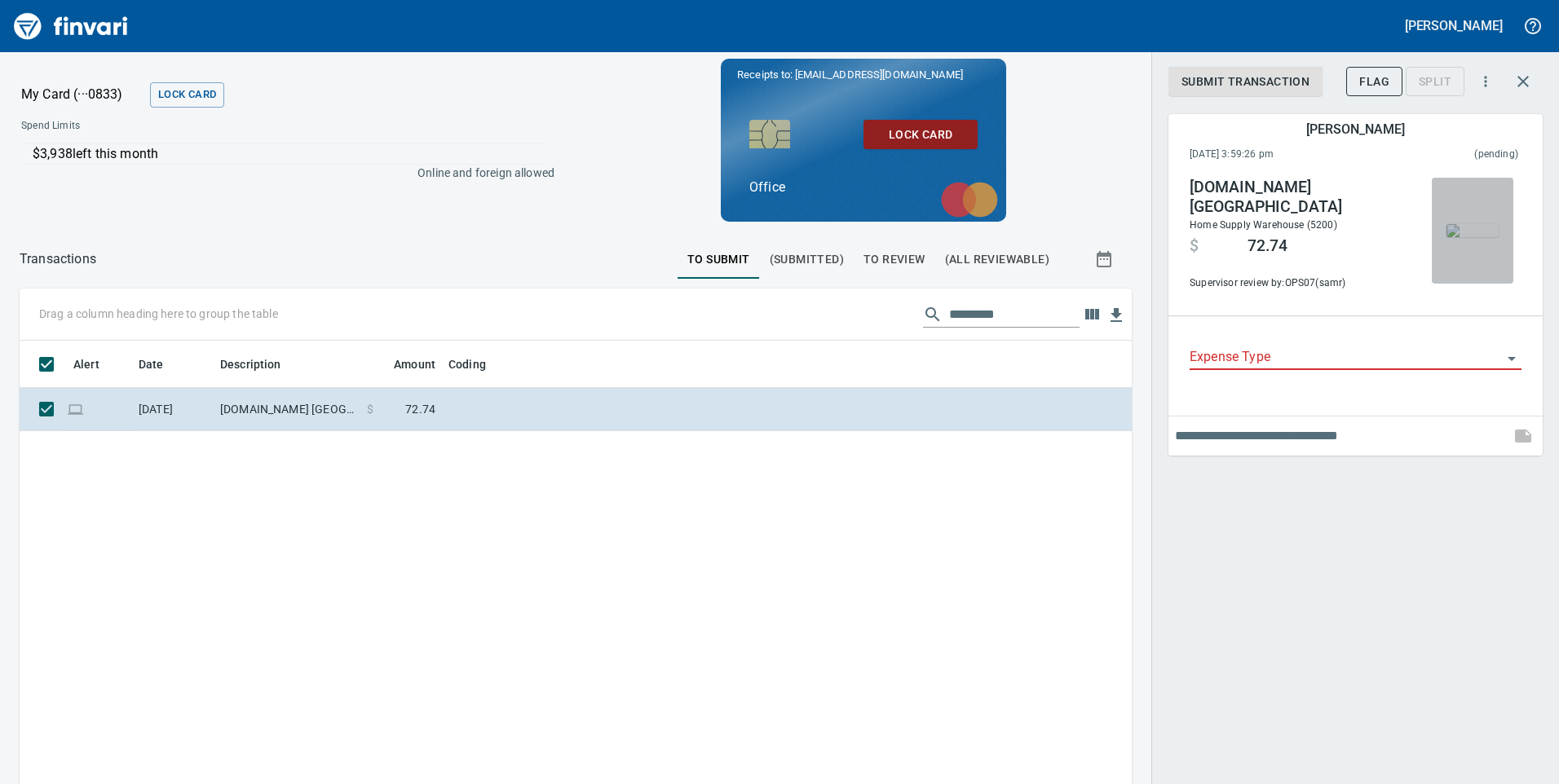
click at [1473, 237] on img "button" at bounding box center [1472, 231] width 52 height 13
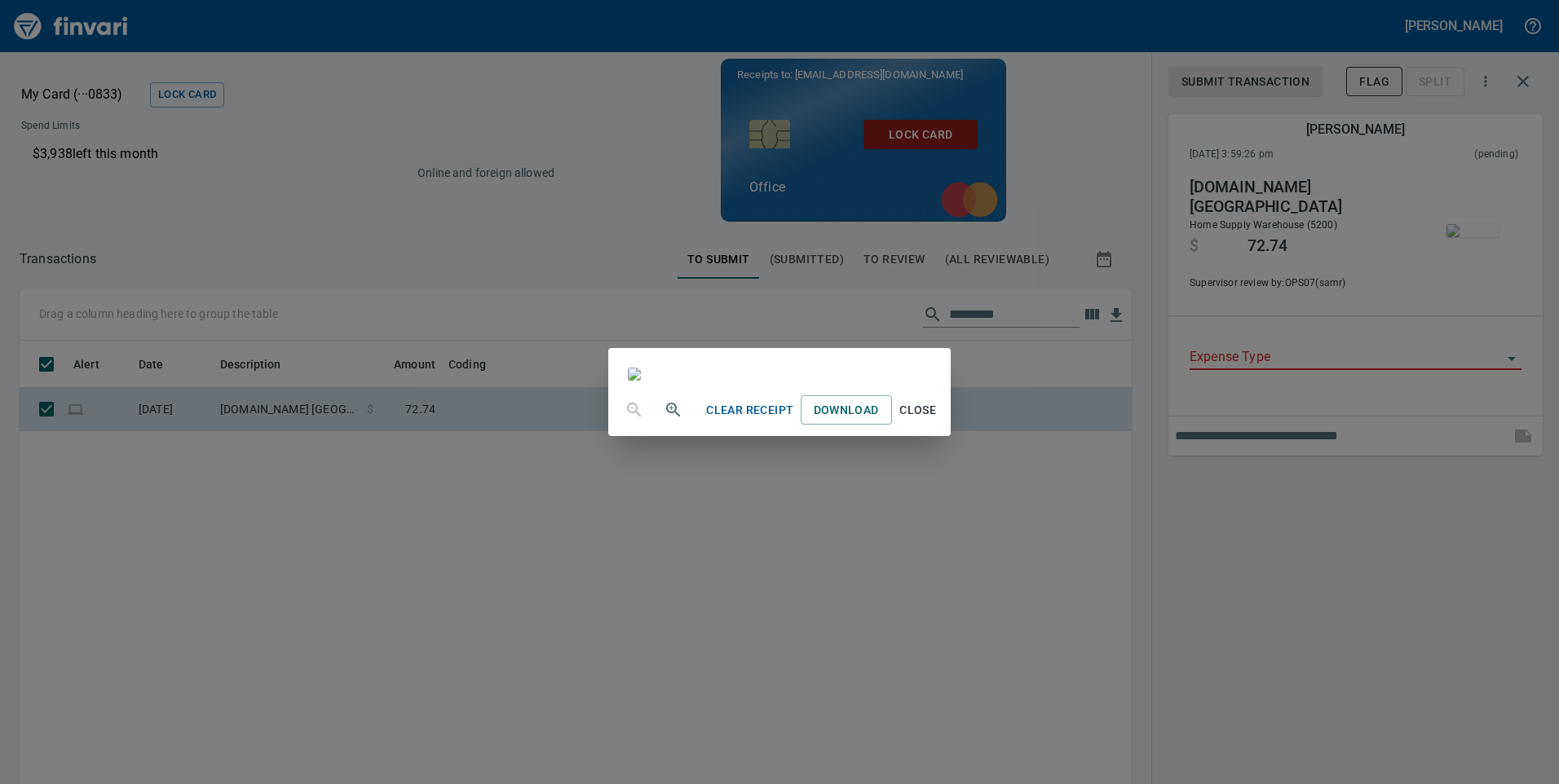
scroll to position [652, 0]
click at [938, 420] on span "Close" at bounding box center [918, 411] width 39 height 21
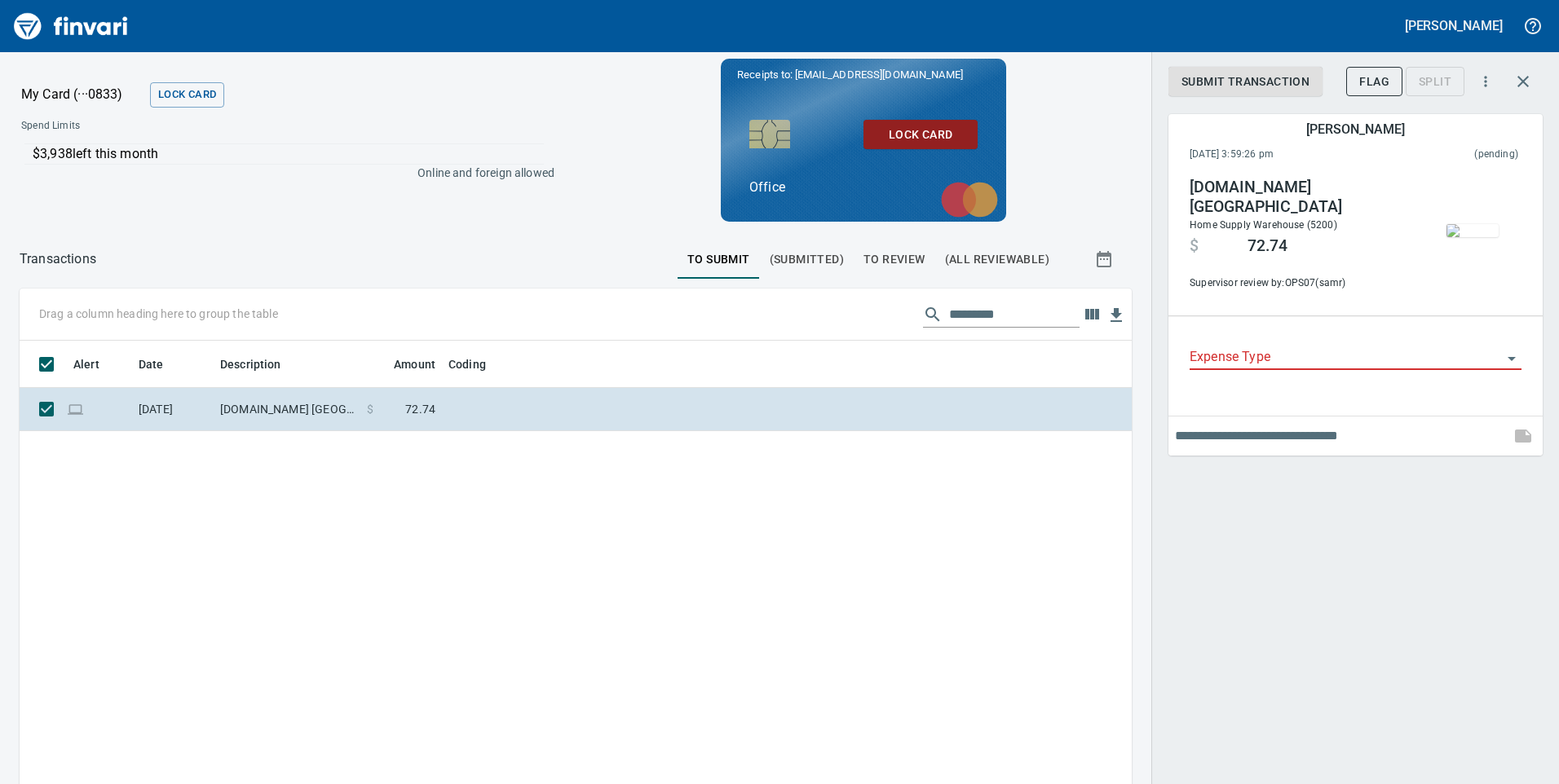
drag, startPoint x: 1221, startPoint y: 373, endPoint x: 1214, endPoint y: 365, distance: 10.6
click at [1216, 365] on div "Expense Type" at bounding box center [1355, 358] width 332 height 50
click at [1210, 360] on input "Expense Type" at bounding box center [1346, 358] width 313 height 23
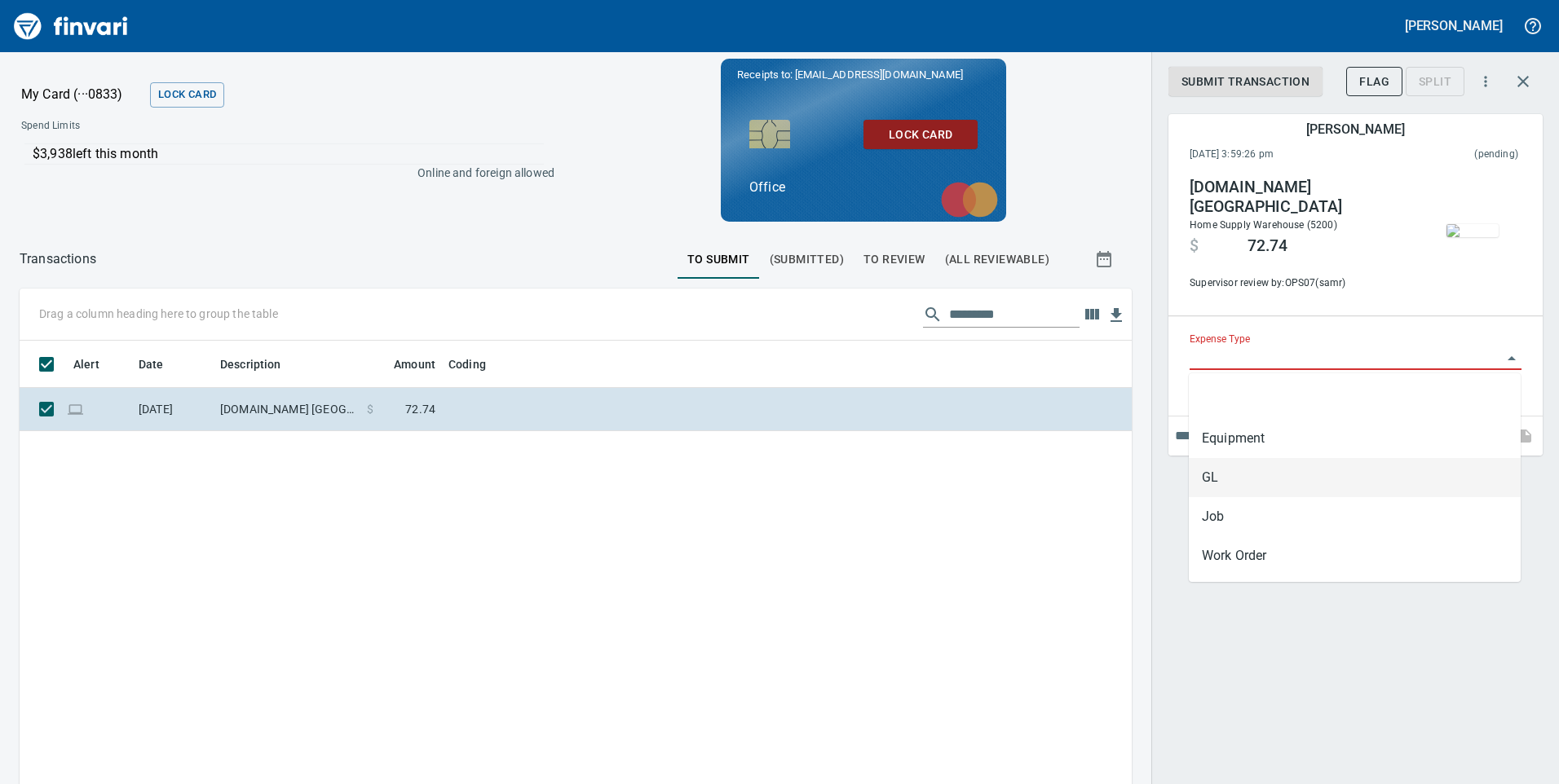
click at [1215, 476] on li "GL" at bounding box center [1354, 477] width 332 height 39
type input "**"
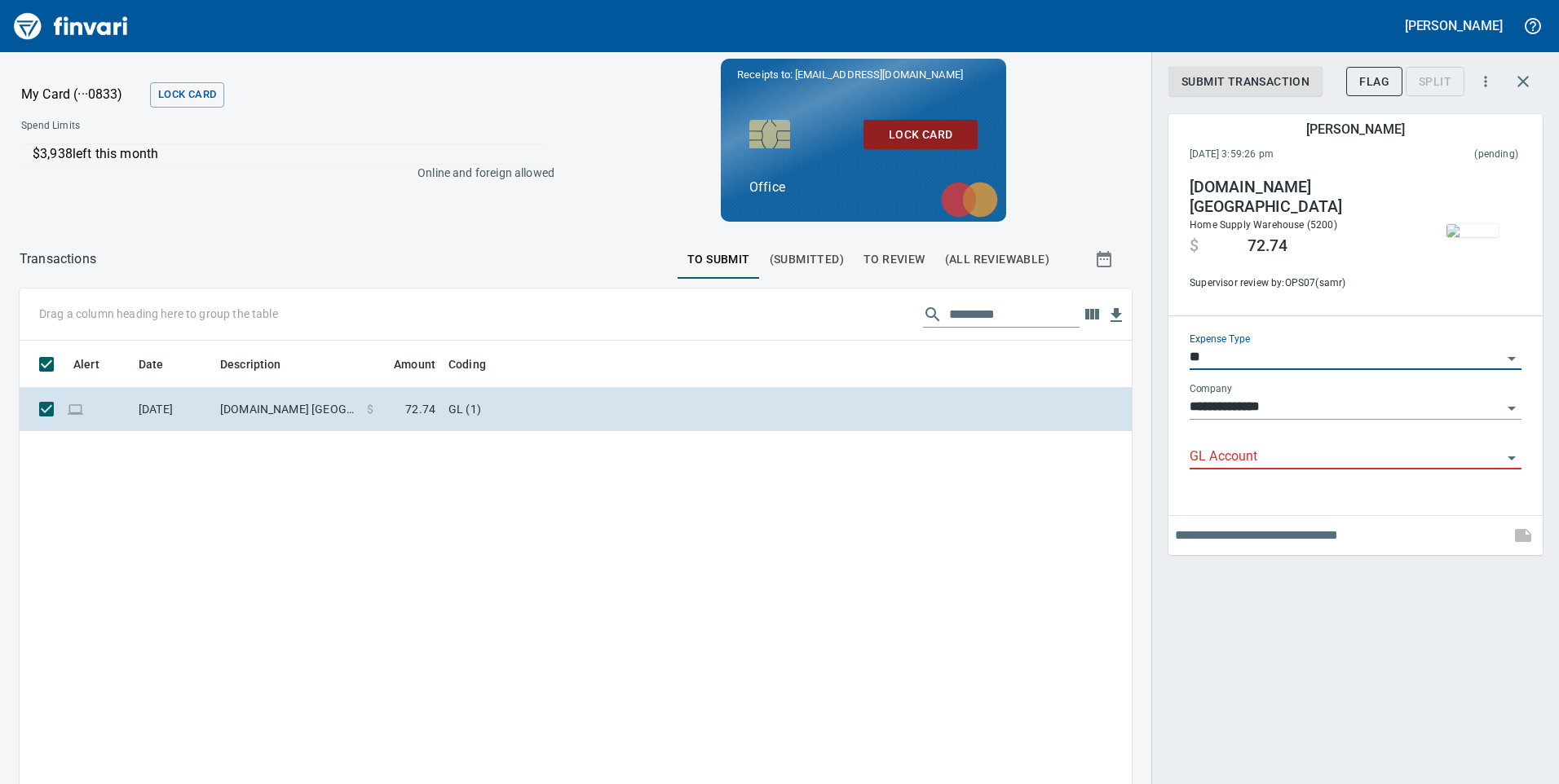
click at [1214, 449] on input "GL Account" at bounding box center [1346, 457] width 313 height 23
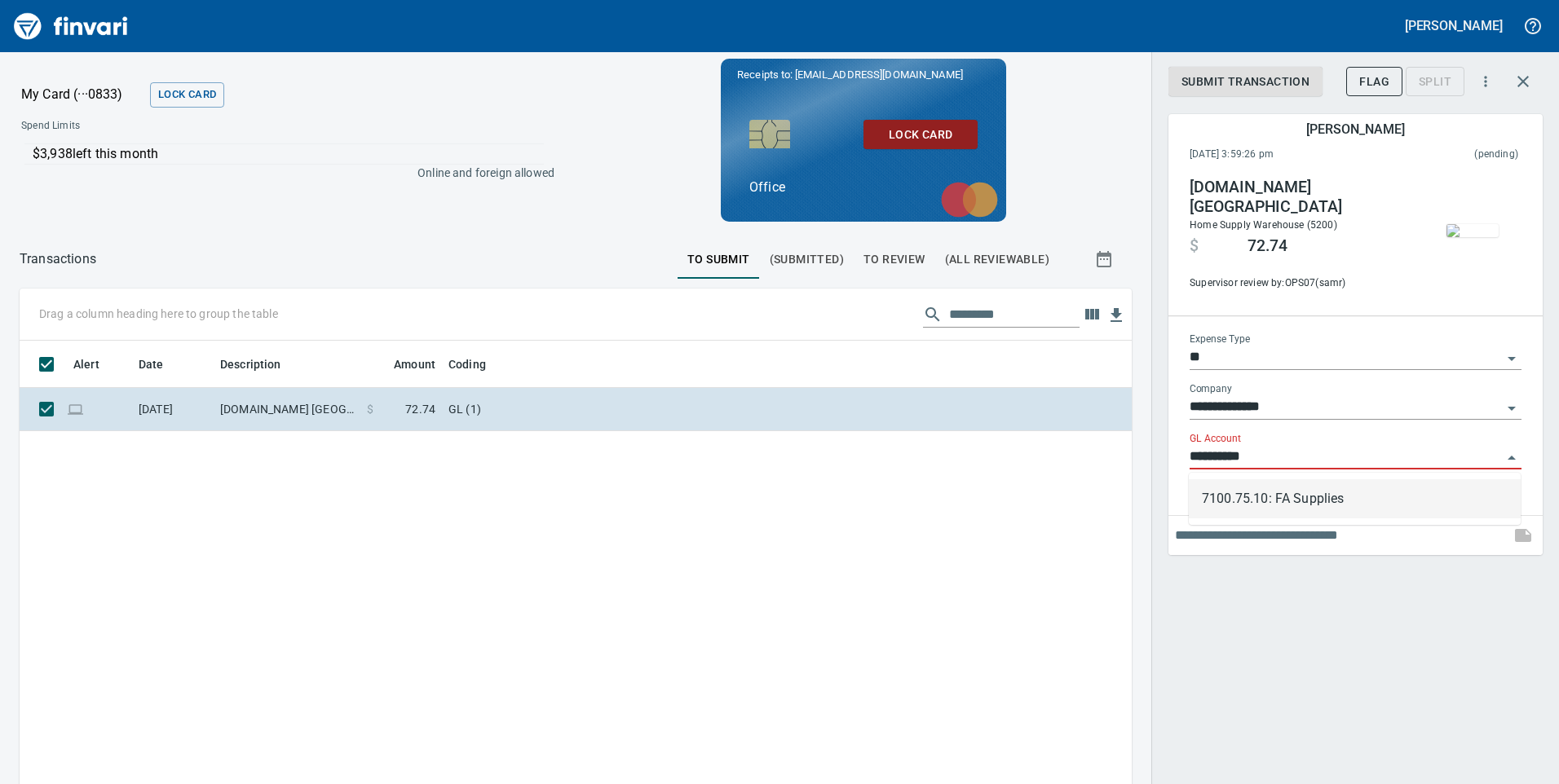
click at [1335, 493] on li "7100.75.10: FA Supplies" at bounding box center [1354, 498] width 332 height 39
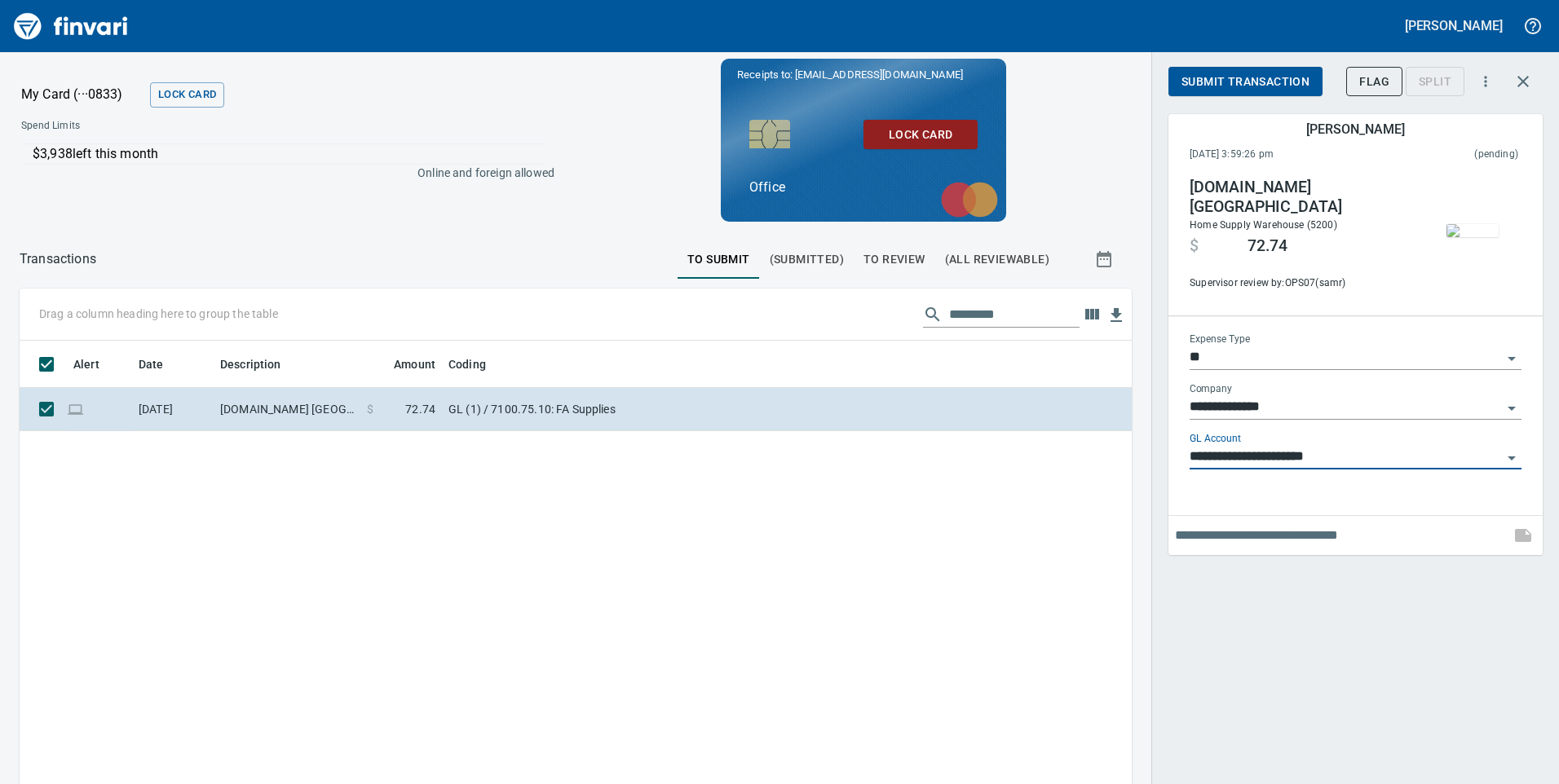
type input "**********"
click at [1244, 76] on span "Submit Transaction" at bounding box center [1245, 82] width 128 height 21
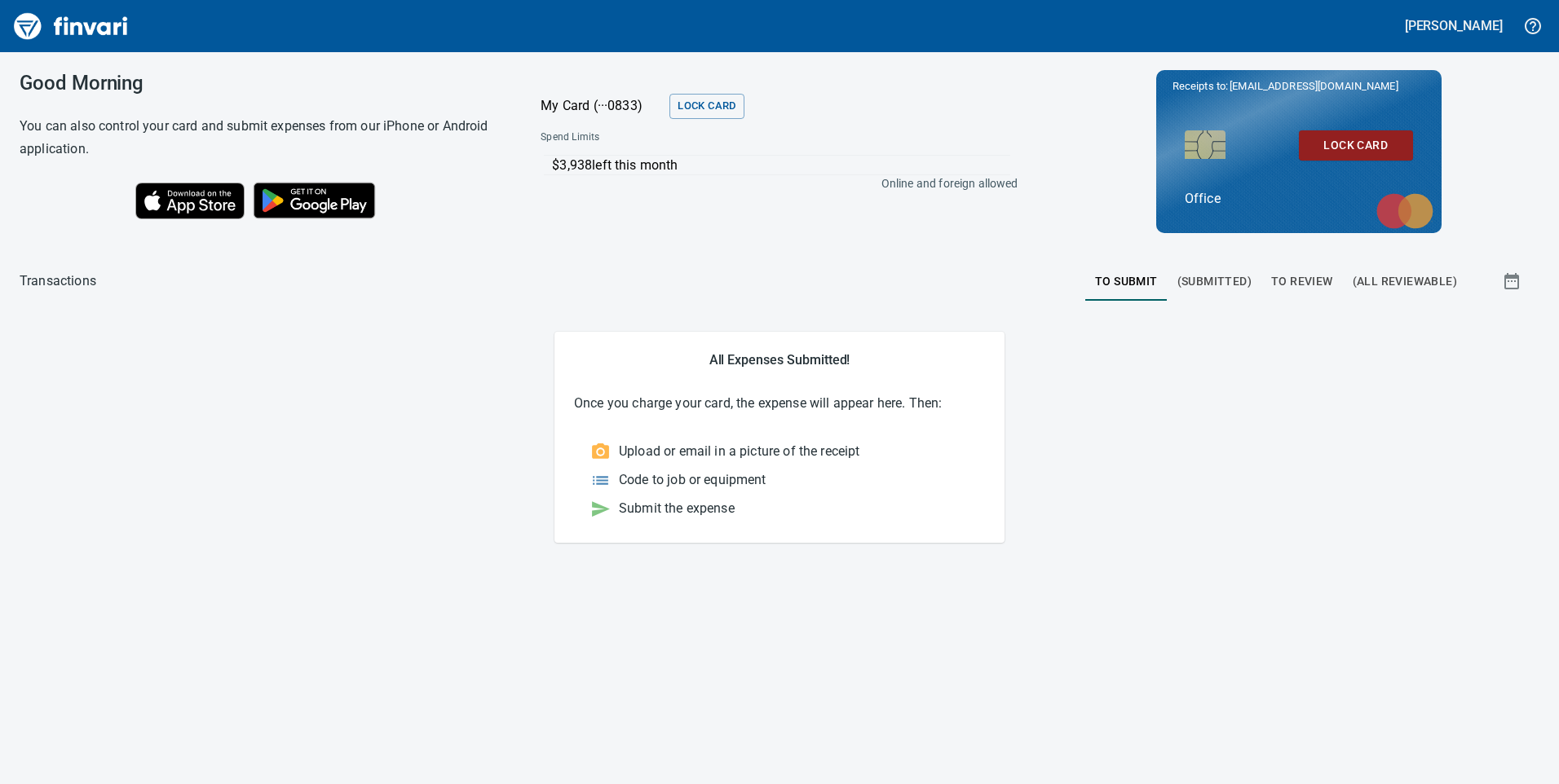
click at [1312, 276] on span "To Review" at bounding box center [1301, 282] width 62 height 21
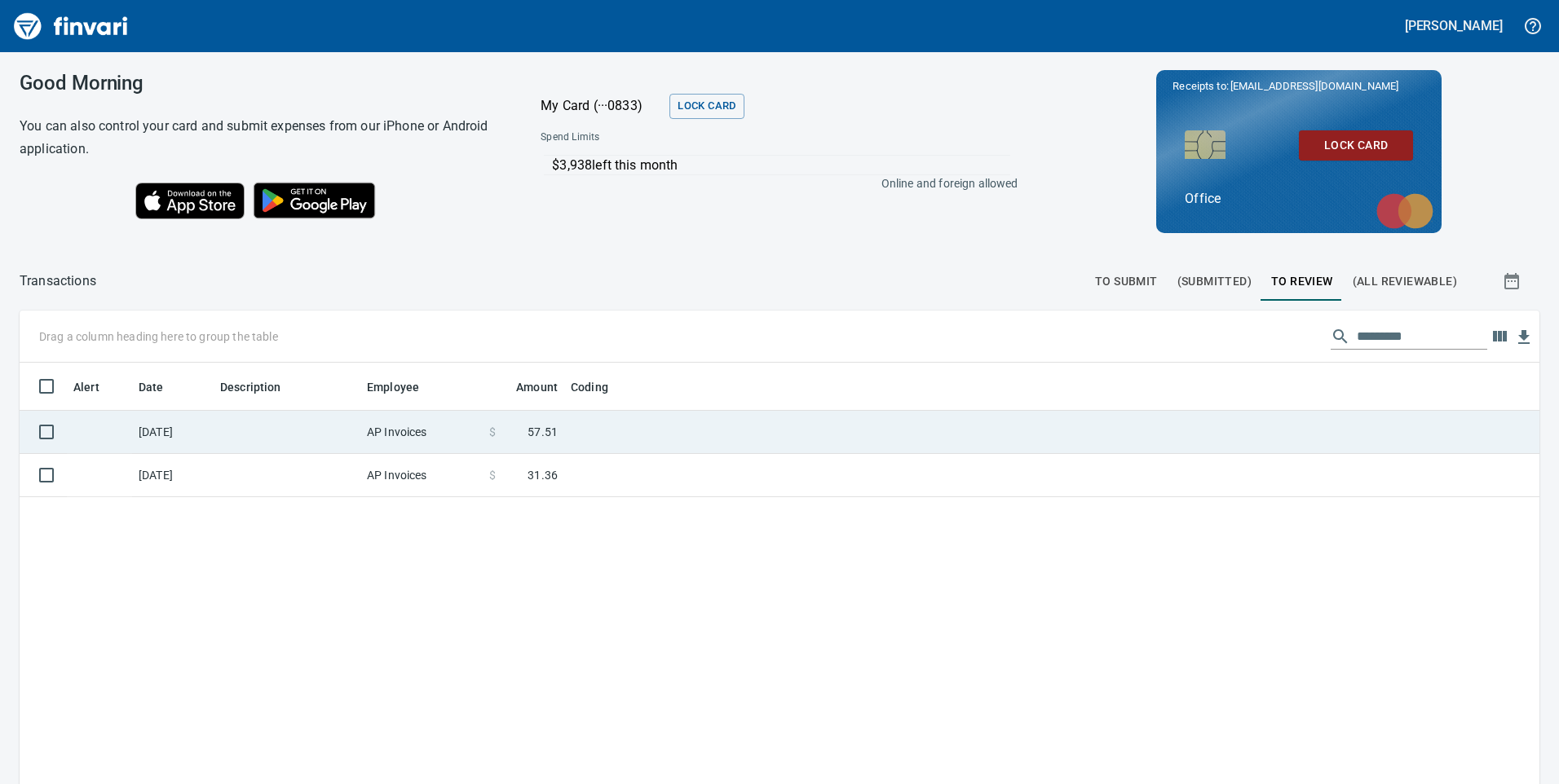
scroll to position [2, 2]
click at [325, 443] on td at bounding box center [287, 433] width 147 height 44
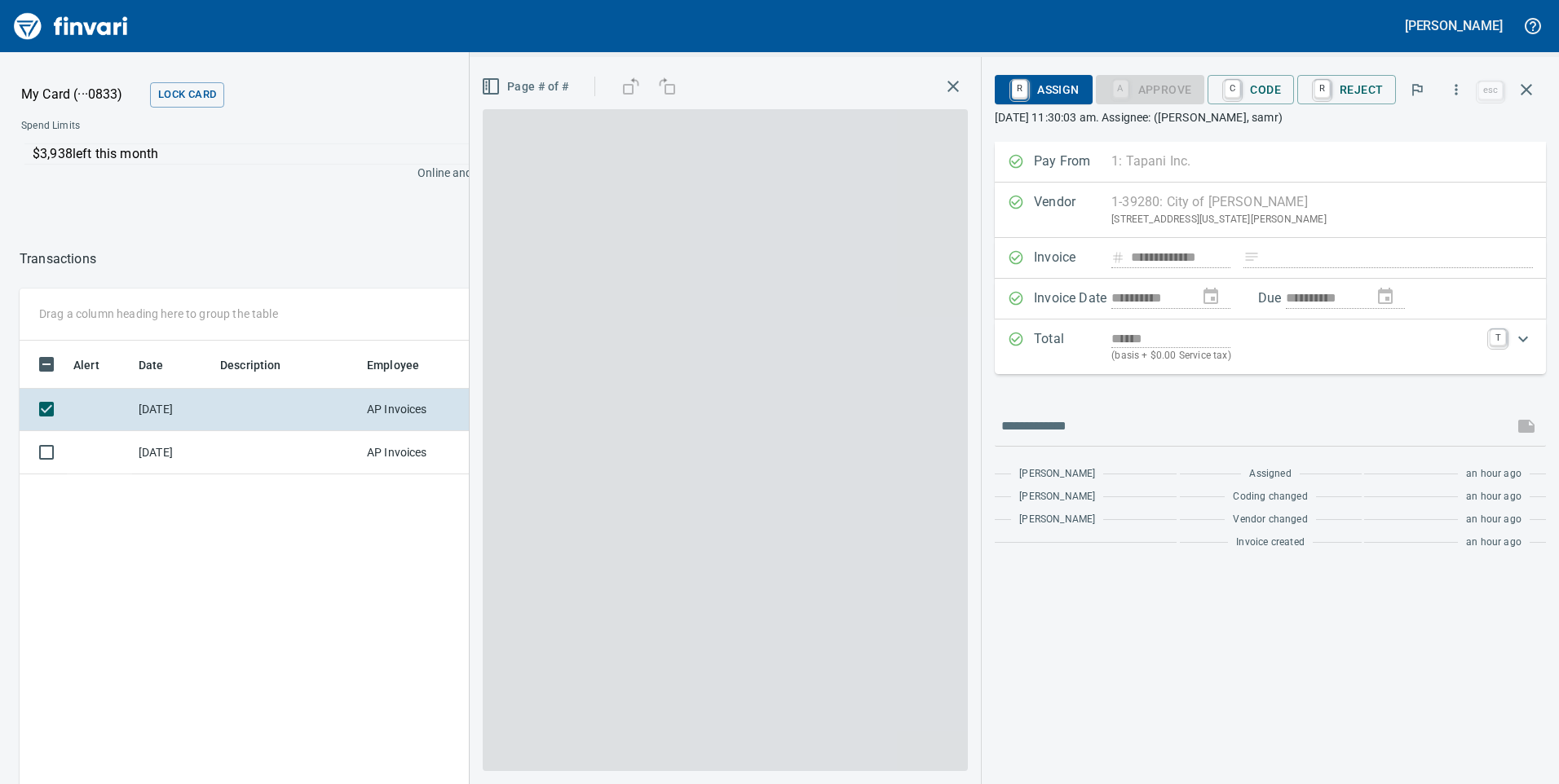
scroll to position [593, 1087]
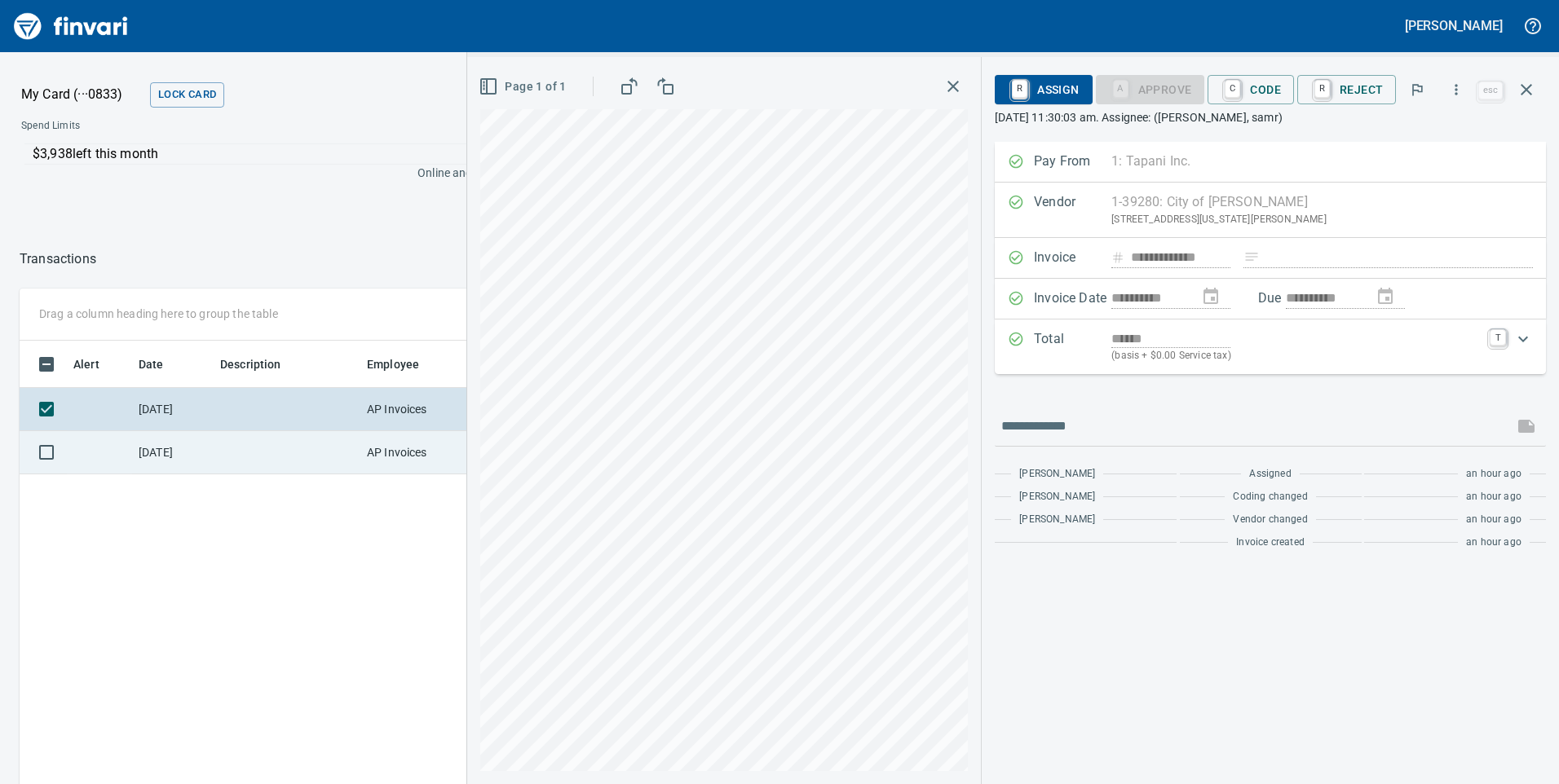
click at [329, 466] on td at bounding box center [287, 453] width 147 height 44
